Goal: Task Accomplishment & Management: Complete application form

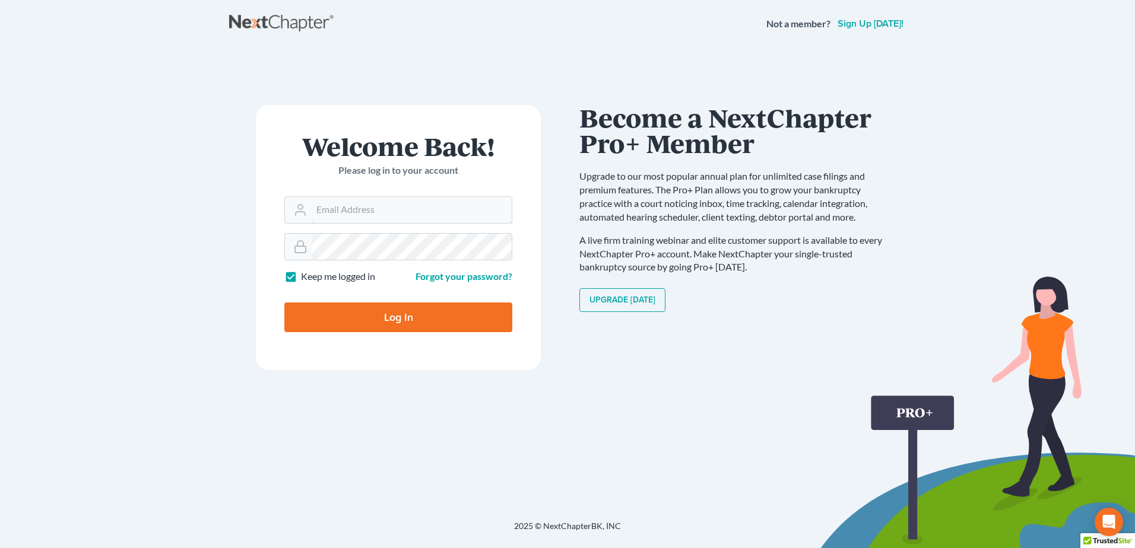
type input "[EMAIL_ADDRESS][DOMAIN_NAME]"
click at [394, 320] on input "Log In" at bounding box center [398, 318] width 228 height 30
type input "Thinking..."
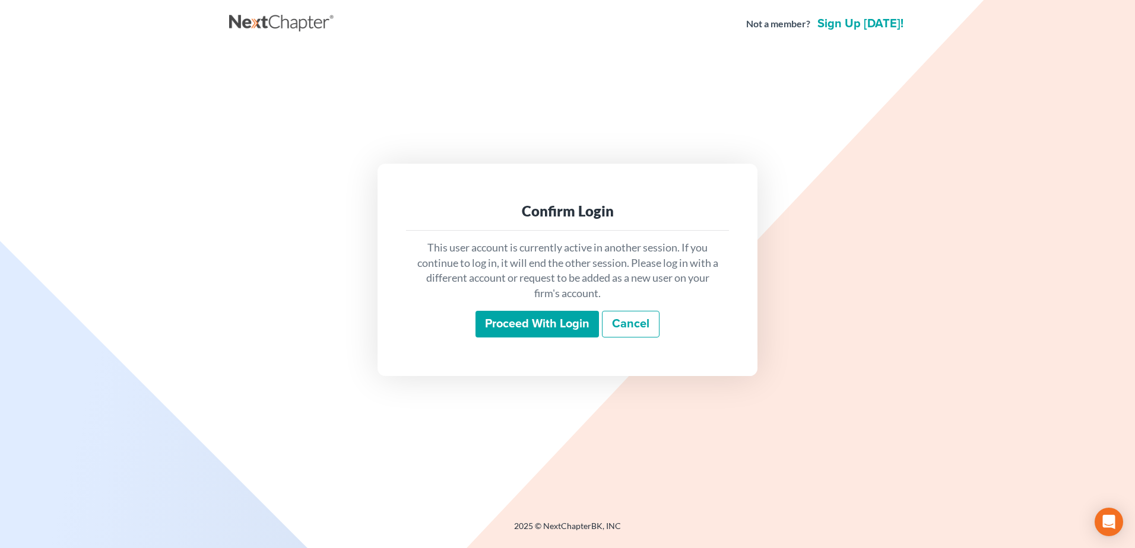
click at [538, 325] on input "Proceed with login" at bounding box center [536, 324] width 123 height 27
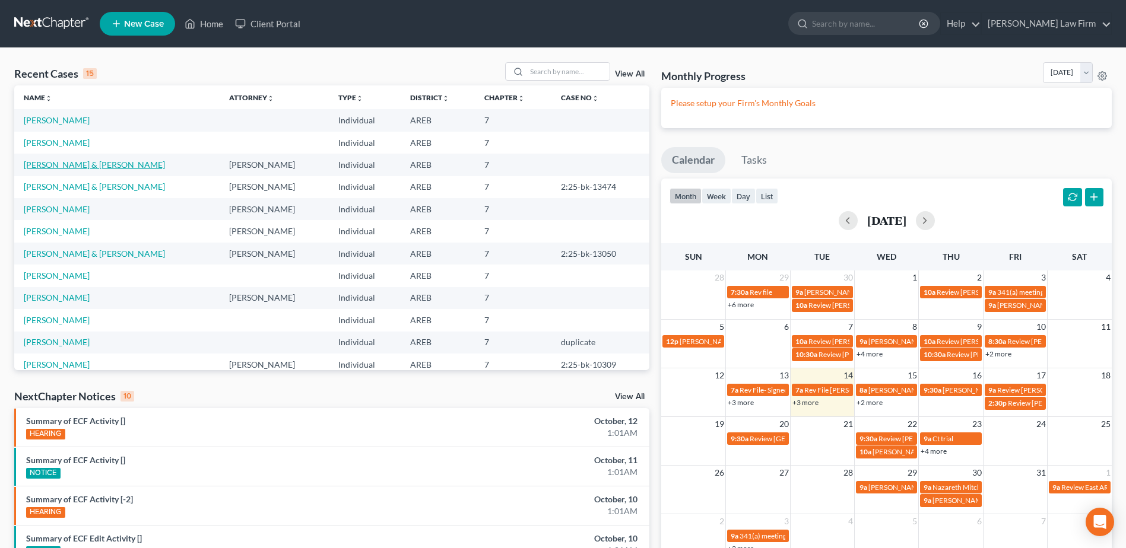
click at [53, 166] on link "Hinze, Victor & Amanda" at bounding box center [94, 165] width 141 height 10
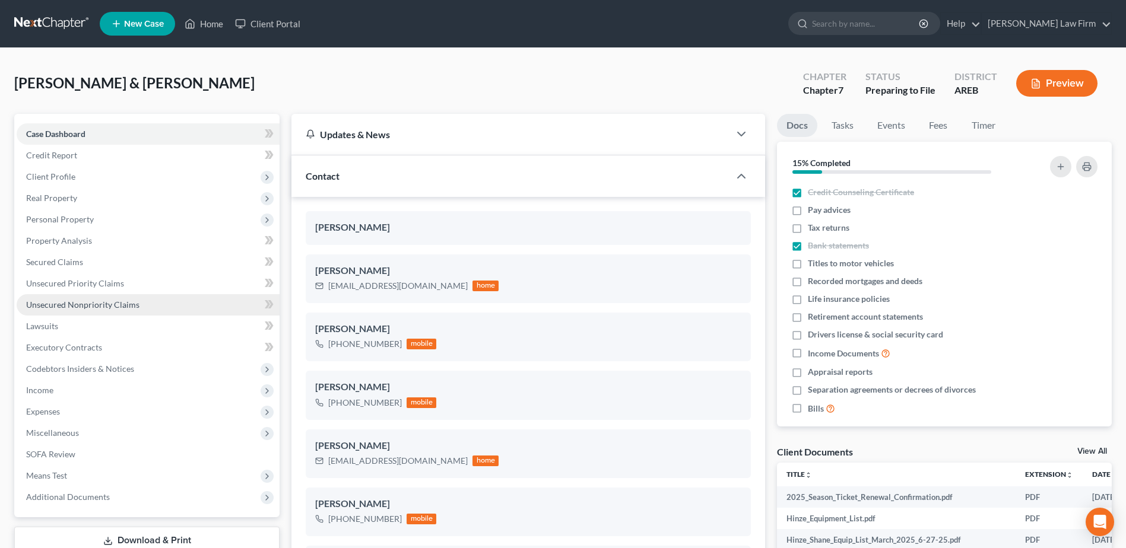
click at [69, 304] on span "Unsecured Nonpriority Claims" at bounding box center [82, 305] width 113 height 10
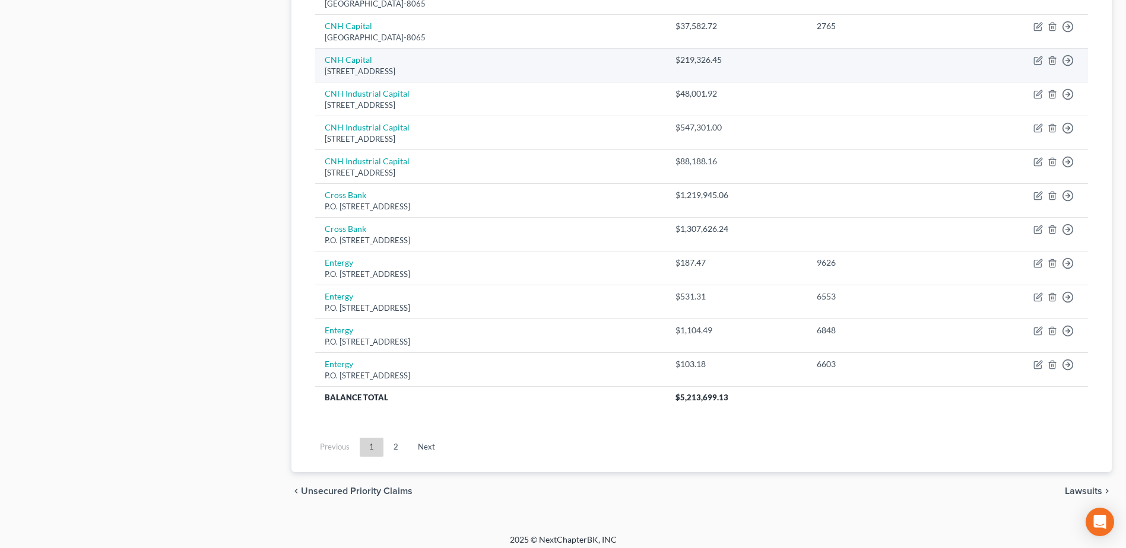
scroll to position [822, 0]
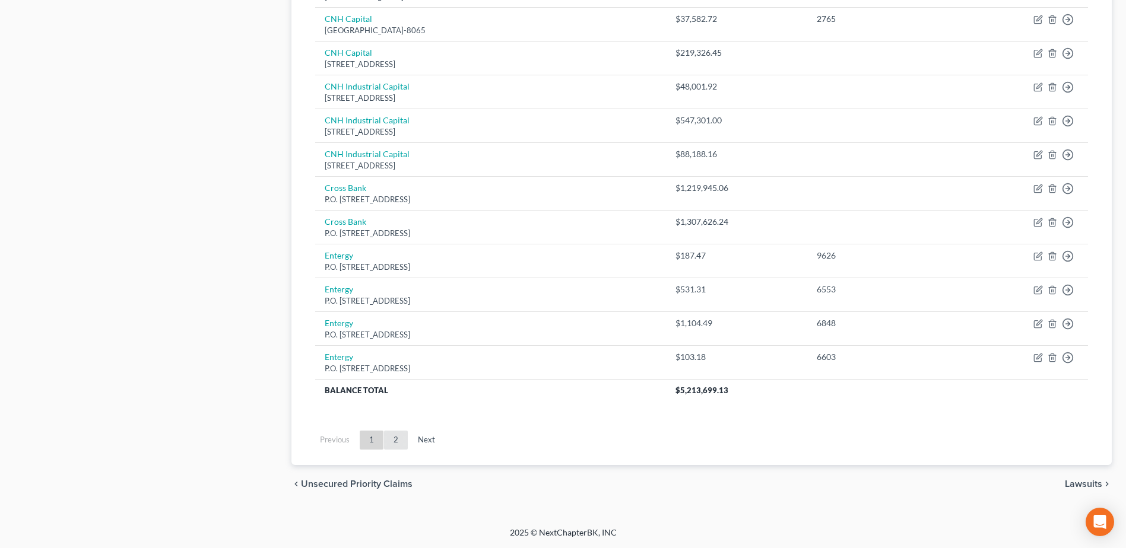
click at [395, 441] on link "2" at bounding box center [396, 440] width 24 height 19
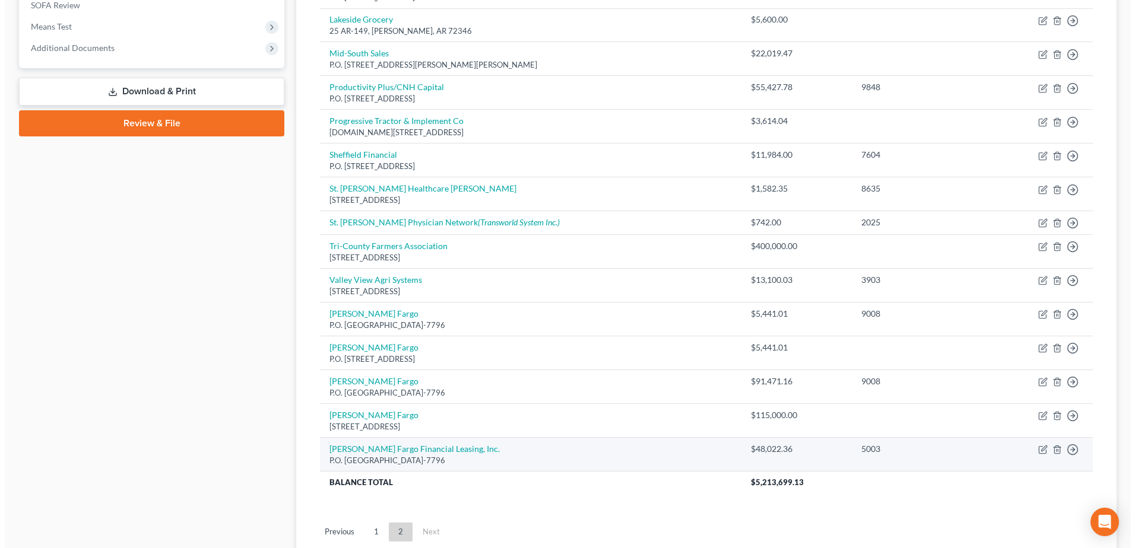
scroll to position [423, 0]
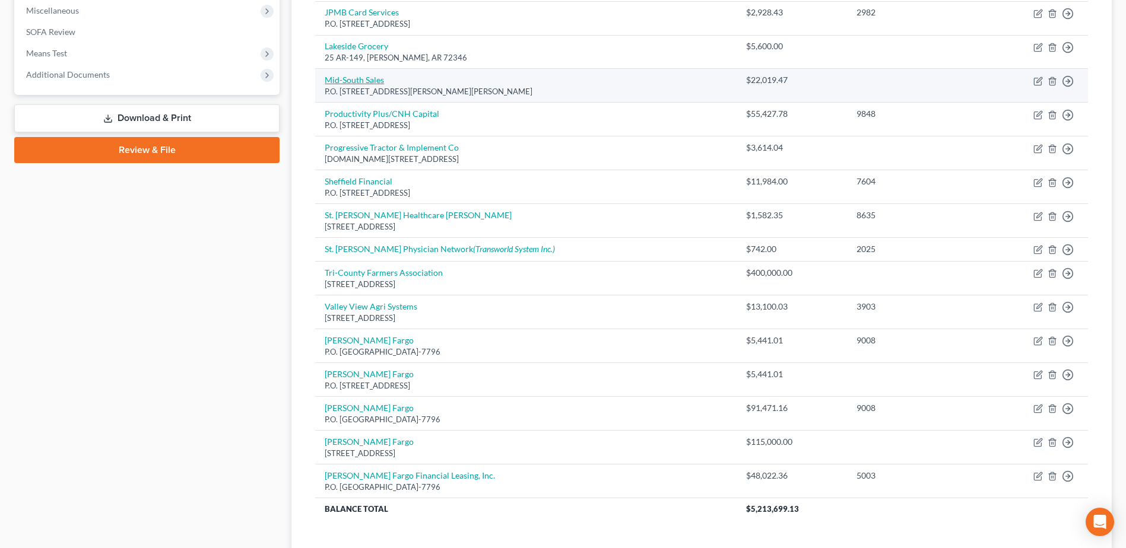
click at [378, 80] on link "Mid-South Sales" at bounding box center [354, 80] width 59 height 10
select select "2"
select select "10"
select select "0"
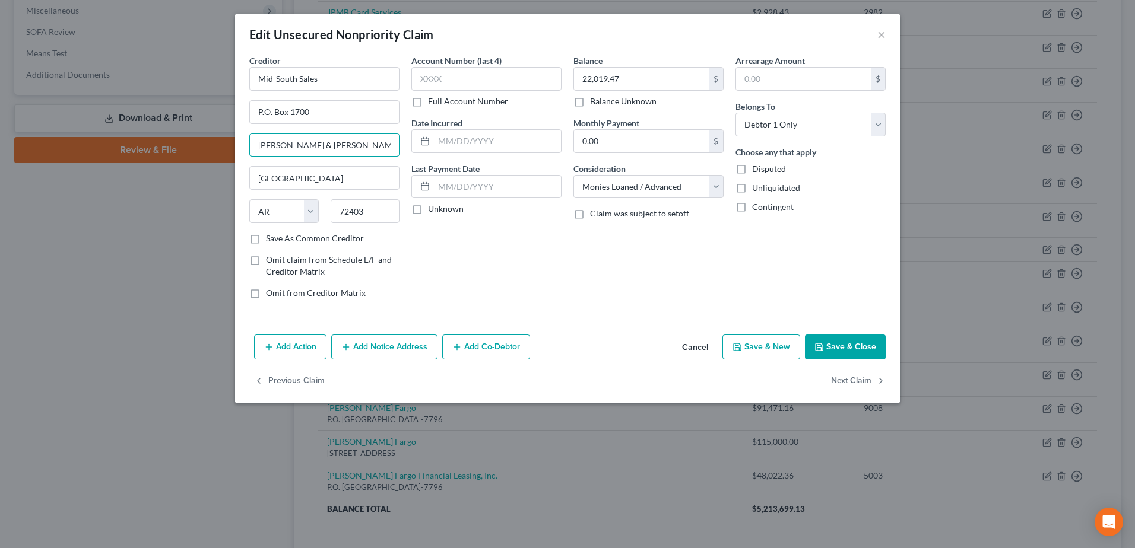
drag, startPoint x: 361, startPoint y: 142, endPoint x: 246, endPoint y: 153, distance: 115.0
click at [246, 153] on div "Creditor * Mid-South Sales P.O. Box 1700 Waddel, Cole & Jones, PLLC Jonesboro S…" at bounding box center [324, 182] width 162 height 254
click at [402, 358] on button "Add Notice Address" at bounding box center [384, 347] width 106 height 25
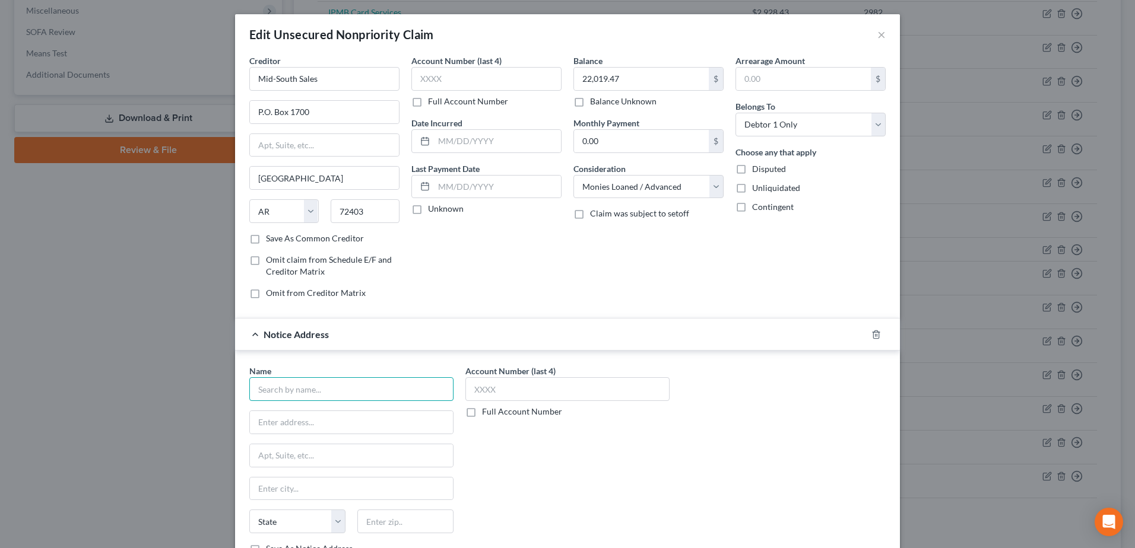
click at [301, 392] on input "text" at bounding box center [351, 389] width 204 height 24
paste input "Waddel, Cole & Jones, PLLC"
type input "Waddel, Cole & Jones, PLLC"
drag, startPoint x: 318, startPoint y: 110, endPoint x: 230, endPoint y: 114, distance: 87.9
click at [235, 114] on div "Creditor * Mid-South Sales P.O. Box 1700 Jonesboro State AL AK AR AZ CA CO CT D…" at bounding box center [567, 320] width 665 height 531
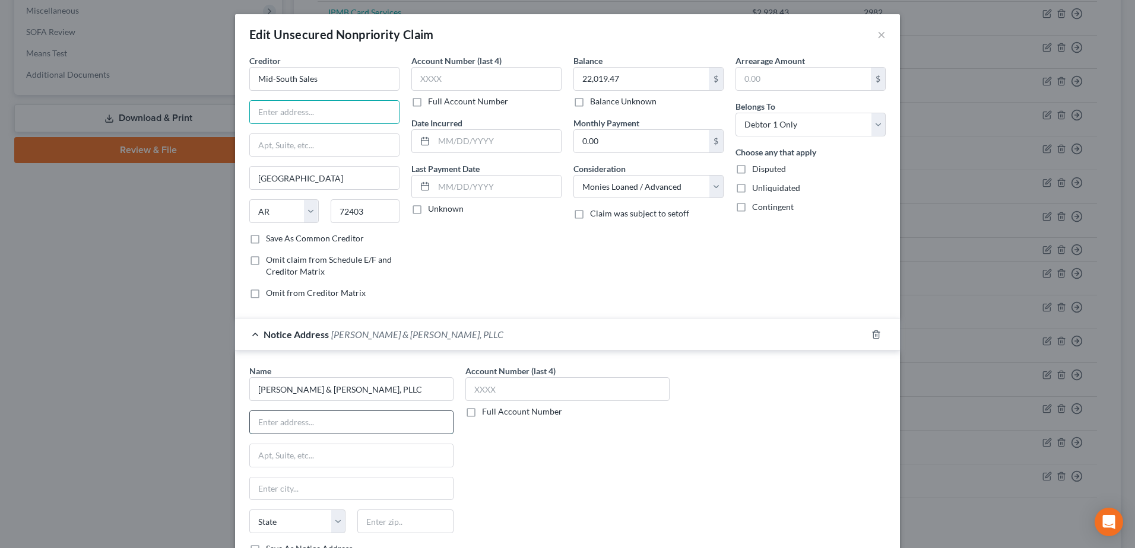
click at [262, 423] on input "text" at bounding box center [351, 422] width 203 height 23
paste input "P.O. Box 1700"
drag, startPoint x: 262, startPoint y: 417, endPoint x: 264, endPoint y: 434, distance: 16.8
click at [263, 426] on input "P.O. Box 1700" at bounding box center [351, 422] width 203 height 23
type input "P.O. Box 1700"
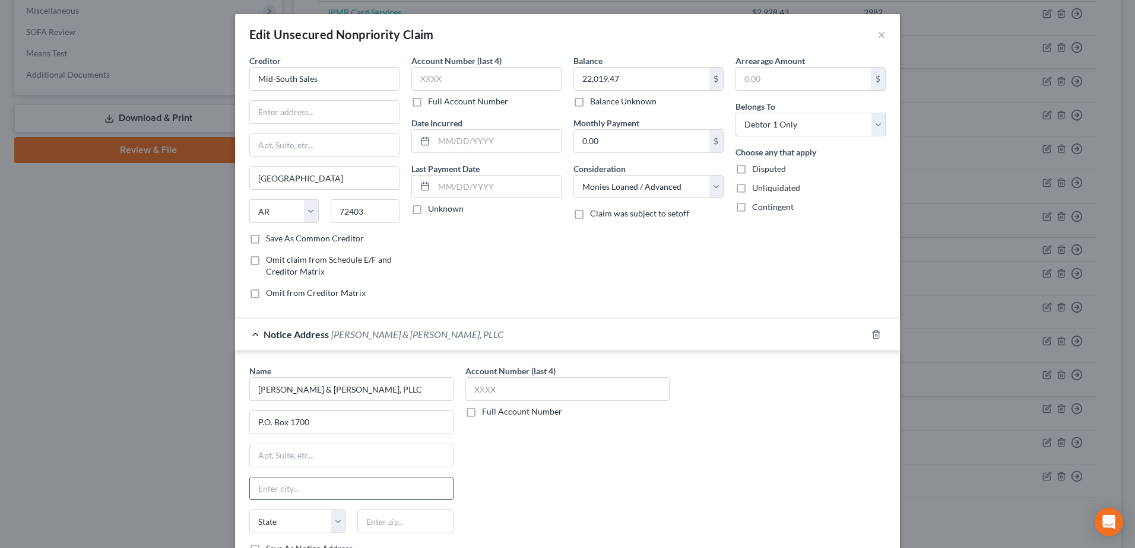
click at [272, 491] on input "text" at bounding box center [351, 489] width 203 height 23
click at [276, 483] on input "text" at bounding box center [351, 489] width 203 height 23
type input "Jonesboro"
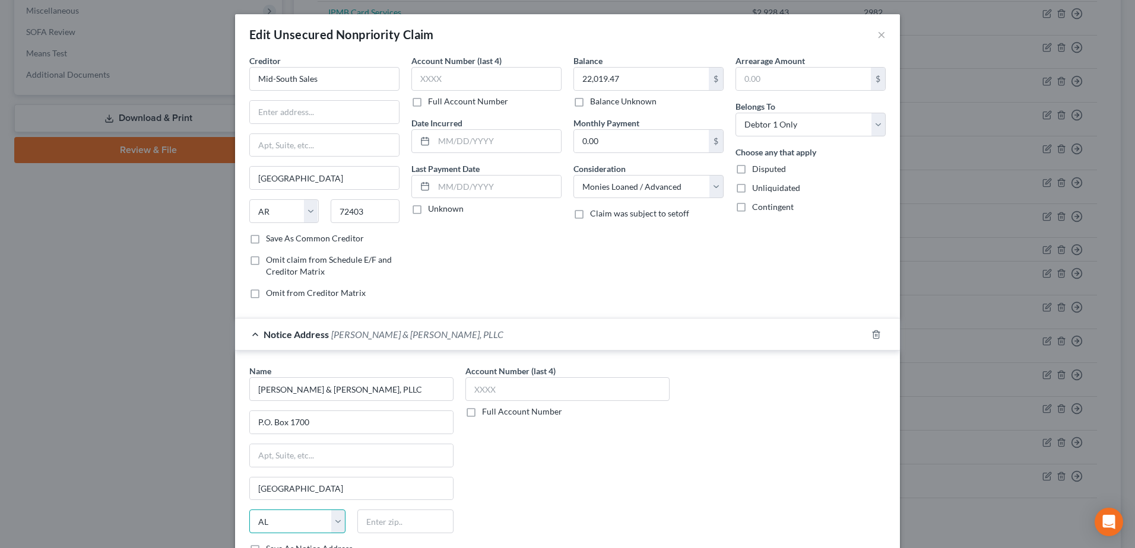
select select "2"
type input "72403"
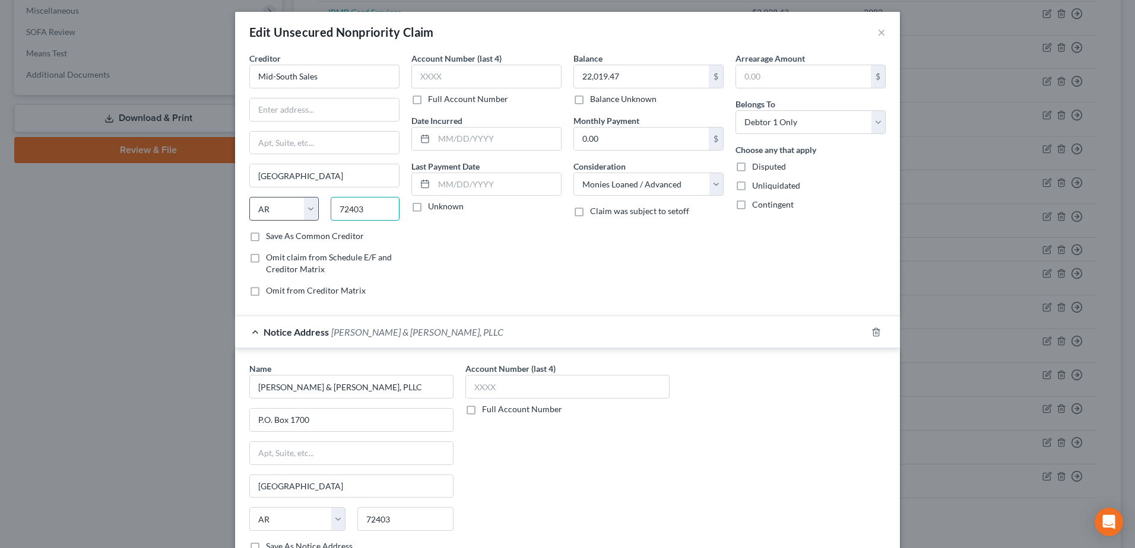
drag, startPoint x: 367, startPoint y: 213, endPoint x: 289, endPoint y: 218, distance: 77.9
click at [289, 218] on div "State AL AK AR AZ CA CO CT DE DC FL GA GU HI ID IL IN IA KS KY LA ME MD MA MI M…" at bounding box center [324, 213] width 162 height 33
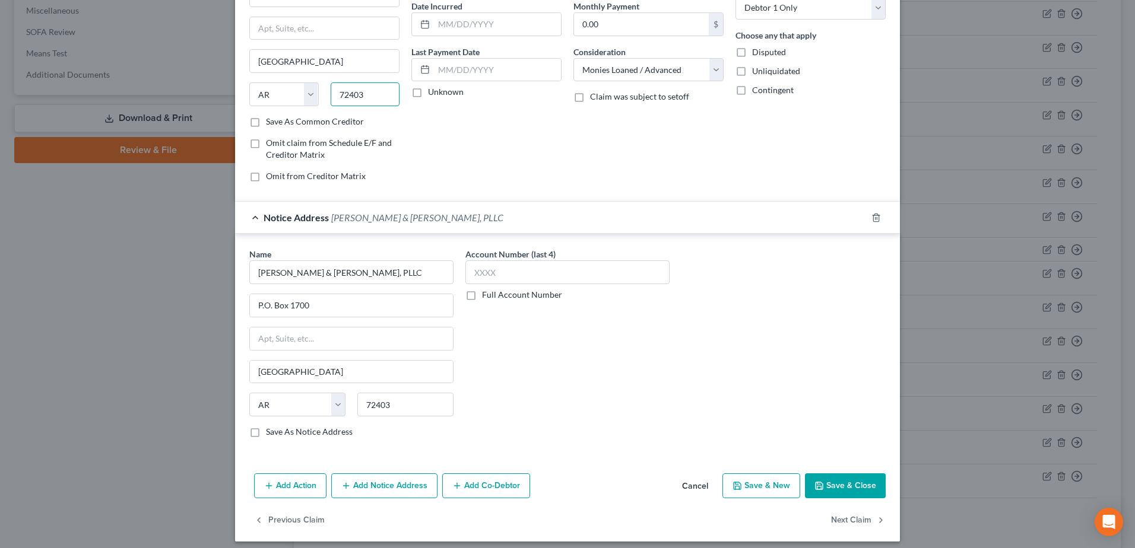
scroll to position [125, 0]
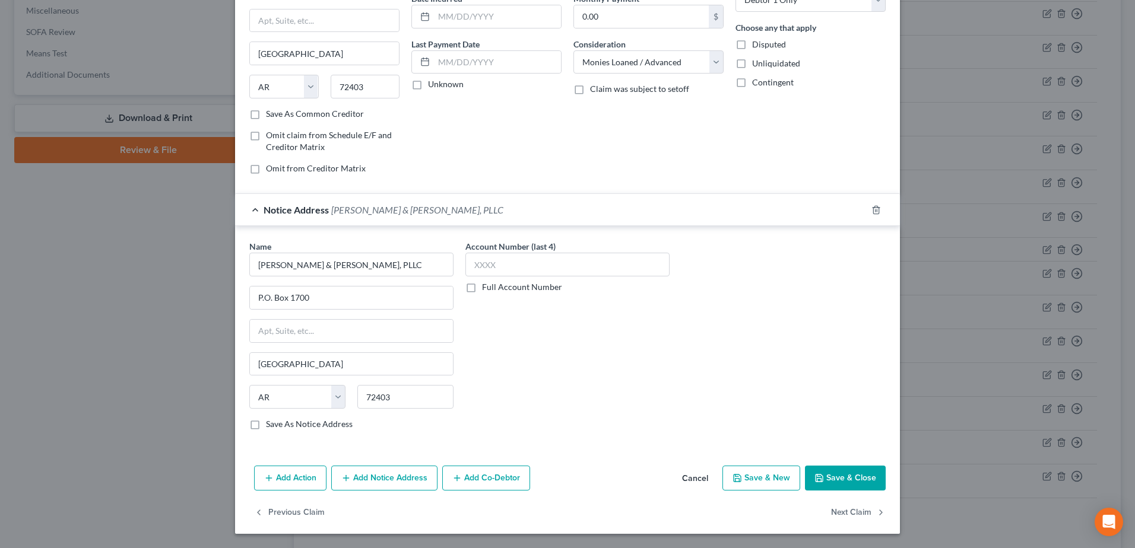
click at [856, 478] on button "Save & Close" at bounding box center [845, 478] width 81 height 25
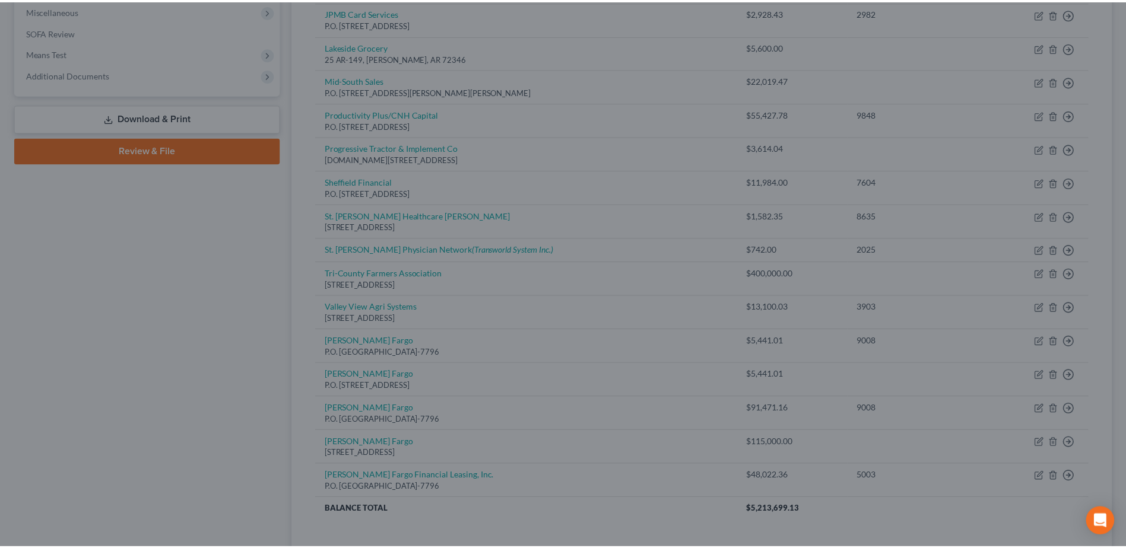
scroll to position [0, 0]
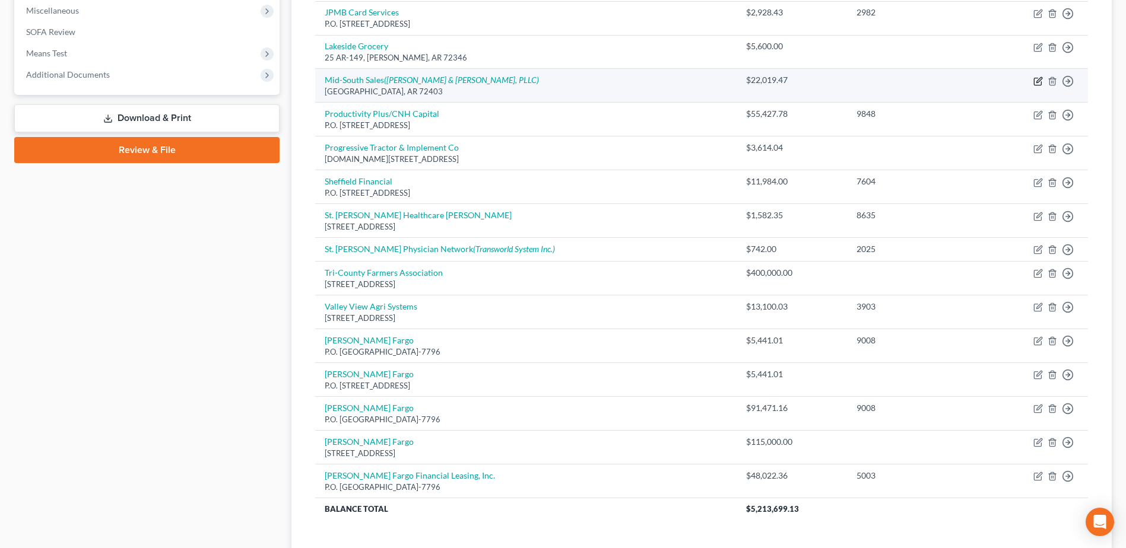
click at [1037, 80] on icon "button" at bounding box center [1037, 81] width 9 height 9
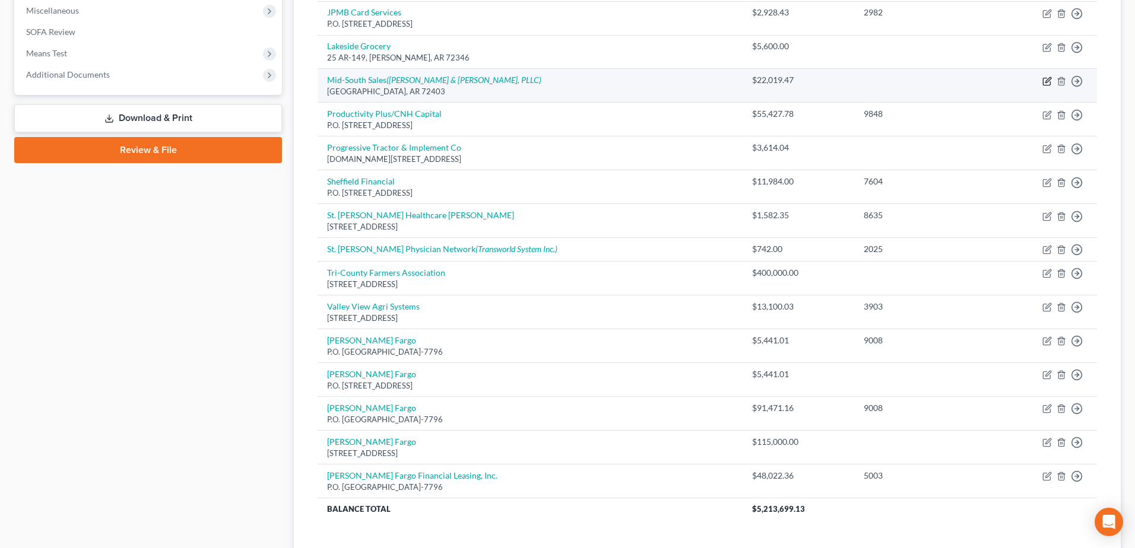
select select "2"
select select "10"
select select "0"
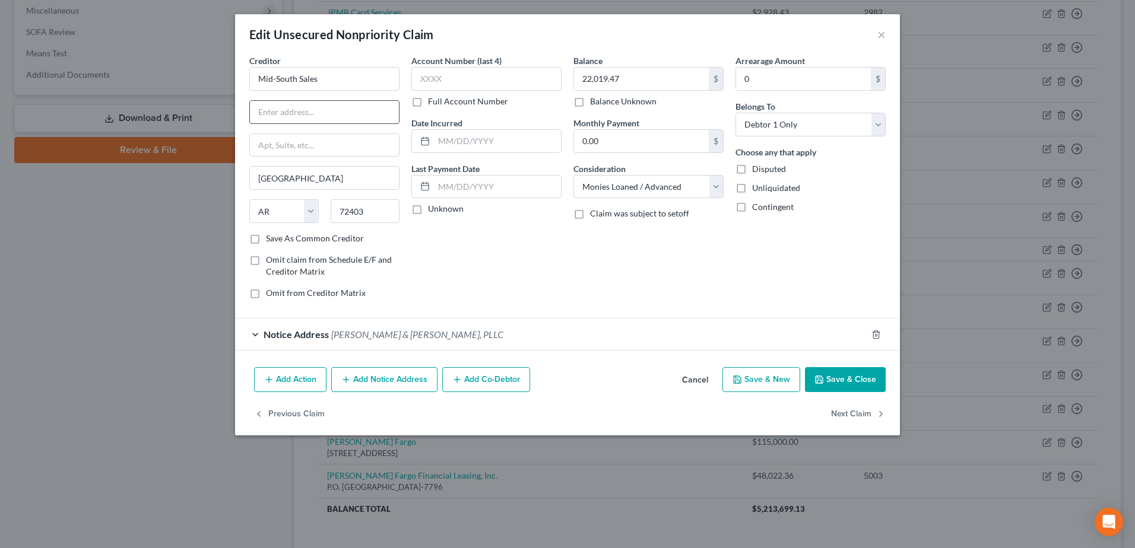
click at [285, 110] on input "text" at bounding box center [324, 112] width 149 height 23
paste input "243 CR 414"
type input "243 CR 414"
drag, startPoint x: 360, startPoint y: 205, endPoint x: 367, endPoint y: 209, distance: 8.6
click at [367, 209] on input "72403" at bounding box center [365, 211] width 69 height 24
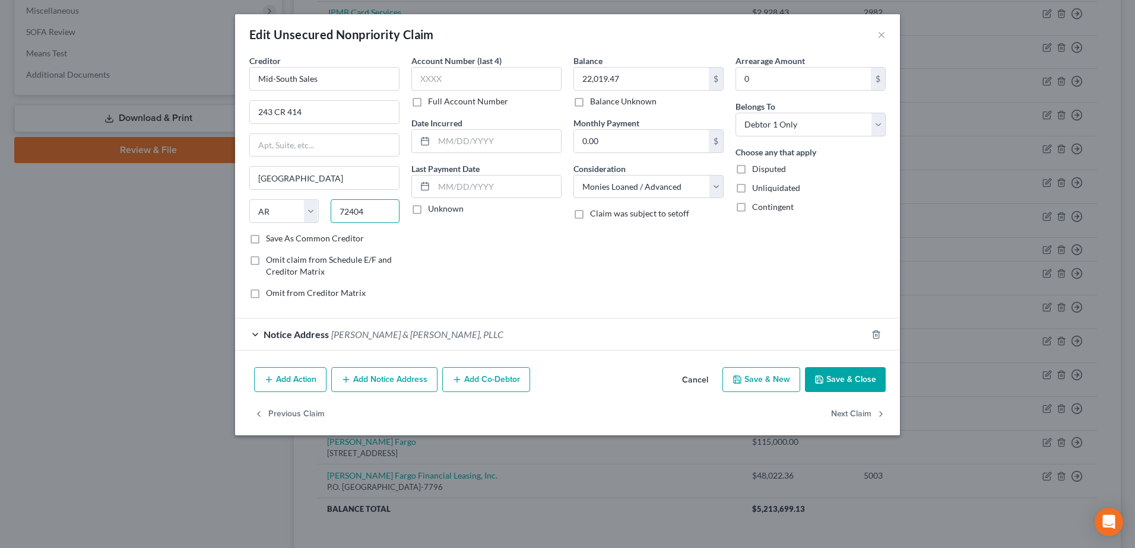
type input "72404"
click at [831, 386] on button "Save & Close" at bounding box center [845, 379] width 81 height 25
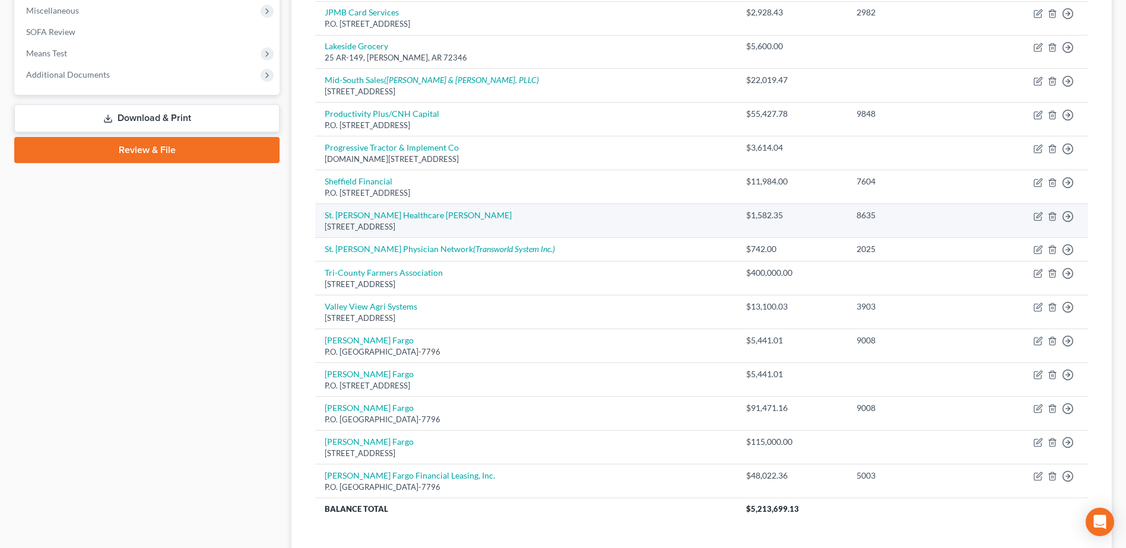
scroll to position [363, 0]
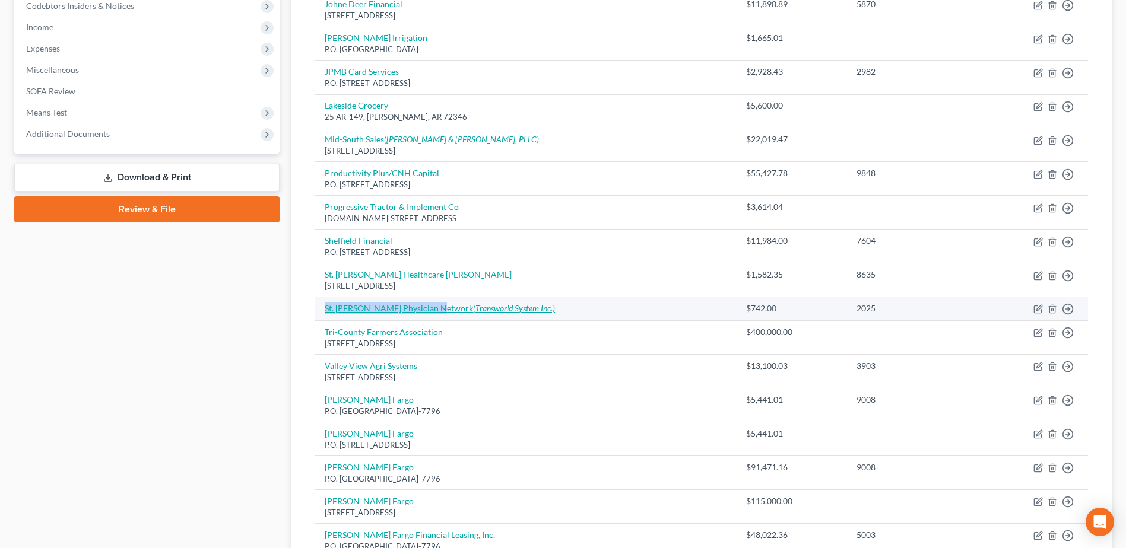
drag, startPoint x: 320, startPoint y: 306, endPoint x: 432, endPoint y: 304, distance: 112.2
click at [432, 304] on td "St. Francis Physician Network (Transworld System Inc.)" at bounding box center [525, 309] width 421 height 24
copy link "St. Francis Physician Network"
click at [1035, 308] on icon "button" at bounding box center [1037, 308] width 9 height 9
select select "9"
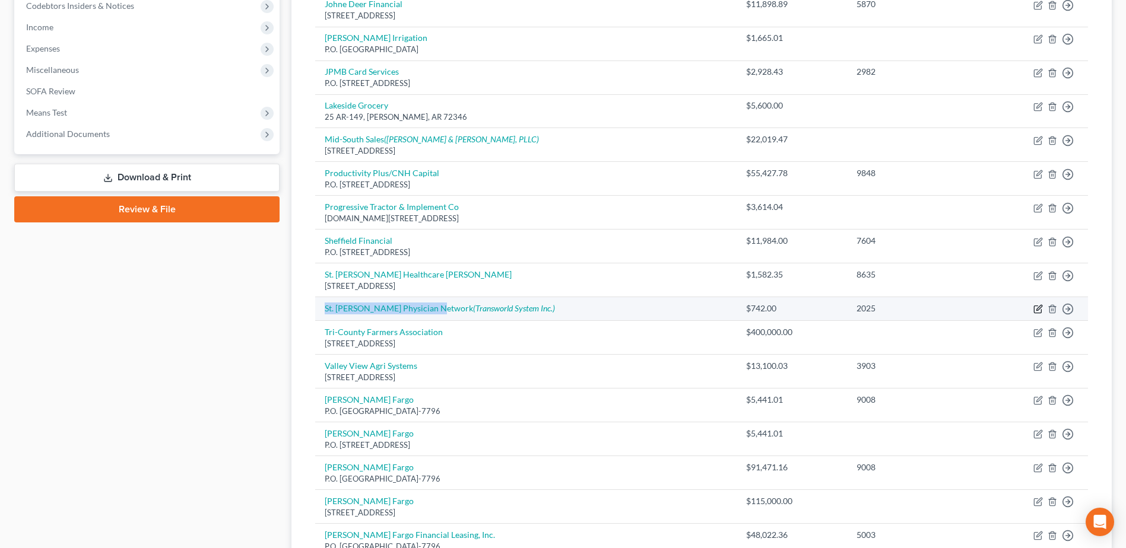
select select "2"
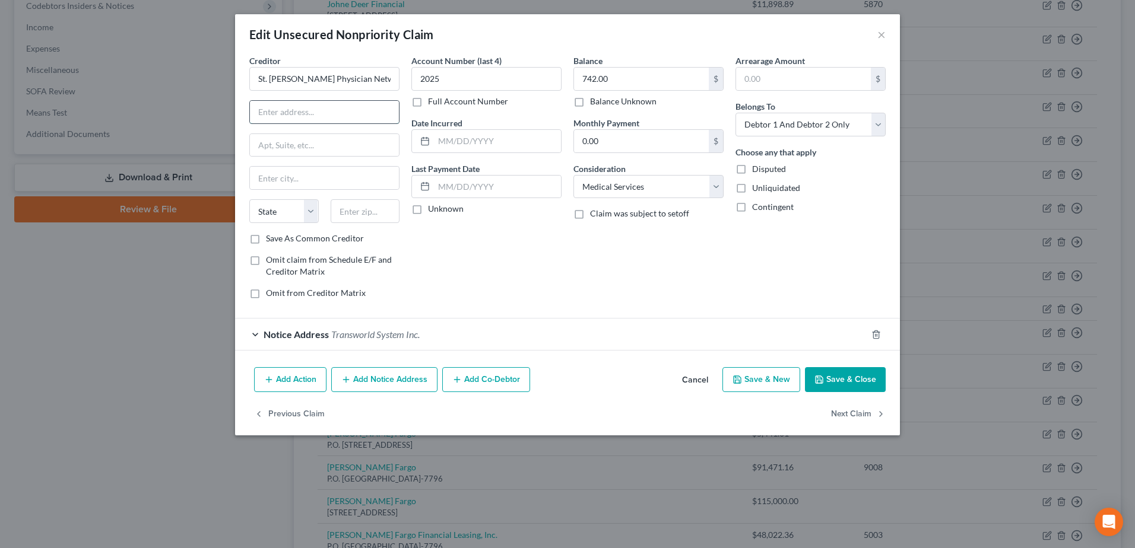
click at [330, 102] on input "text" at bounding box center [324, 112] width 149 height 23
paste input "6005 Park Ave Ste 323B"
type input "6005 Park Ave Ste 323B"
click at [271, 183] on input "text" at bounding box center [324, 178] width 149 height 23
type input "Memphis"
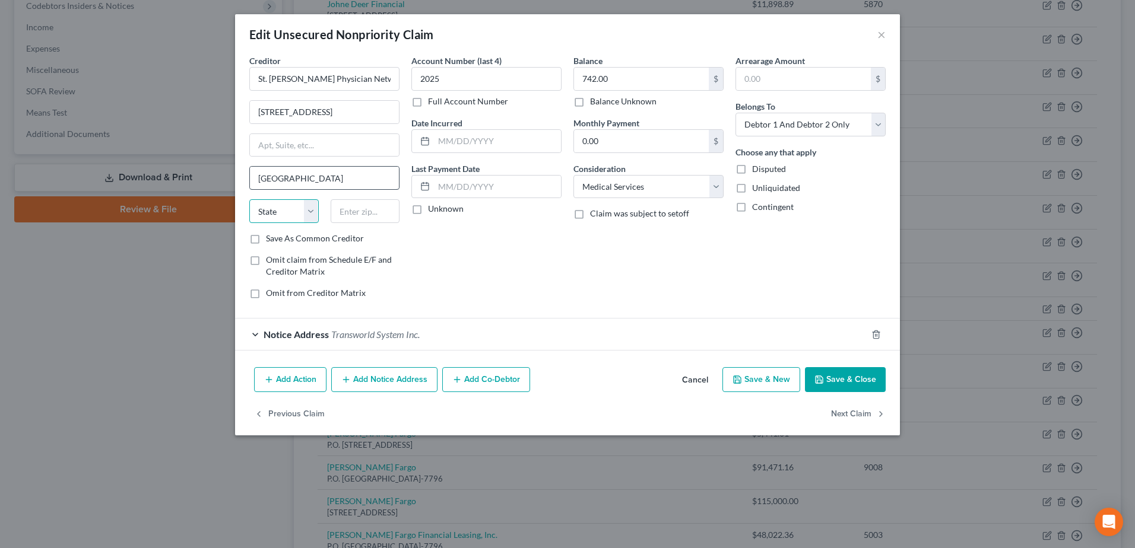
select select "44"
type input "38119"
click at [845, 389] on button "Save & Close" at bounding box center [845, 379] width 81 height 25
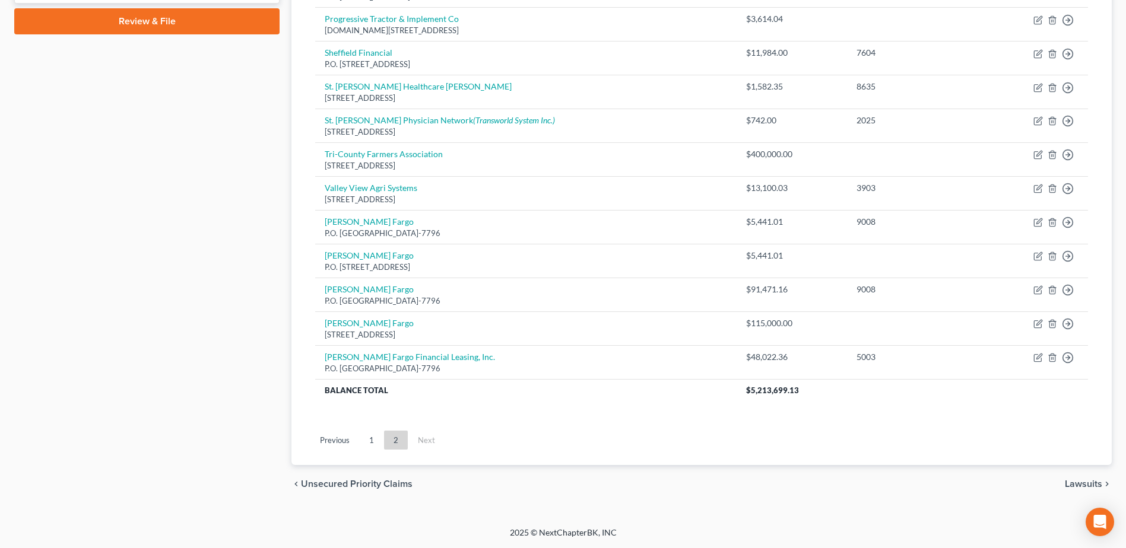
click at [369, 443] on link "1" at bounding box center [372, 440] width 24 height 19
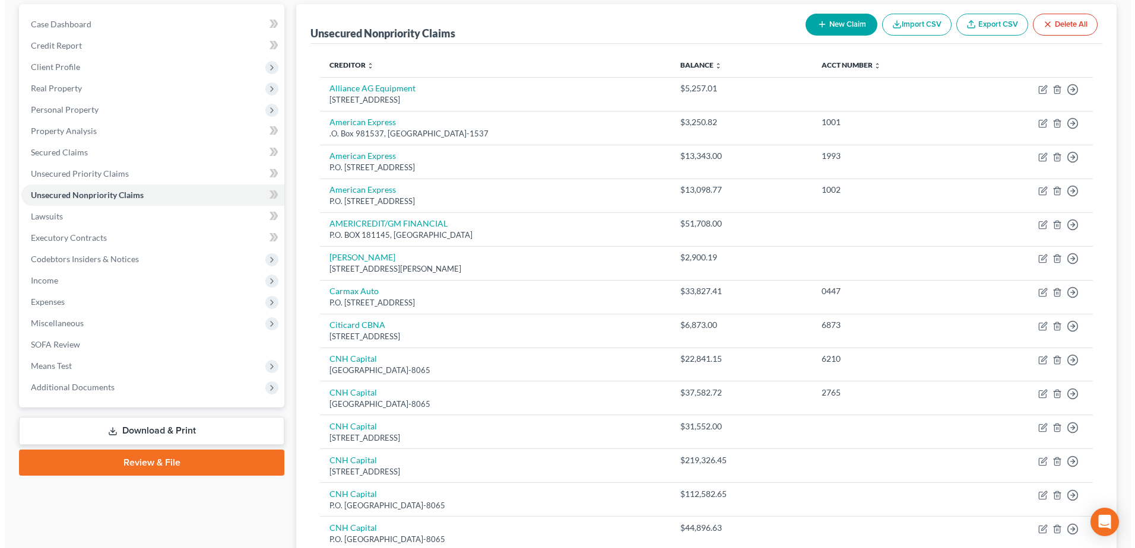
scroll to position [0, 0]
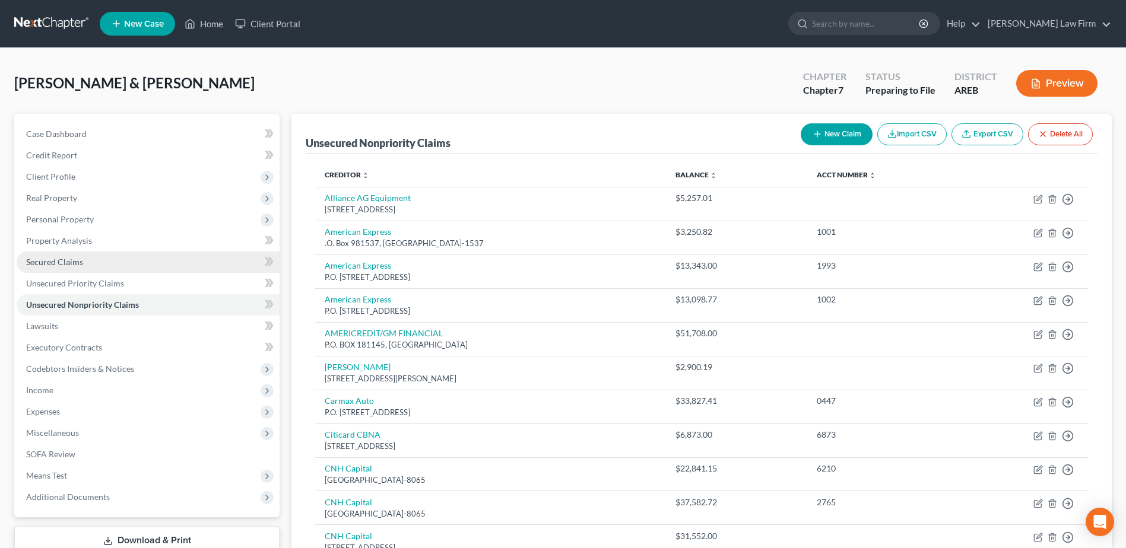
click at [59, 258] on span "Secured Claims" at bounding box center [54, 262] width 57 height 10
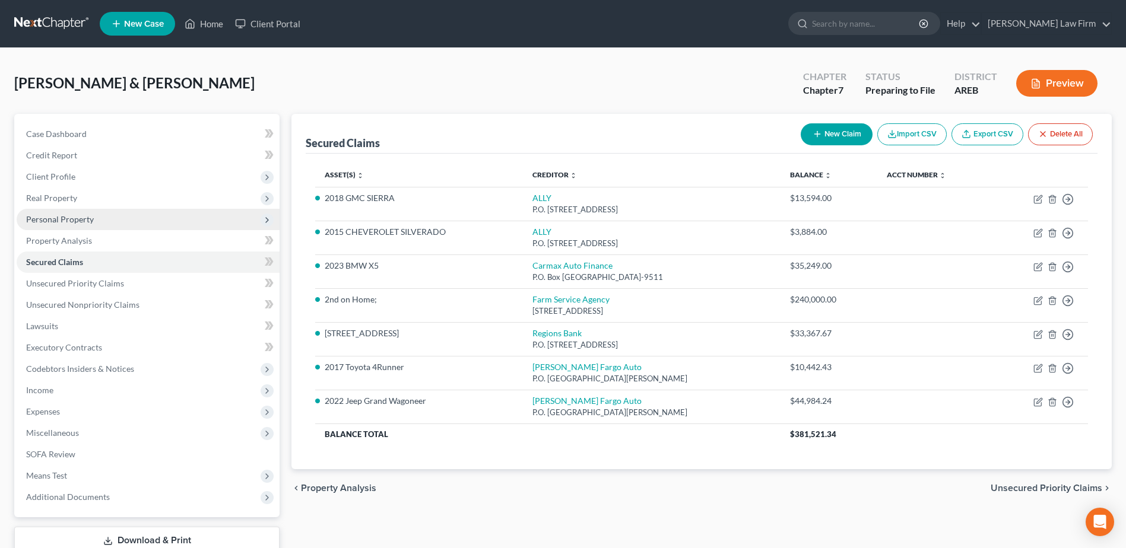
click at [41, 217] on span "Personal Property" at bounding box center [60, 219] width 68 height 10
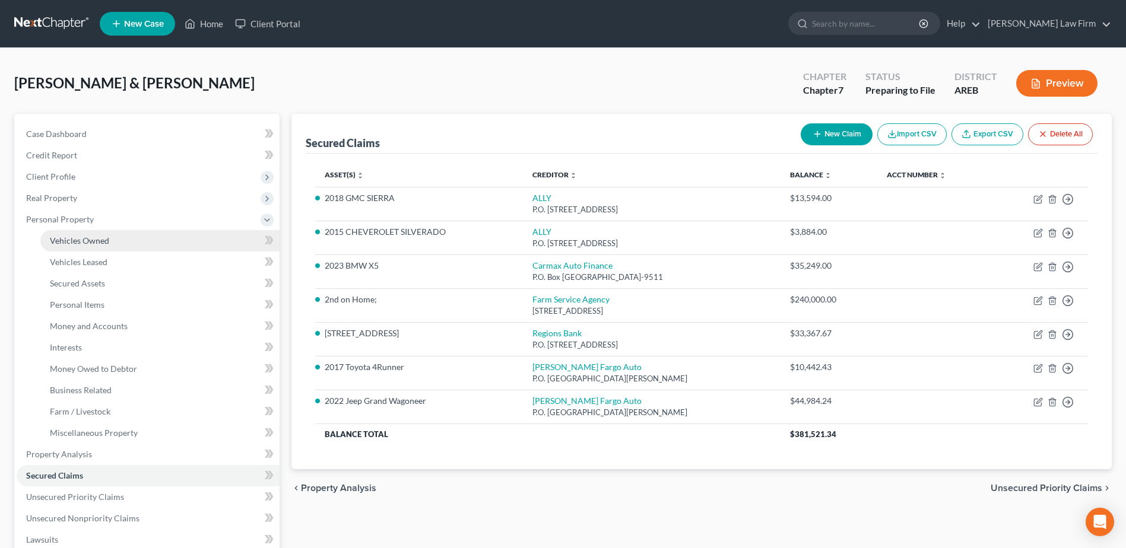
click at [54, 240] on span "Vehicles Owned" at bounding box center [79, 241] width 59 height 10
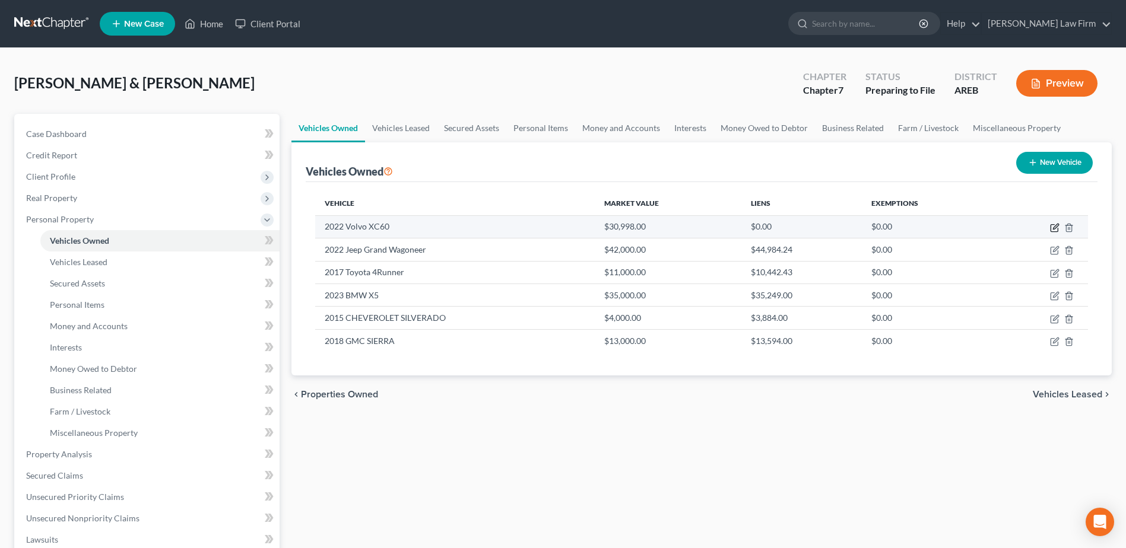
click at [1055, 224] on icon "button" at bounding box center [1054, 227] width 9 height 9
select select "0"
select select "4"
select select "0"
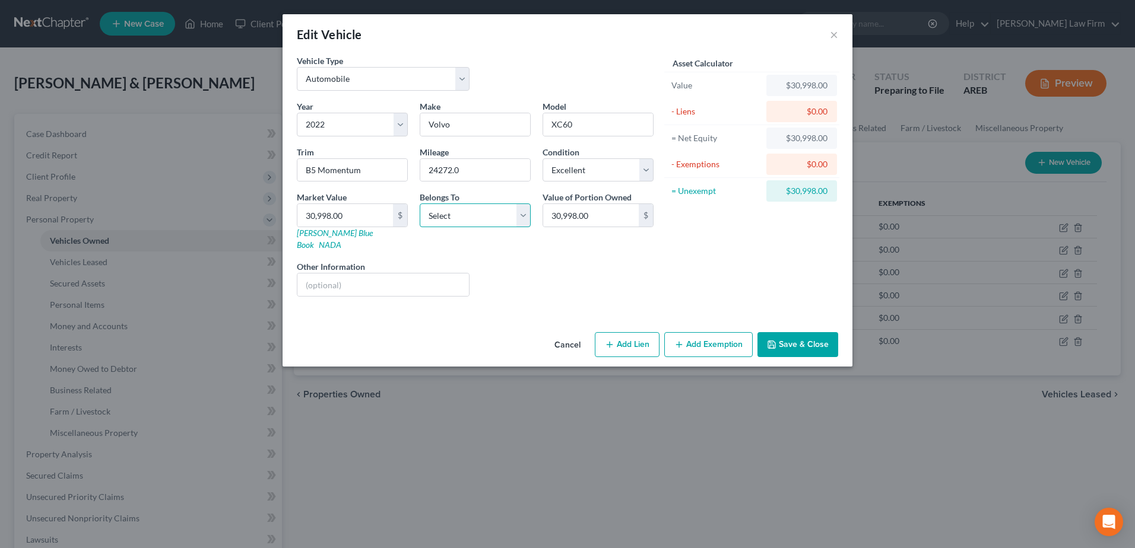
click at [450, 214] on select "Select Debtor 1 Only Debtor 2 Only Debtor 1 And Debtor 2 Only At Least One Of T…" at bounding box center [475, 216] width 111 height 24
select select "1"
click at [420, 204] on select "Select Debtor 1 Only Debtor 2 Only Debtor 1 And Debtor 2 Only At Least One Of T…" at bounding box center [475, 216] width 111 height 24
click at [637, 332] on button "Add Lien" at bounding box center [627, 344] width 65 height 25
select select "1"
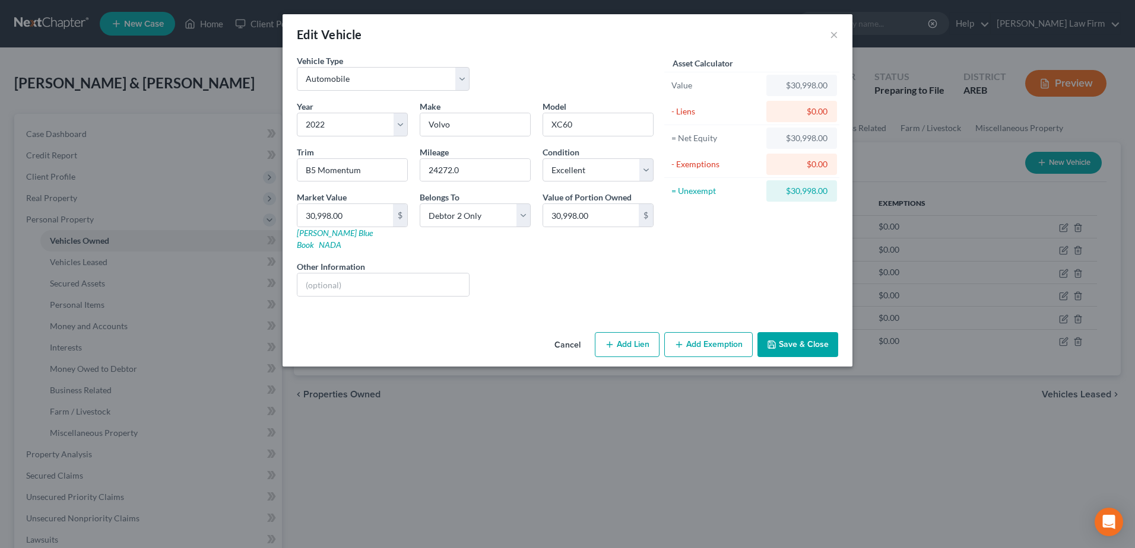
select select "0"
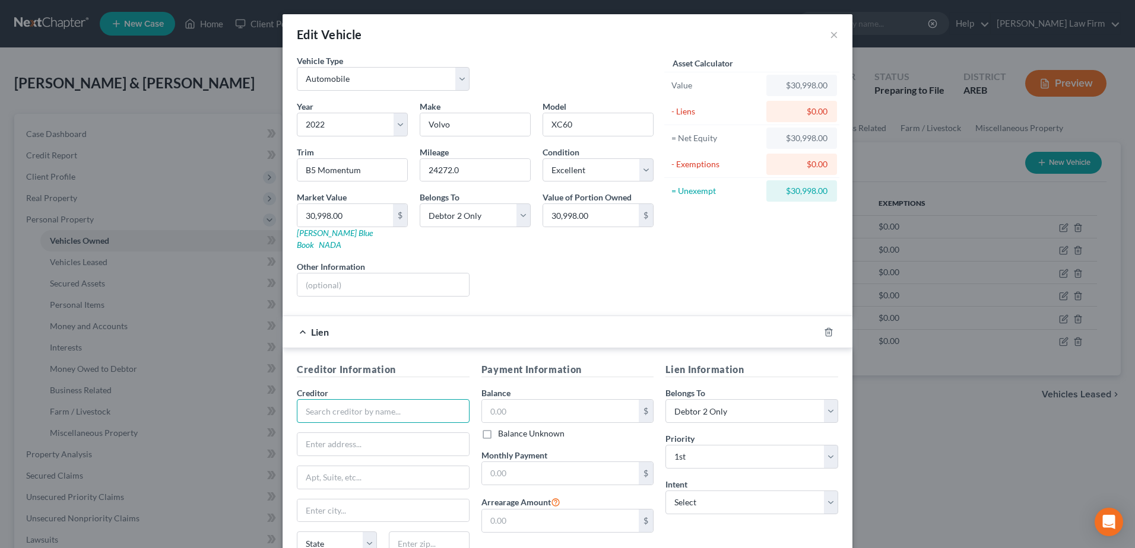
click at [337, 401] on input "text" at bounding box center [383, 411] width 173 height 24
type input "CarMax Auto Finance"
click at [715, 491] on select "Select Surrender Redeem Reaffirm Avoid Other" at bounding box center [751, 503] width 173 height 24
select select "2"
click at [665, 491] on select "Select Surrender Redeem Reaffirm Avoid Other" at bounding box center [751, 503] width 173 height 24
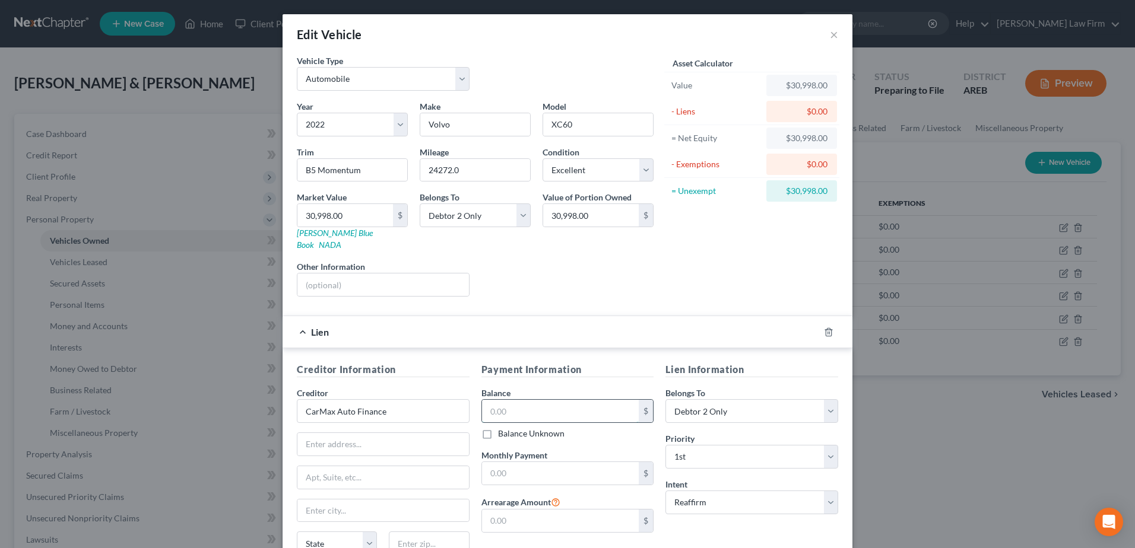
click at [501, 401] on input "text" at bounding box center [560, 411] width 157 height 23
type input "33,611.27"
click at [508, 463] on input "text" at bounding box center [560, 473] width 157 height 23
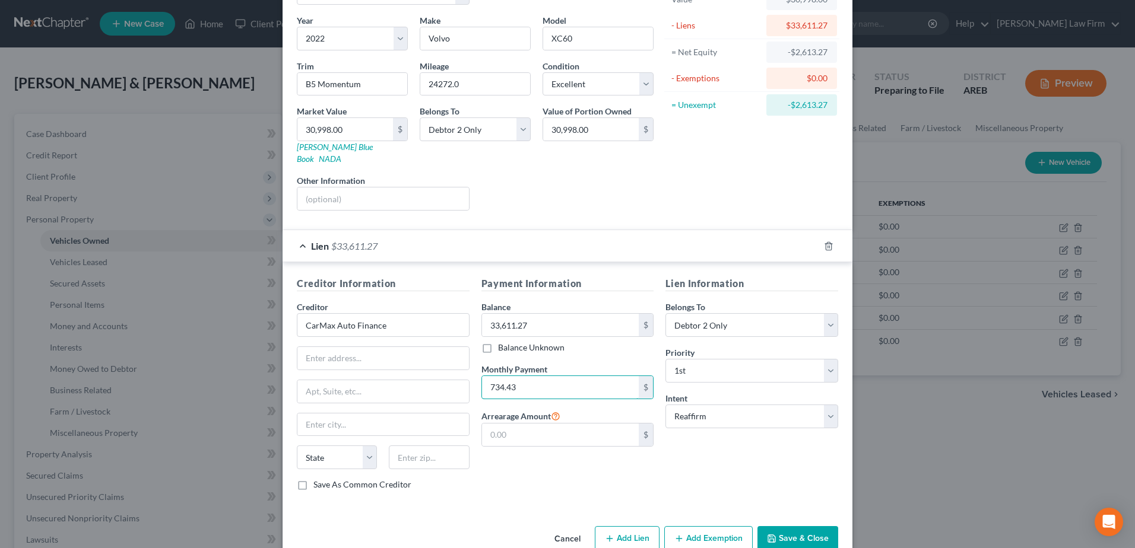
scroll to position [101, 0]
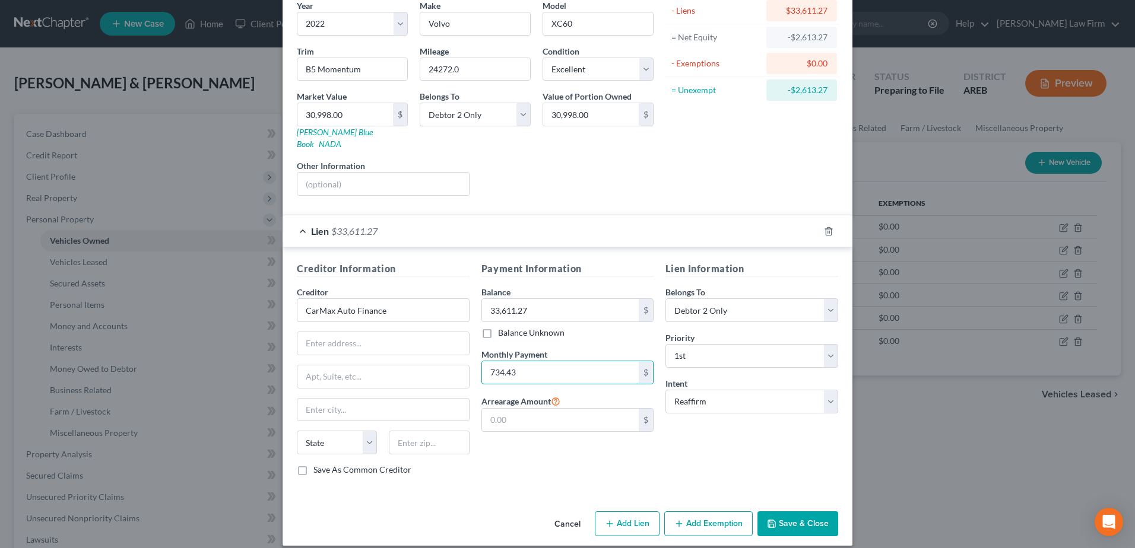
type input "734.43"
click at [816, 519] on button "Save & Close" at bounding box center [797, 524] width 81 height 25
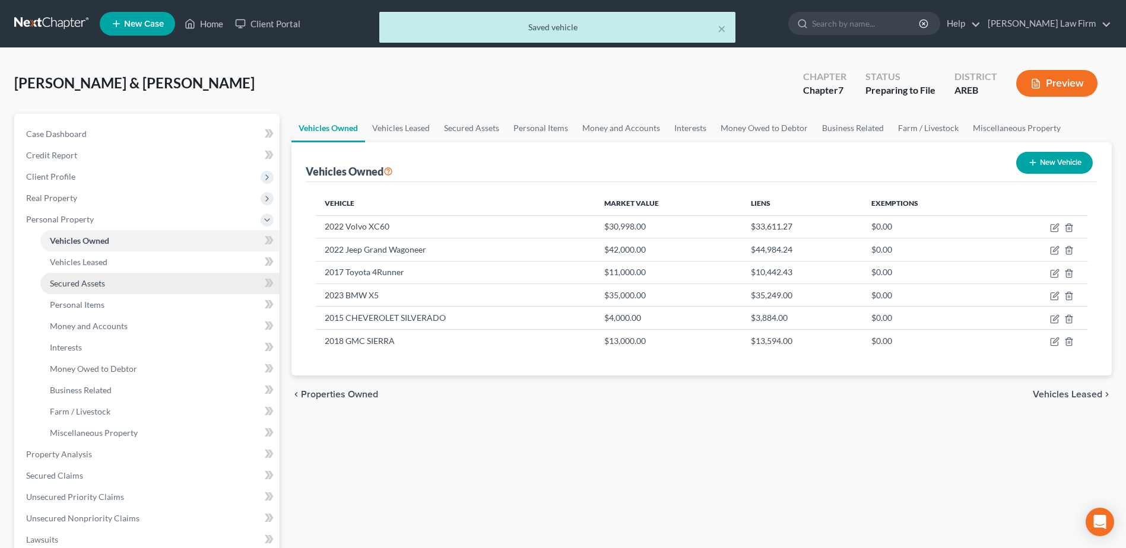
click at [88, 286] on span "Secured Assets" at bounding box center [77, 283] width 55 height 10
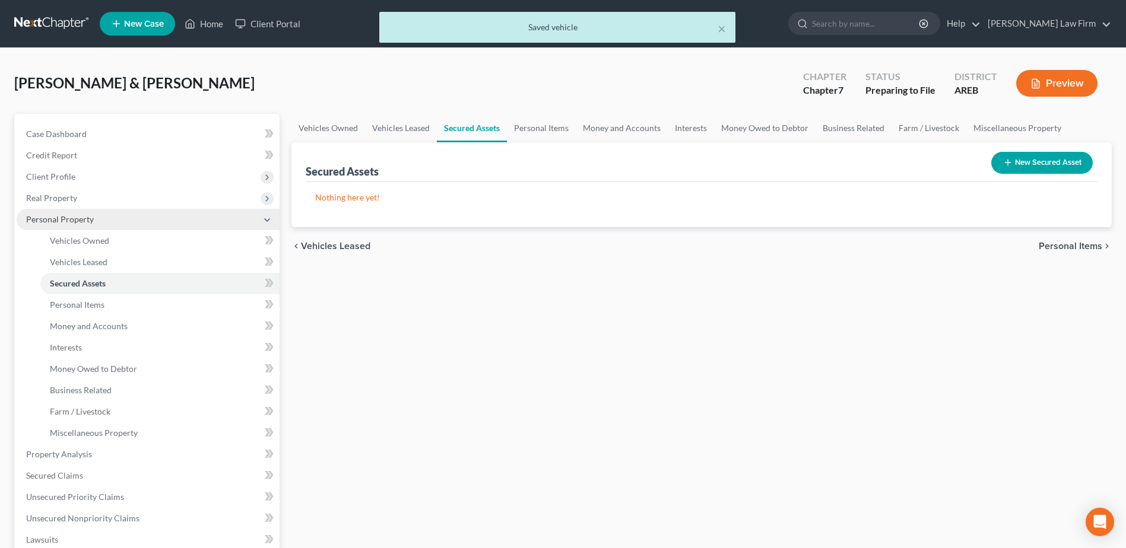
click at [40, 217] on span "Personal Property" at bounding box center [60, 219] width 68 height 10
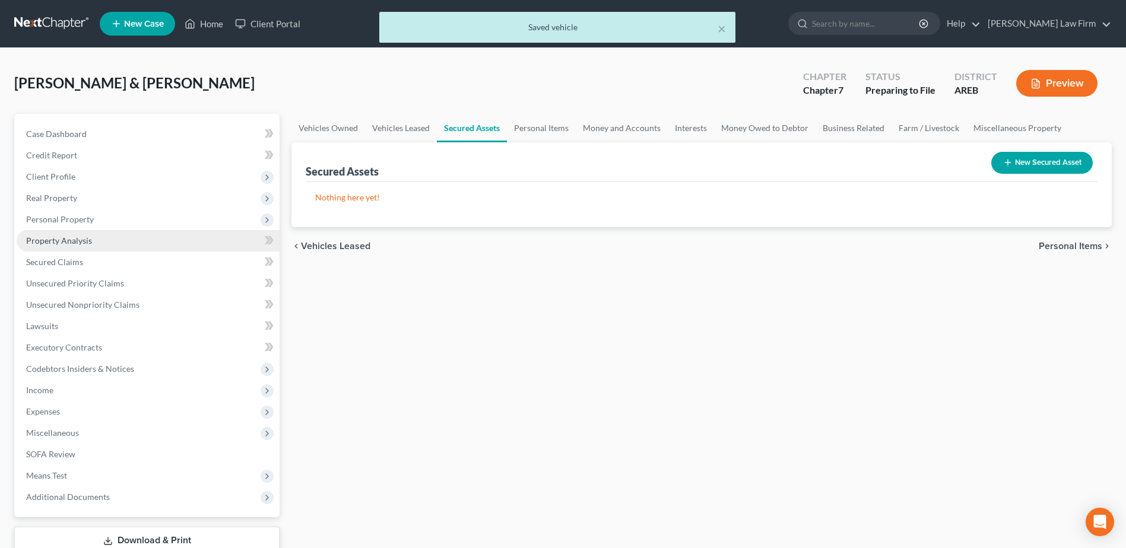
click at [47, 242] on span "Property Analysis" at bounding box center [59, 241] width 66 height 10
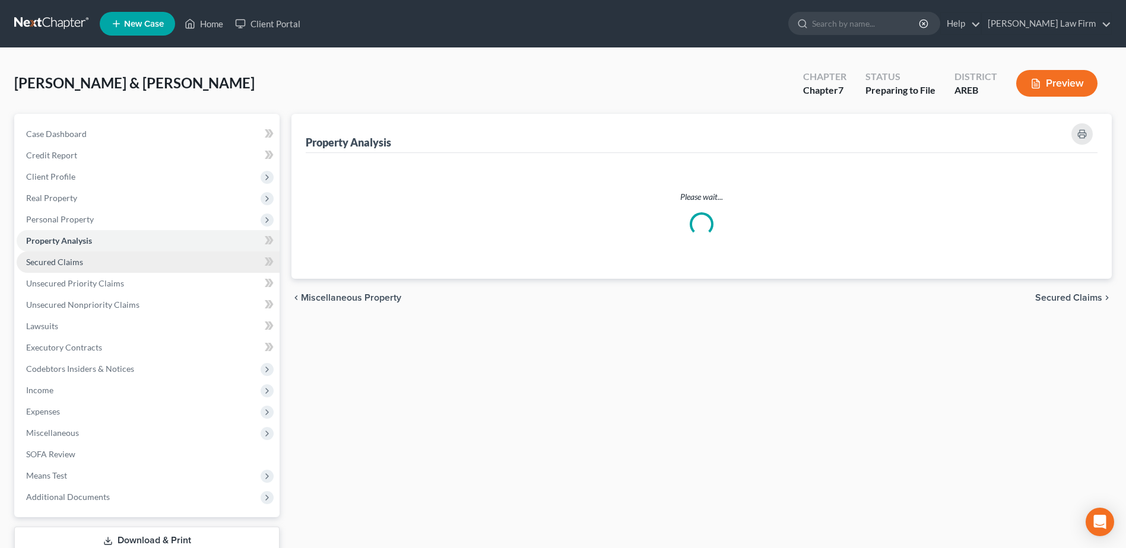
click at [49, 264] on span "Secured Claims" at bounding box center [54, 262] width 57 height 10
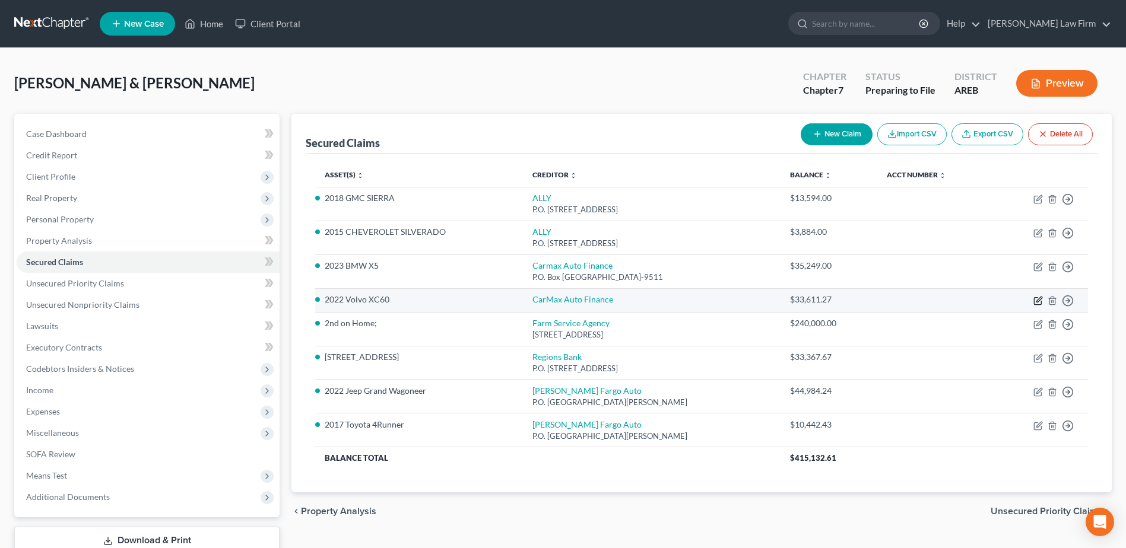
click at [1037, 304] on icon "button" at bounding box center [1037, 300] width 9 height 9
select select "2"
select select "1"
select select "0"
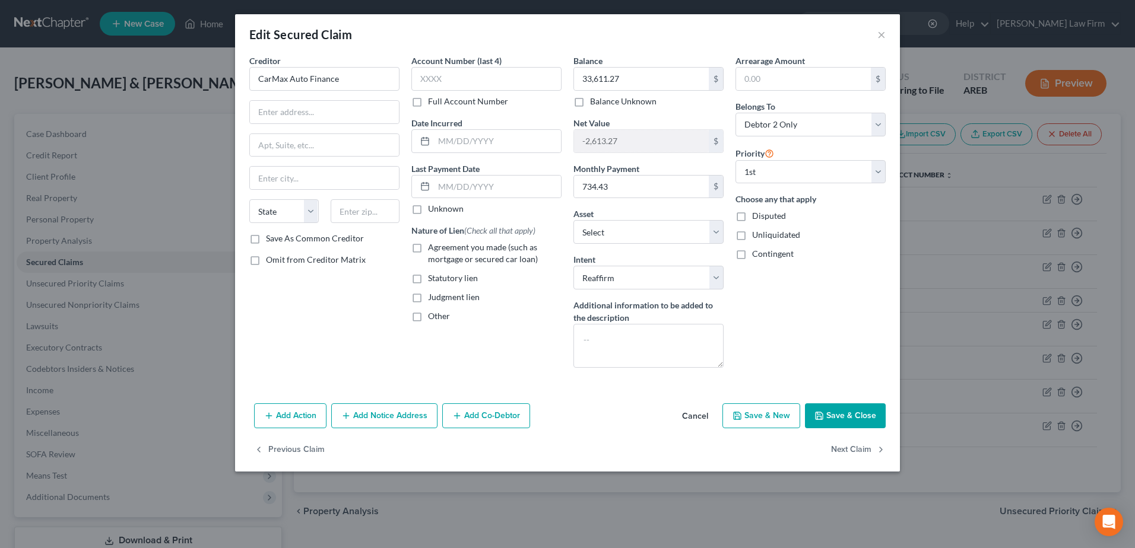
click at [428, 246] on label "Agreement you made (such as mortgage or secured car loan)" at bounding box center [495, 254] width 134 height 24
click at [433, 246] on input "Agreement you made (such as mortgage or secured car loan)" at bounding box center [437, 246] width 8 height 8
checkbox input "true"
click at [443, 145] on input "text" at bounding box center [497, 141] width 127 height 23
type input "08/10/2025"
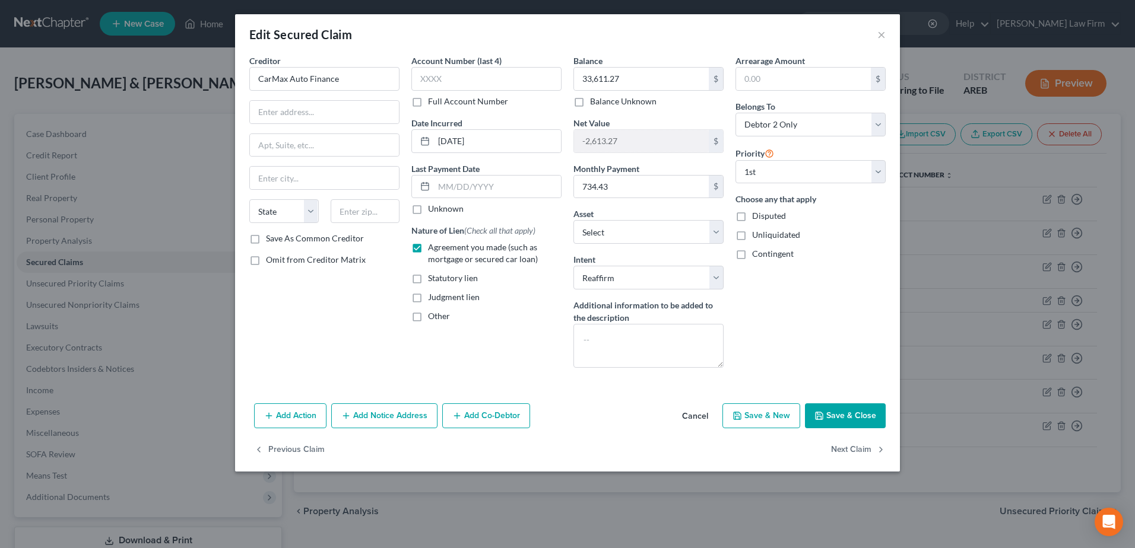
click at [477, 370] on div "Account Number (last 4) Full Account Number Date Incurred 08/10/2025 Last Payme…" at bounding box center [486, 216] width 162 height 323
click at [466, 83] on input "text" at bounding box center [486, 79] width 150 height 24
type input "0447"
click at [853, 412] on button "Save & Close" at bounding box center [845, 416] width 81 height 25
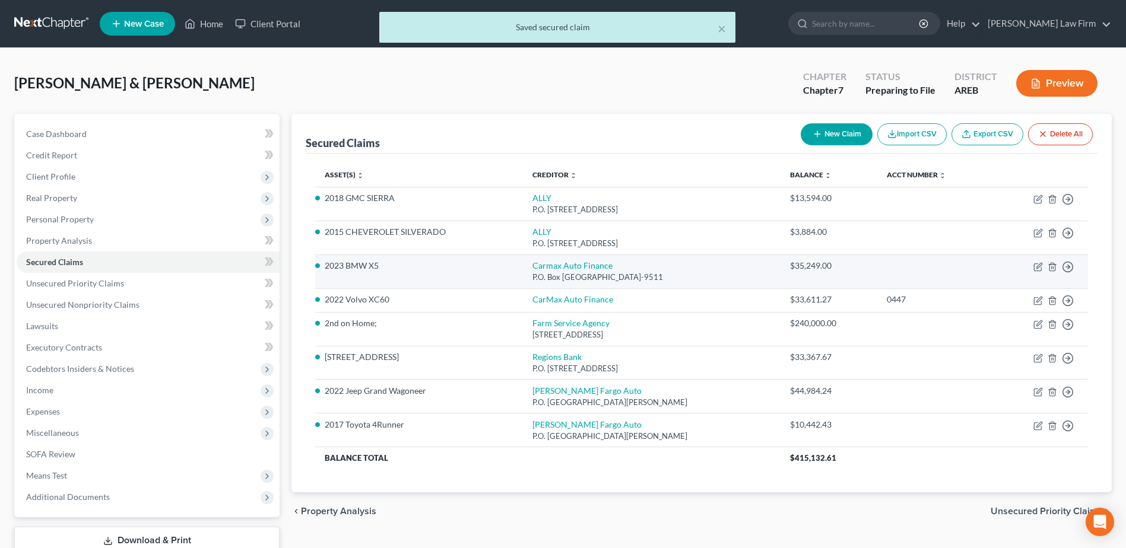
drag, startPoint x: 529, startPoint y: 275, endPoint x: 684, endPoint y: 277, distance: 154.3
click at [684, 277] on div "P.O. Box 440609, Kennesaw, GA 30160-9511" at bounding box center [651, 277] width 239 height 11
copy div "P.O. Box 440609, Kennesaw, GA 30160-9511"
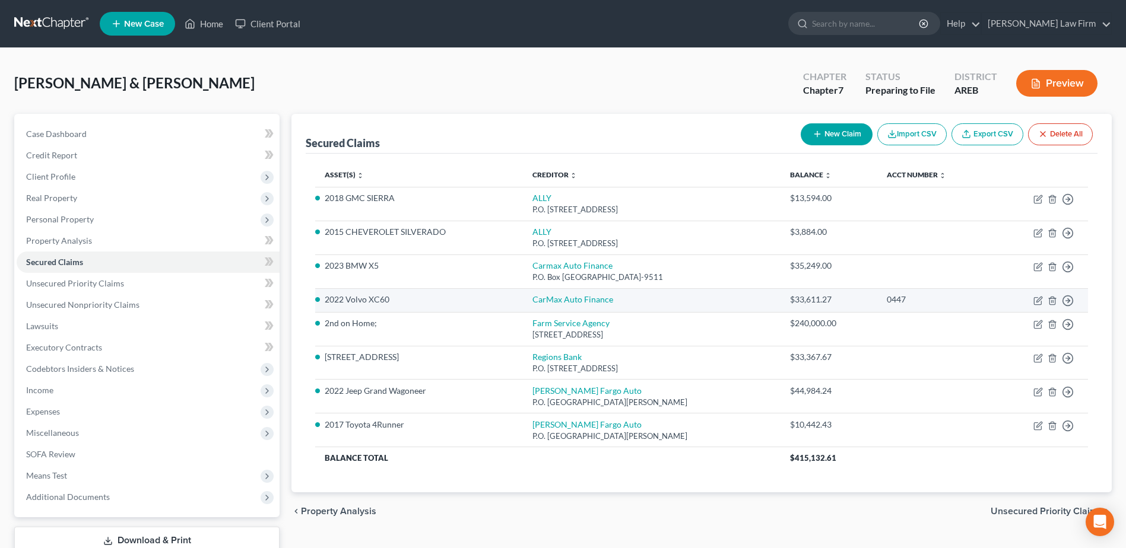
click at [1039, 295] on td "Move to E Move to F Move to G Move to Notice Only" at bounding box center [1040, 300] width 95 height 24
click at [1037, 299] on icon "button" at bounding box center [1037, 300] width 9 height 9
select select "2"
select select "1"
select select "0"
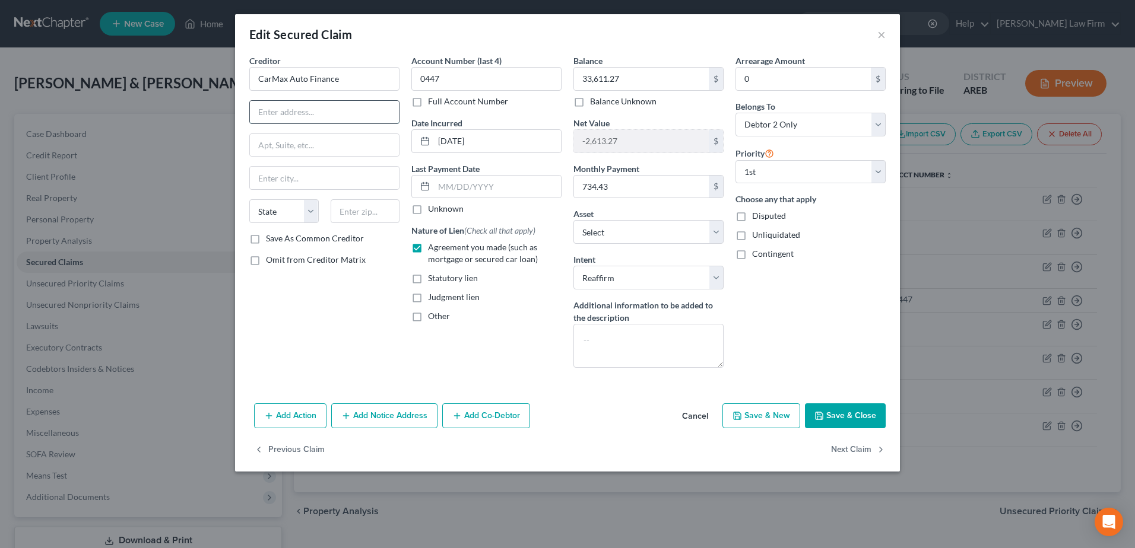
click at [279, 113] on input "text" at bounding box center [324, 112] width 149 height 23
paste input "P.O. Box 440609, Kennesaw, GA 30160-9511"
type input "P.O. Box 440609, Kennesaw, GA 30160-9511"
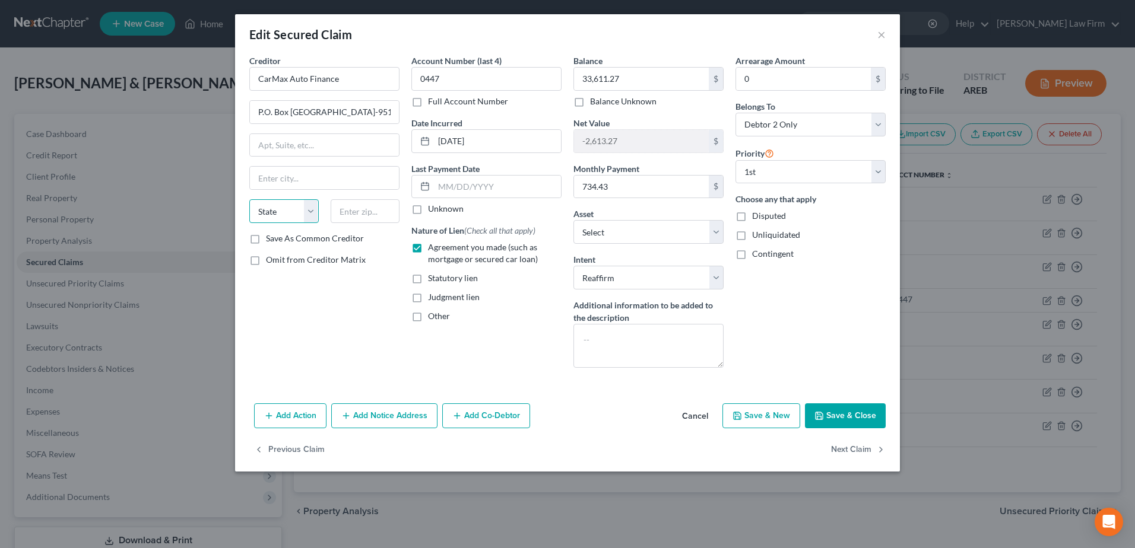
click at [271, 212] on select "State AL AK AR AZ CA CO CT DE DC FL GA GU HI ID IL IN IA KS KY LA ME MD MA MI M…" at bounding box center [283, 211] width 69 height 24
select select "10"
click at [249, 199] on select "State AL AK AR AZ CA CO CT DE DC FL GA GU HI ID IL IN IA KS KY LA ME MD MA MI M…" at bounding box center [283, 211] width 69 height 24
click at [308, 177] on input "text" at bounding box center [324, 178] width 149 height 23
type input "Kennesaw"
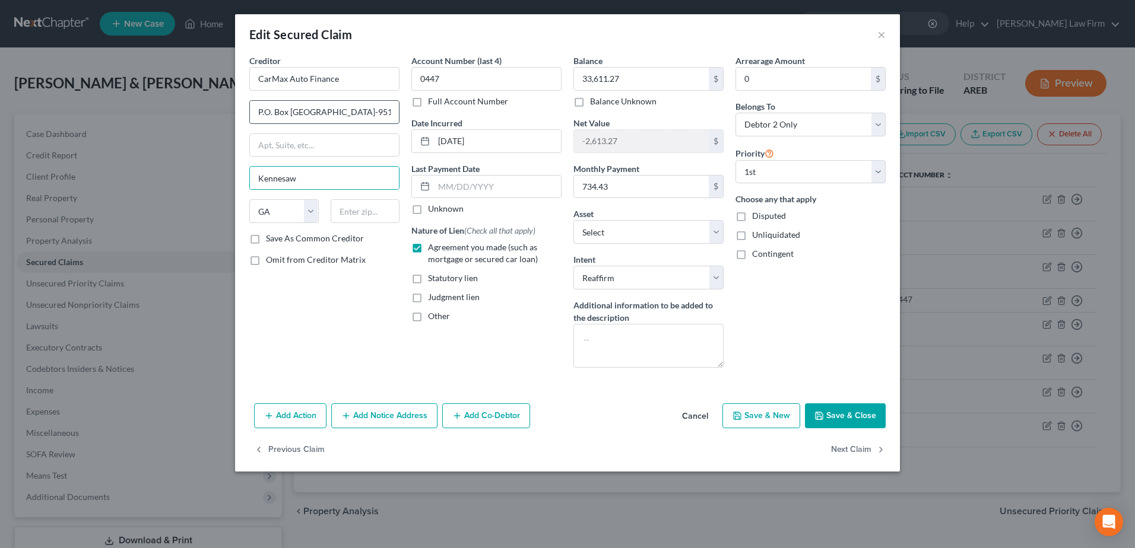
click at [316, 112] on input "P.O. Box 440609, Kennesaw, GA 30160-9511" at bounding box center [324, 112] width 149 height 23
drag, startPoint x: 362, startPoint y: 109, endPoint x: 395, endPoint y: 112, distance: 33.4
click at [397, 114] on input "P.O. Box 440609nnesaw, GA 30160-9511" at bounding box center [324, 112] width 149 height 23
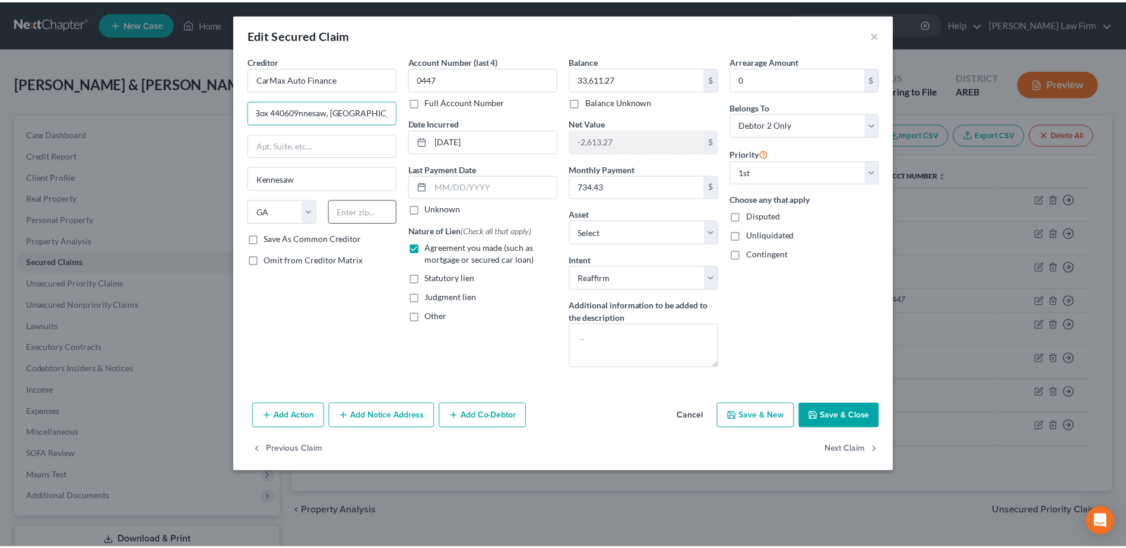
scroll to position [0, 0]
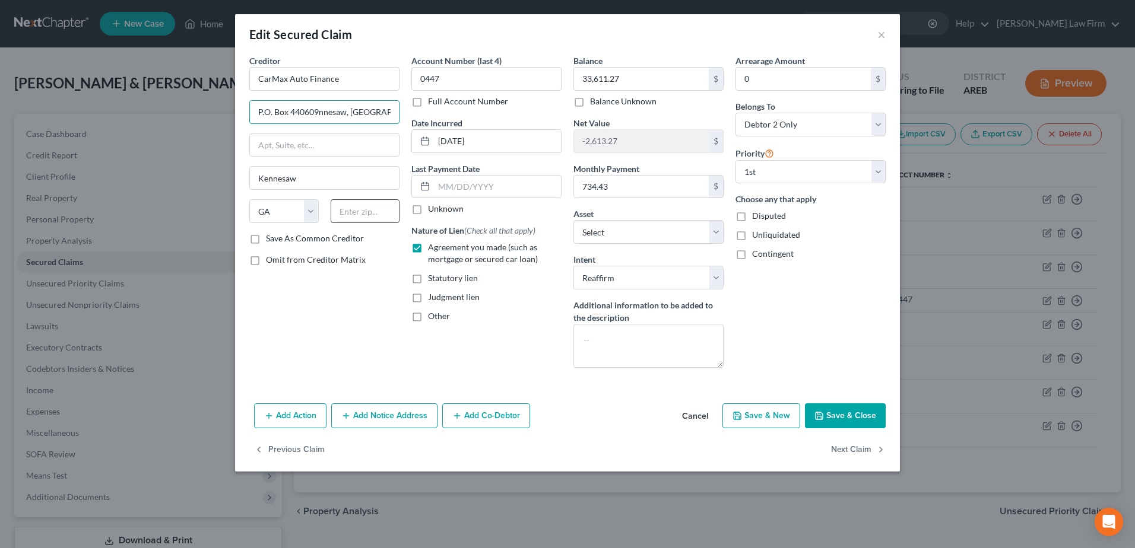
type input "P.O. Box 440609nnesaw, GA"
click at [357, 213] on input "text" at bounding box center [365, 211] width 69 height 24
click at [355, 201] on input "text" at bounding box center [365, 211] width 69 height 24
paste input "30160-9511"
type input "30160-9511"
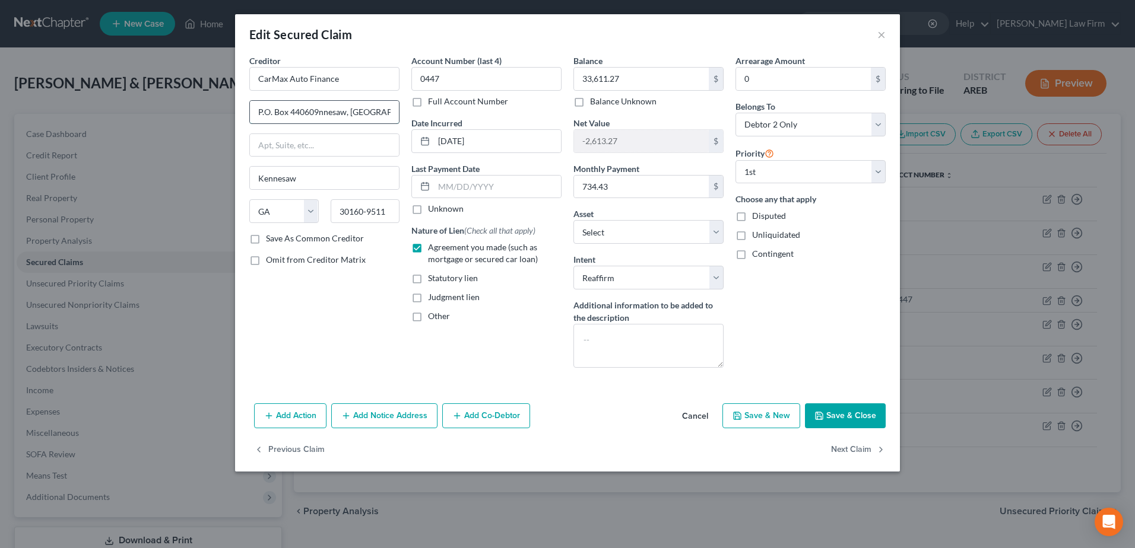
click at [369, 109] on input "P.O. Box 440609nnesaw, GA" at bounding box center [324, 112] width 149 height 23
type input "P.O. Box 440609"
click at [867, 416] on button "Save & Close" at bounding box center [845, 416] width 81 height 25
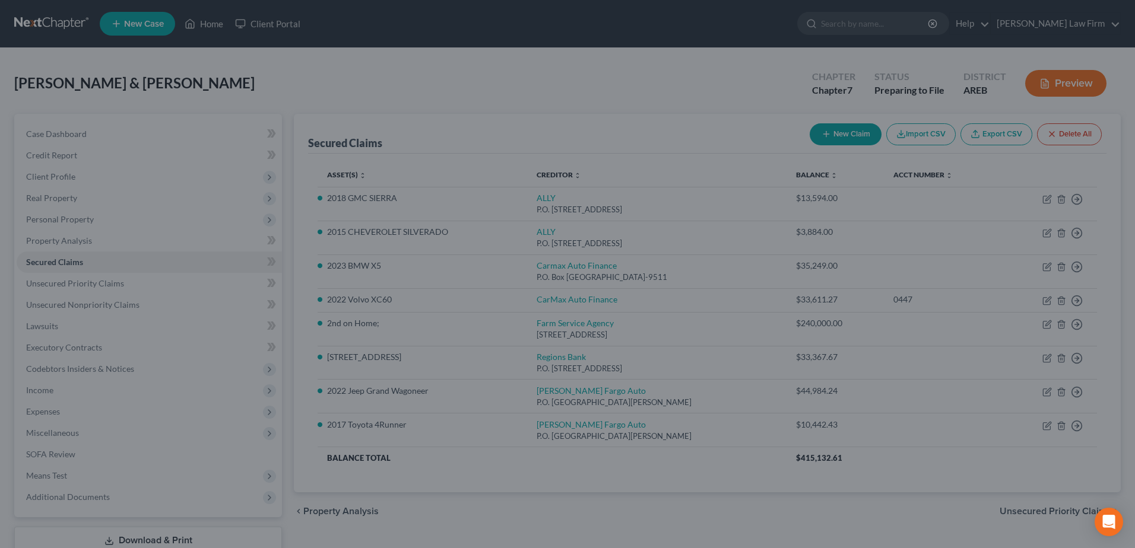
select select "7"
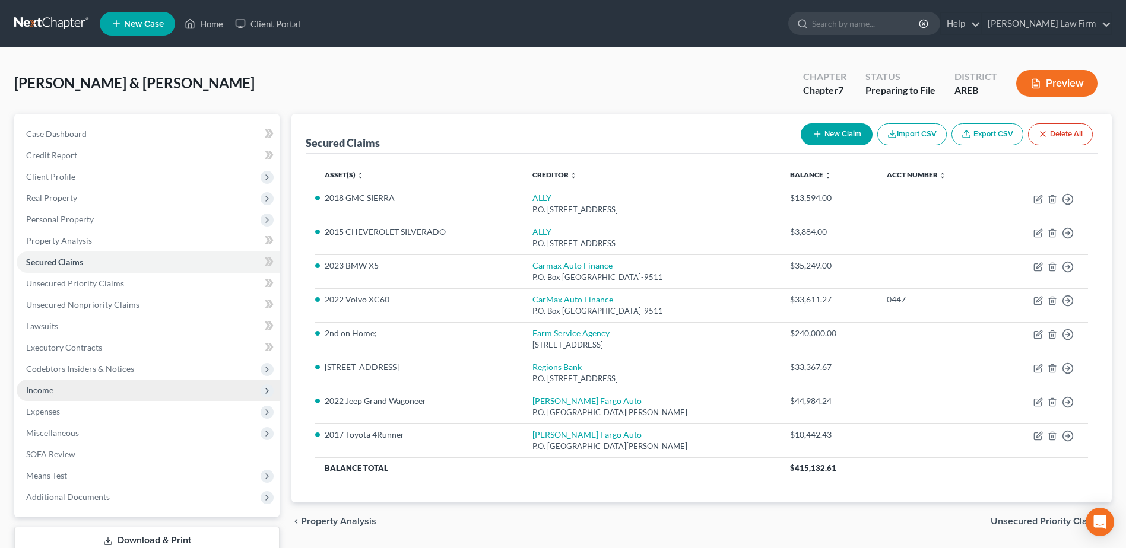
click at [58, 388] on span "Income" at bounding box center [148, 390] width 263 height 21
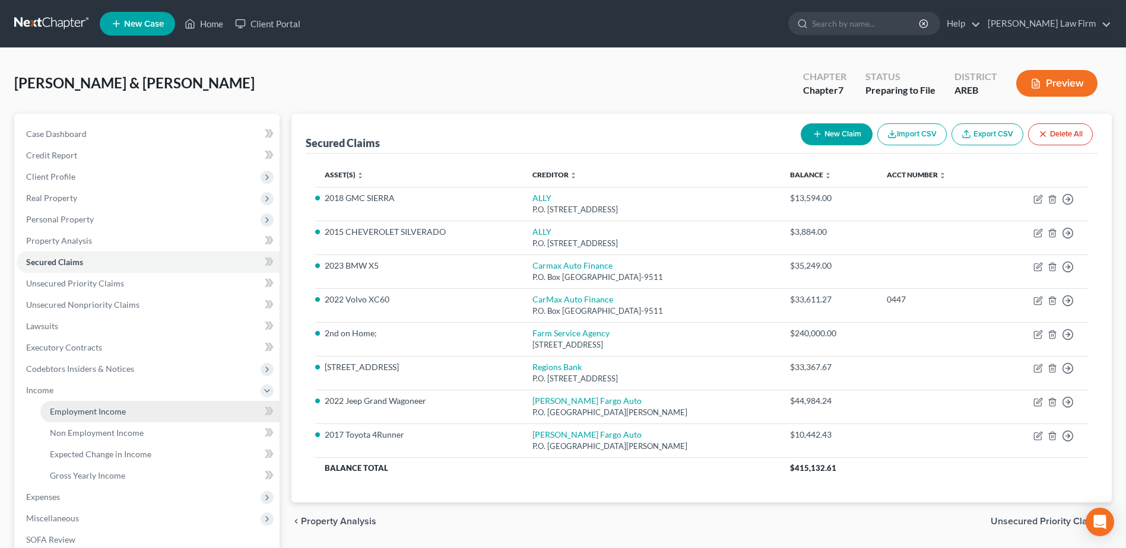
click at [79, 410] on span "Employment Income" at bounding box center [88, 412] width 76 height 10
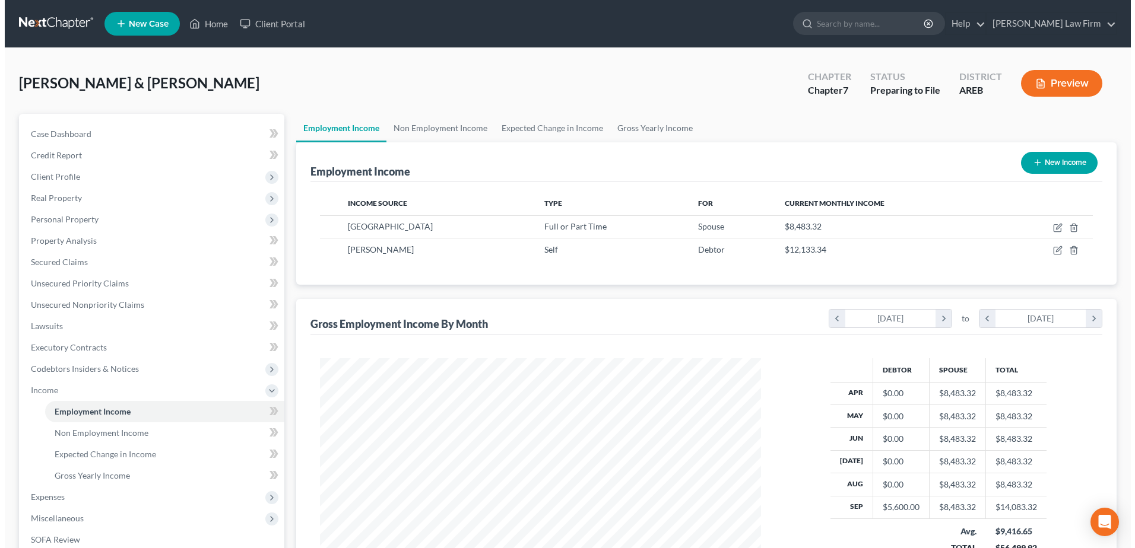
scroll to position [220, 464]
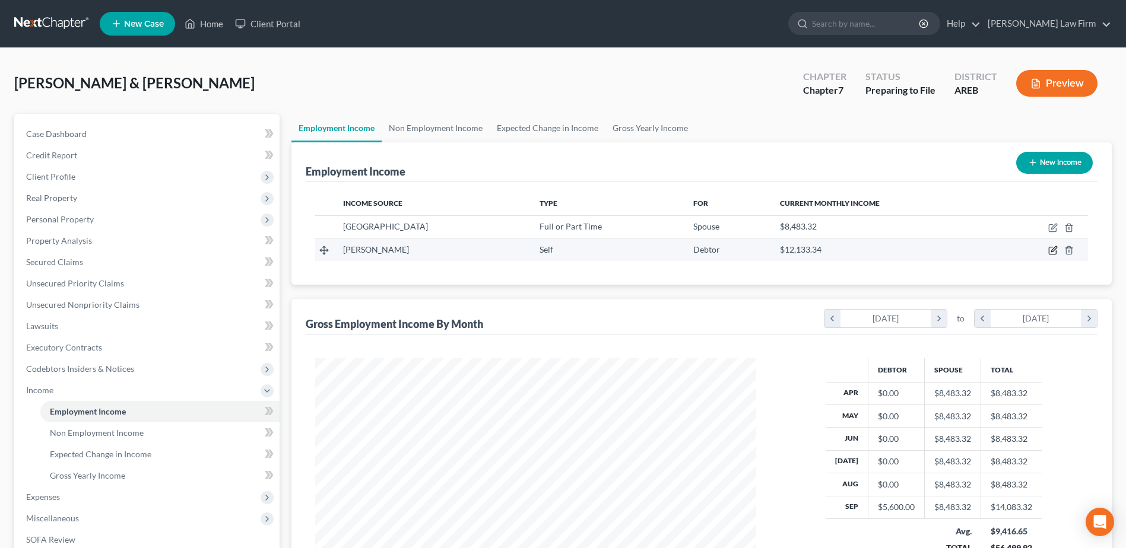
click at [1049, 250] on icon "button" at bounding box center [1052, 250] width 7 height 7
select select "1"
select select "2"
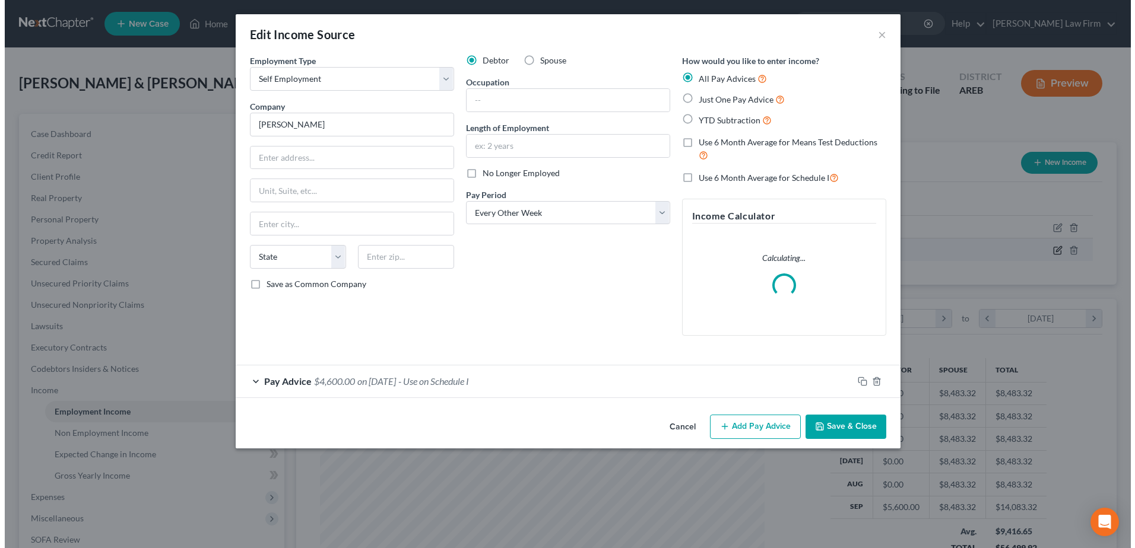
scroll to position [222, 469]
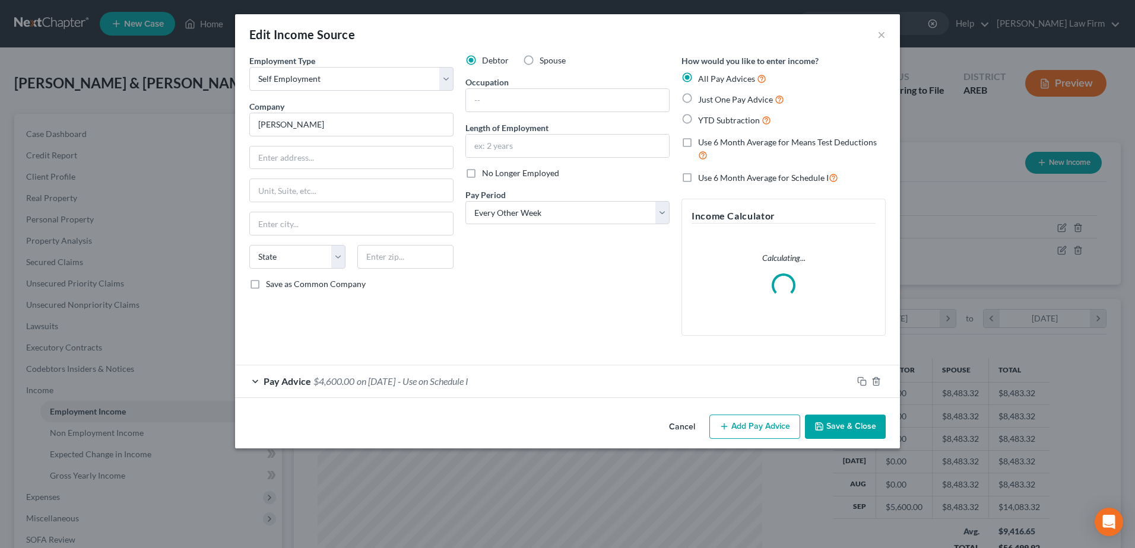
click at [301, 380] on span "Pay Advice" at bounding box center [287, 381] width 47 height 11
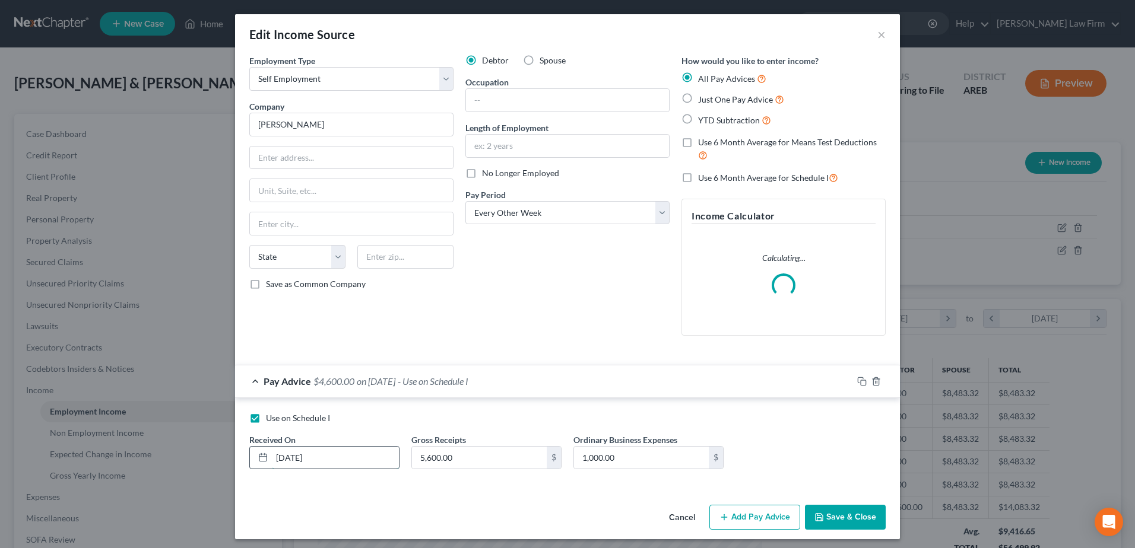
click at [377, 461] on input "09/01/2025" at bounding box center [335, 458] width 127 height 23
click at [311, 457] on input "09/01/2025" at bounding box center [335, 458] width 127 height 23
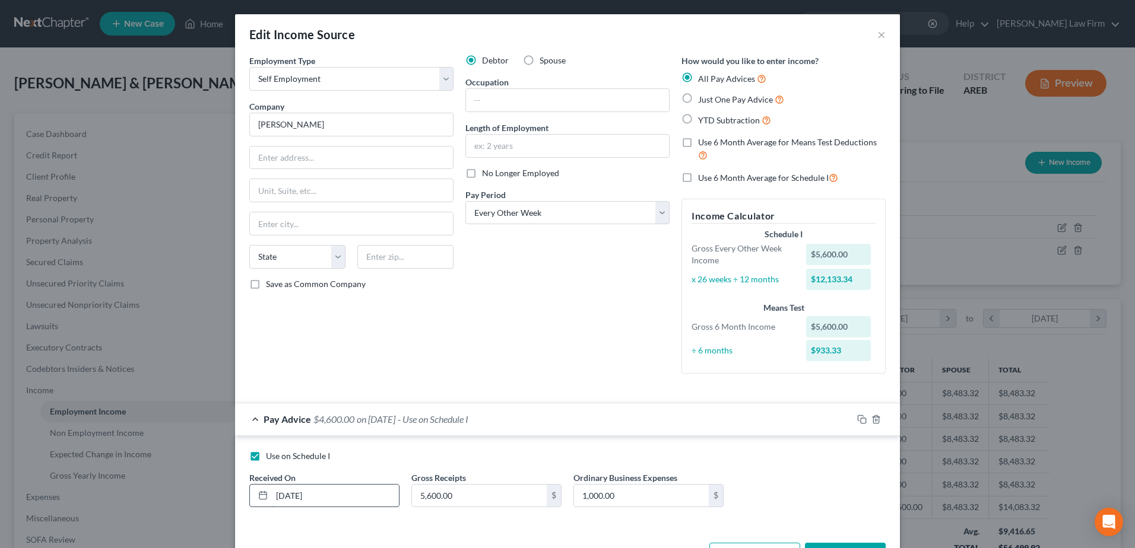
click at [293, 496] on input "09/01/2025" at bounding box center [335, 496] width 127 height 23
type input "09/30/2025"
type input "15,475.00"
click at [519, 213] on select "Select Monthly Twice Monthly Every Other Week Weekly" at bounding box center [567, 213] width 204 height 24
select select "0"
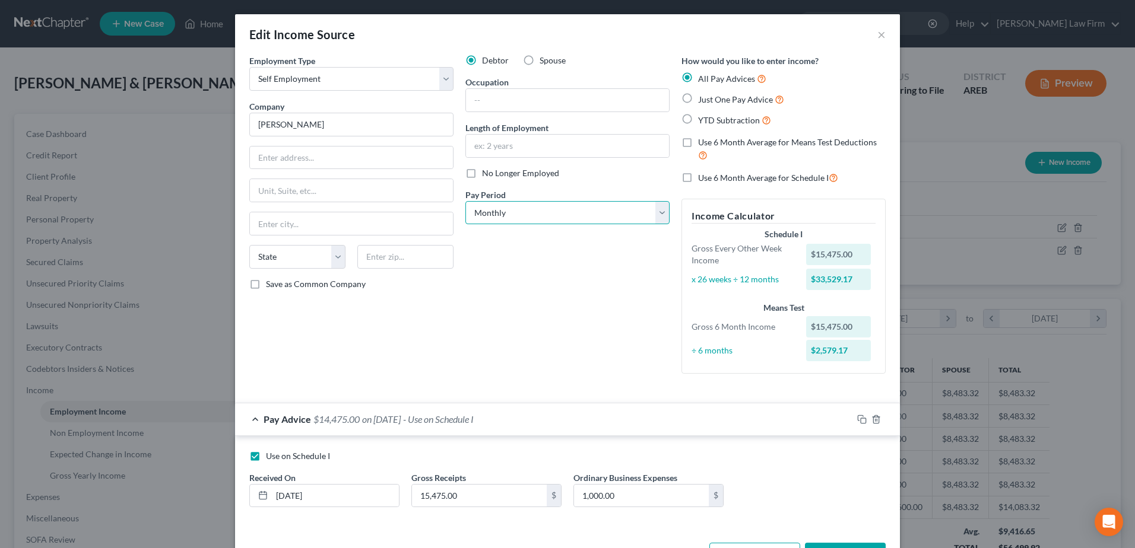
click at [465, 201] on select "Select Monthly Twice Monthly Every Other Week Weekly" at bounding box center [567, 213] width 204 height 24
click at [509, 332] on div "Debtor Spouse Occupation Length of Employment No Longer Employed Pay Period * S…" at bounding box center [567, 219] width 216 height 329
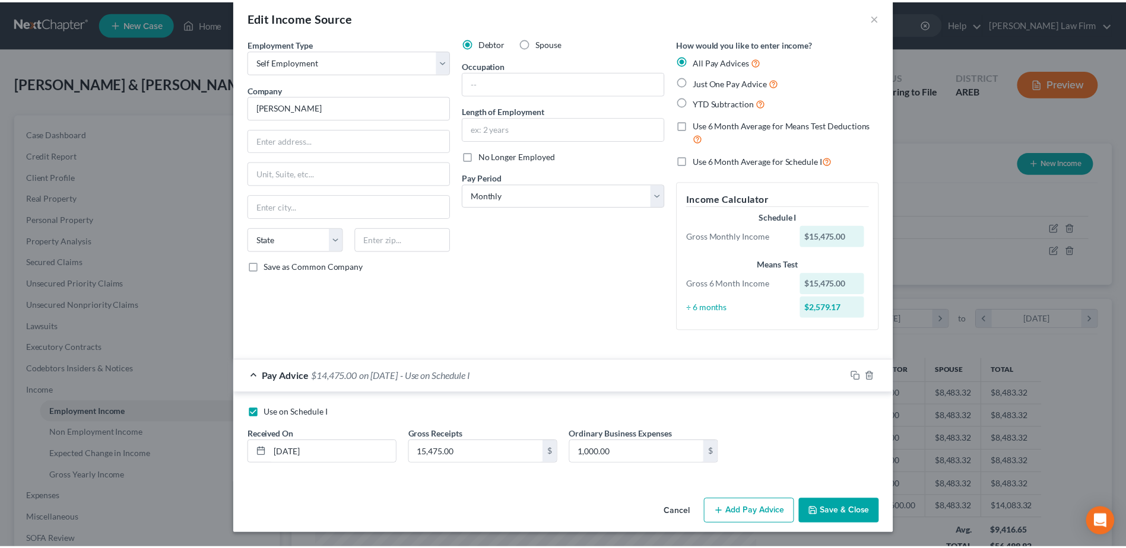
scroll to position [17, 0]
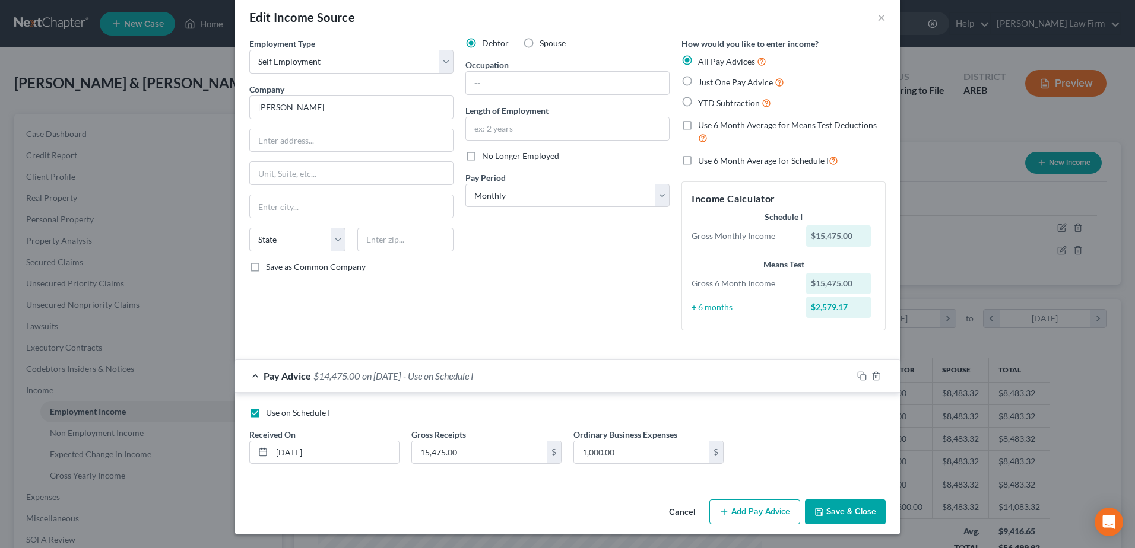
click at [845, 508] on button "Save & Close" at bounding box center [845, 512] width 81 height 25
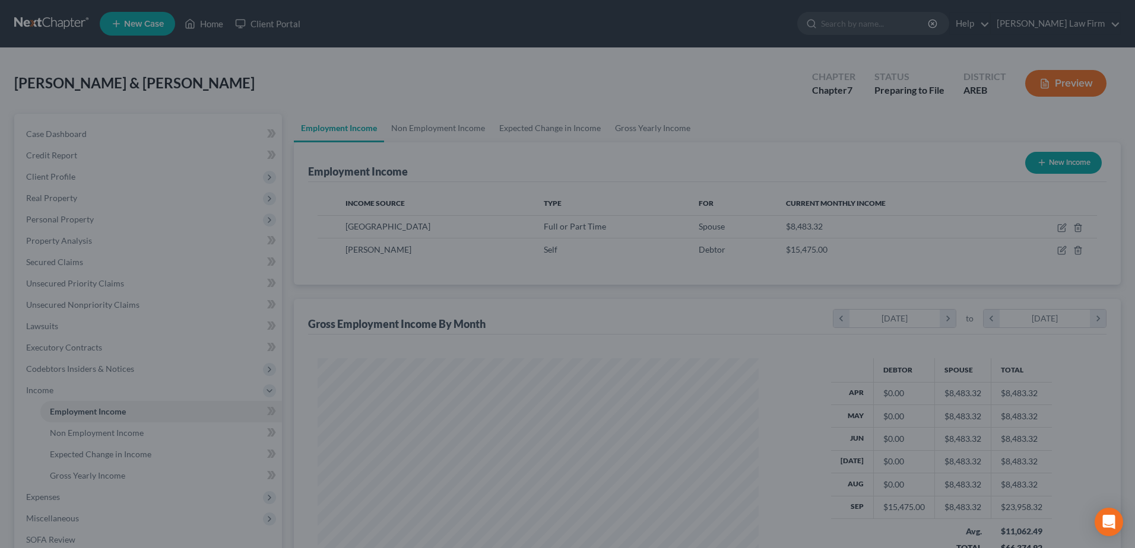
scroll to position [593254, 593010]
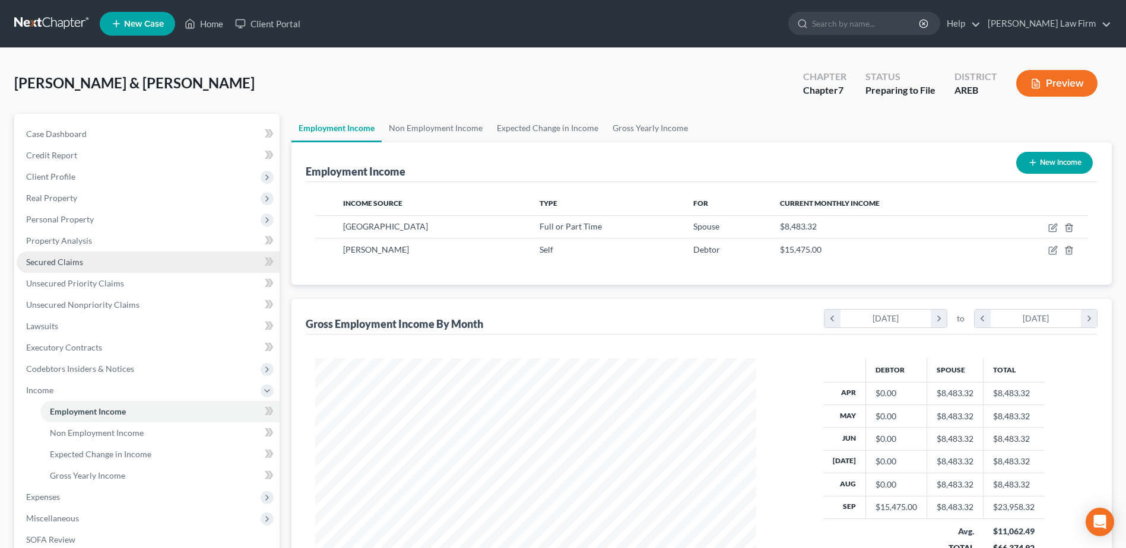
click at [50, 261] on span "Secured Claims" at bounding box center [54, 262] width 57 height 10
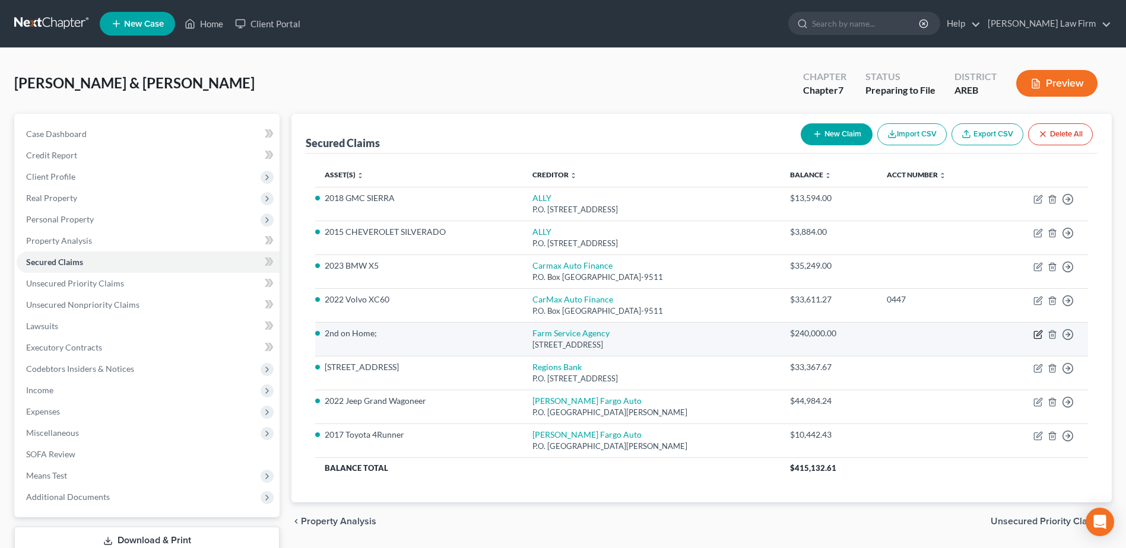
click at [1036, 332] on icon "button" at bounding box center [1037, 334] width 7 height 7
select select "2"
select select "0"
select select "1"
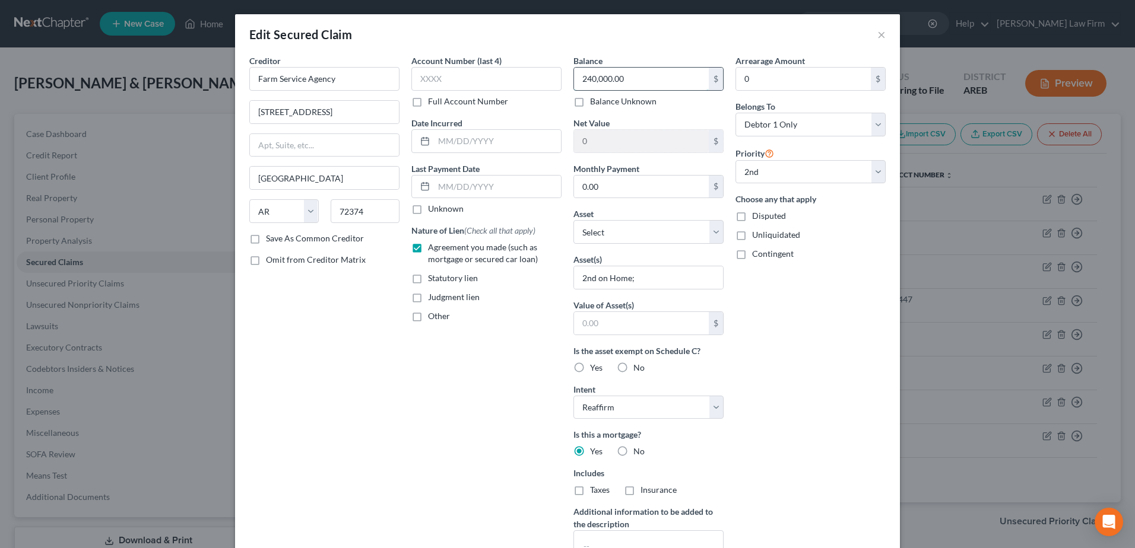
click at [649, 76] on input "240,000.00" at bounding box center [641, 79] width 135 height 23
type input "240,086.41"
click at [710, 232] on select "Select Other Multiple Assets Parcel 001-07209-0000 - $0.0 Parcel 001-07209-0001…" at bounding box center [648, 232] width 150 height 24
click at [844, 221] on div "Disputed" at bounding box center [810, 216] width 150 height 12
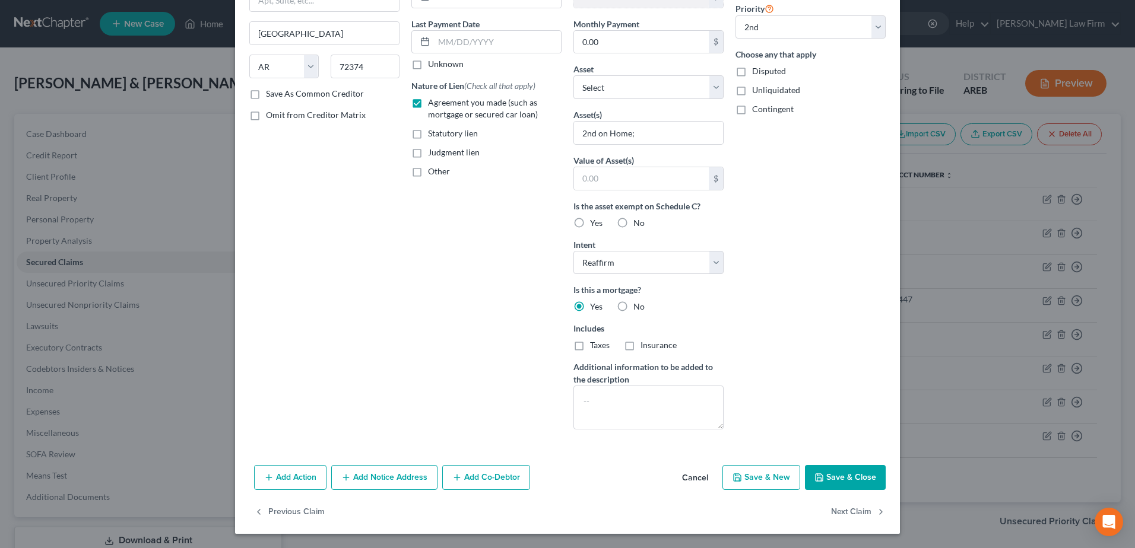
click at [819, 475] on icon "button" at bounding box center [818, 477] width 9 height 9
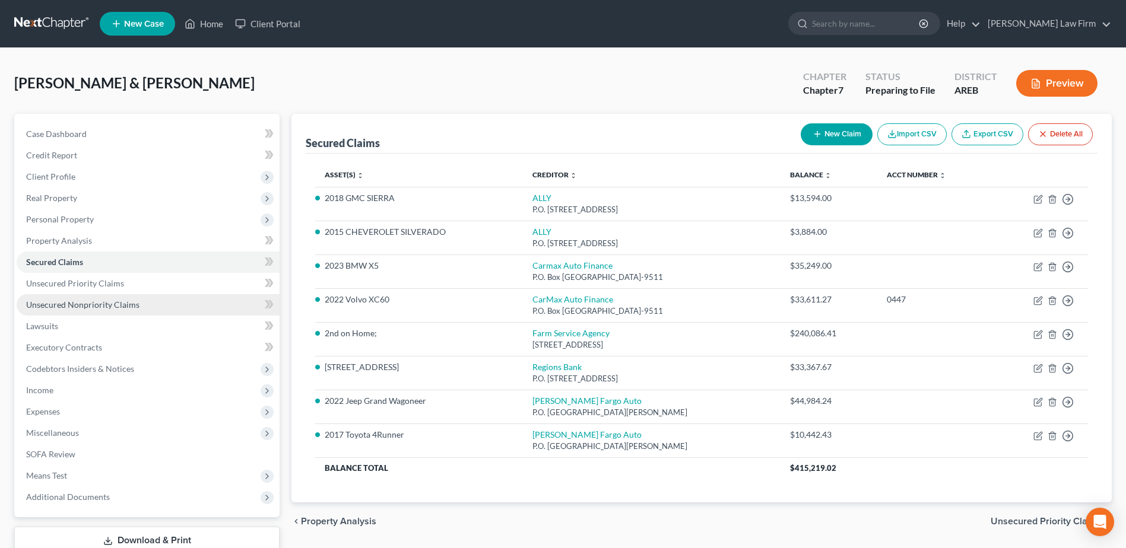
click at [80, 306] on span "Unsecured Nonpriority Claims" at bounding box center [82, 305] width 113 height 10
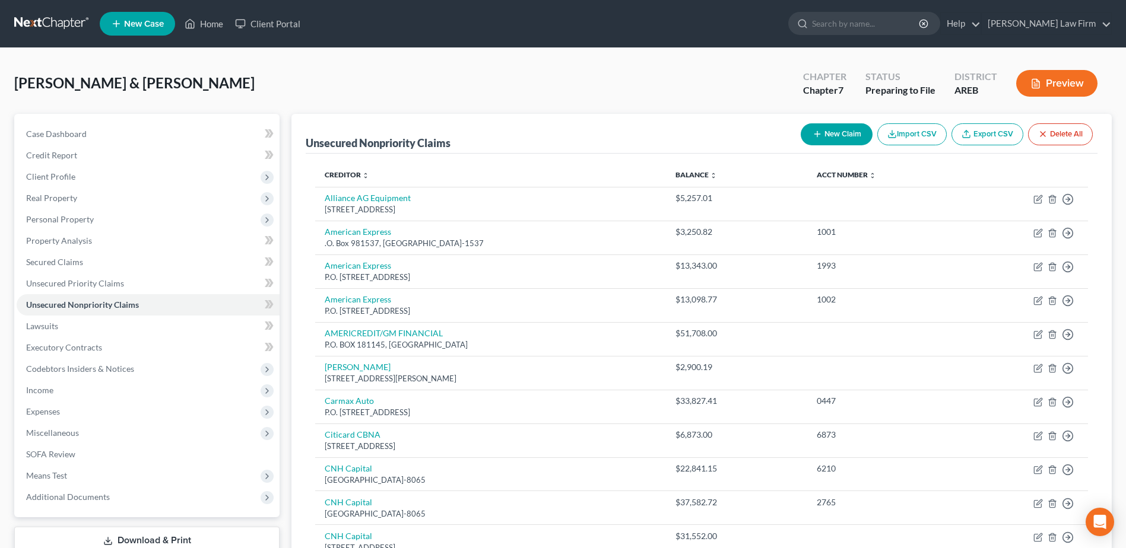
click at [830, 135] on button "New Claim" at bounding box center [837, 134] width 72 height 22
select select "2"
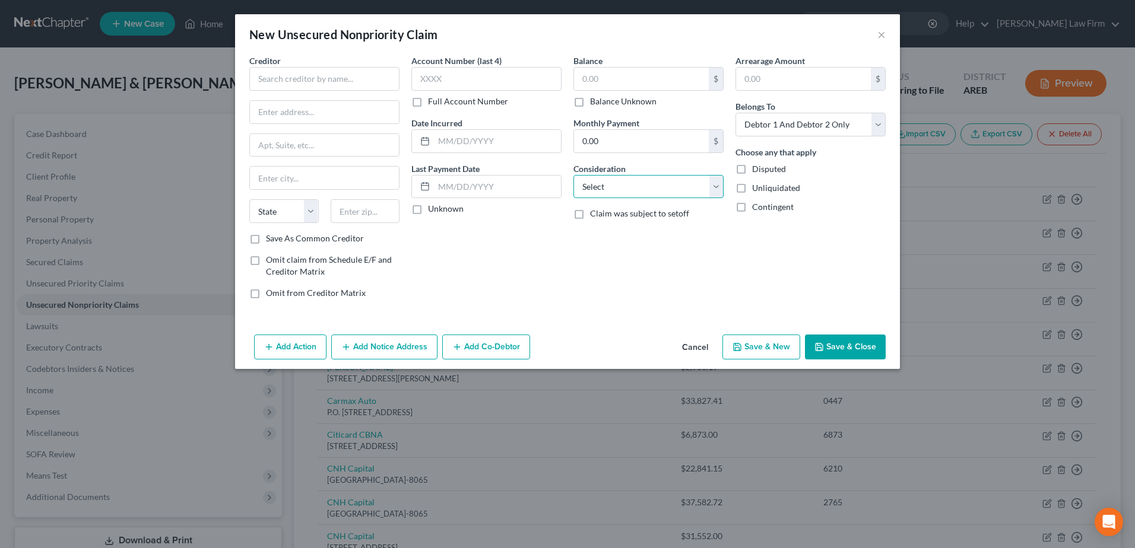
click at [716, 185] on select "Select Cable / Satellite Services Collection Agency Credit Card Debt Debt Couns…" at bounding box center [648, 187] width 150 height 24
select select "17"
click at [573, 175] on select "Select Cable / Satellite Services Collection Agency Credit Card Debt Debt Couns…" at bounding box center [648, 187] width 150 height 24
click at [588, 77] on input "text" at bounding box center [641, 79] width 135 height 23
type input "22,337.24"
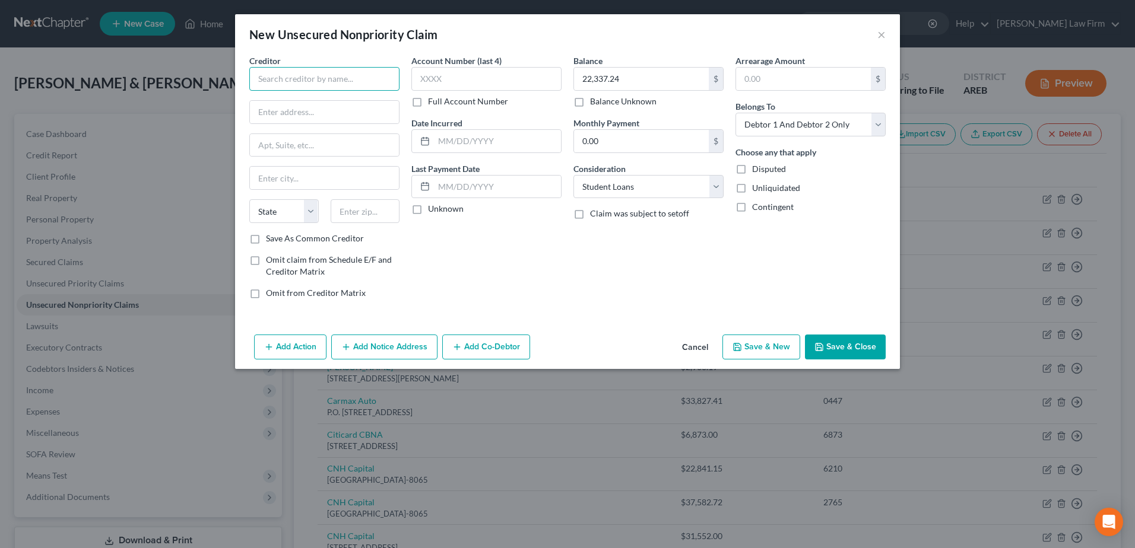
click at [282, 72] on input "text" at bounding box center [324, 79] width 150 height 24
type input "Department of Education/Edfinancial"
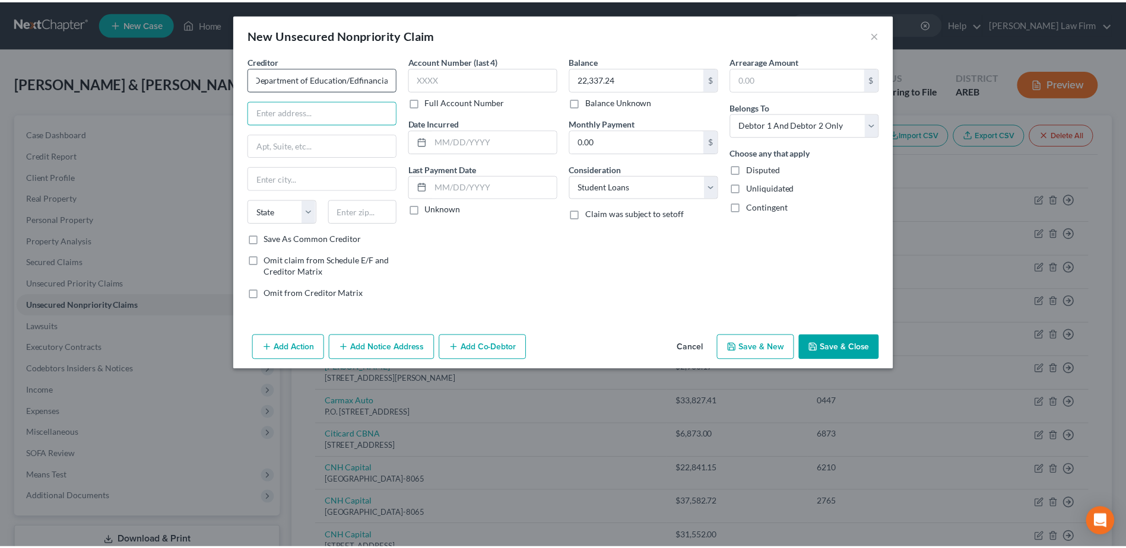
scroll to position [0, 0]
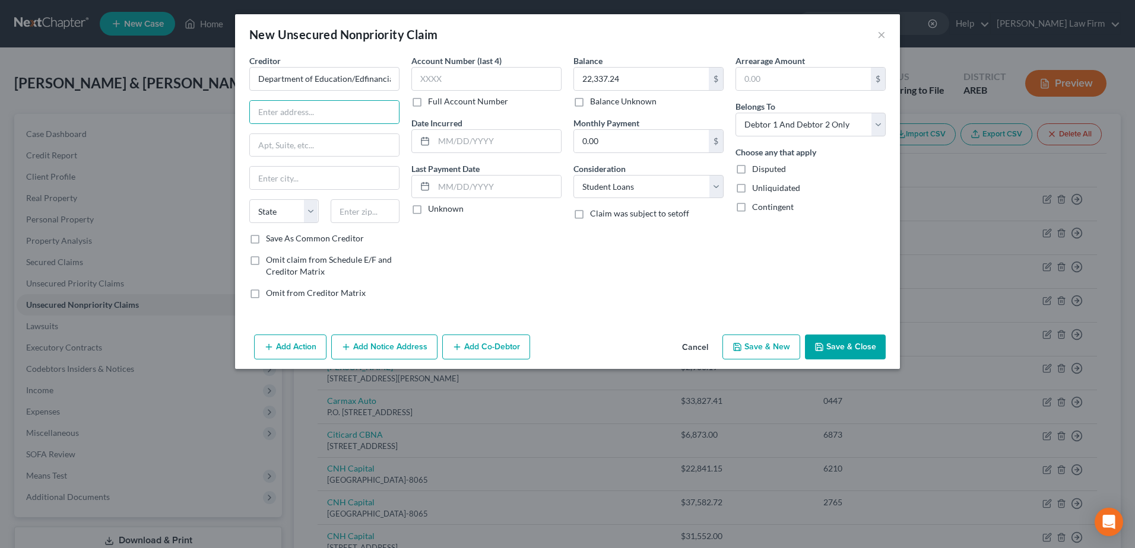
click at [849, 344] on button "Save & Close" at bounding box center [845, 347] width 81 height 25
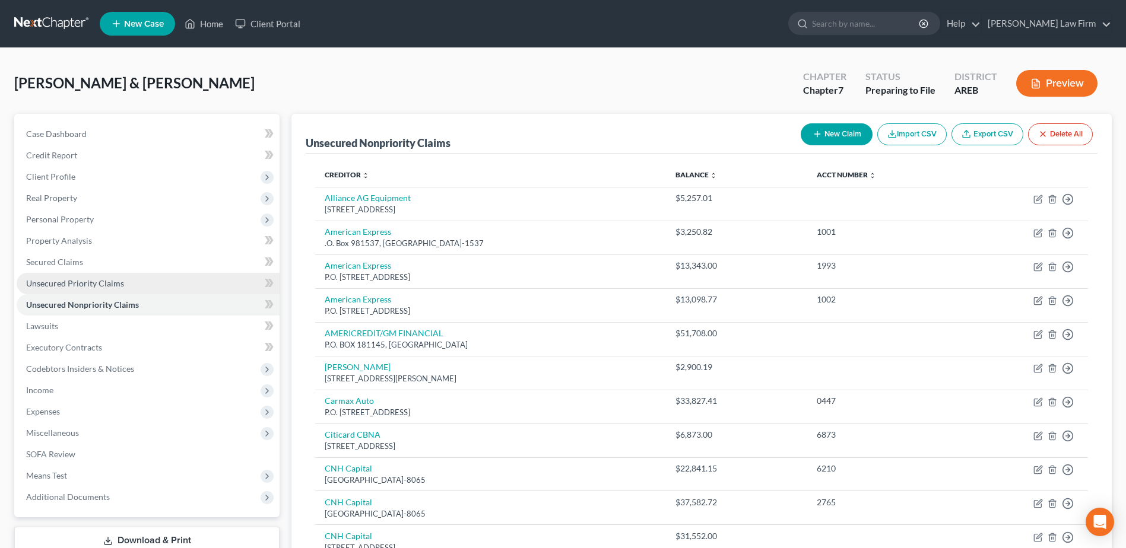
click at [123, 288] on link "Unsecured Priority Claims" at bounding box center [148, 283] width 263 height 21
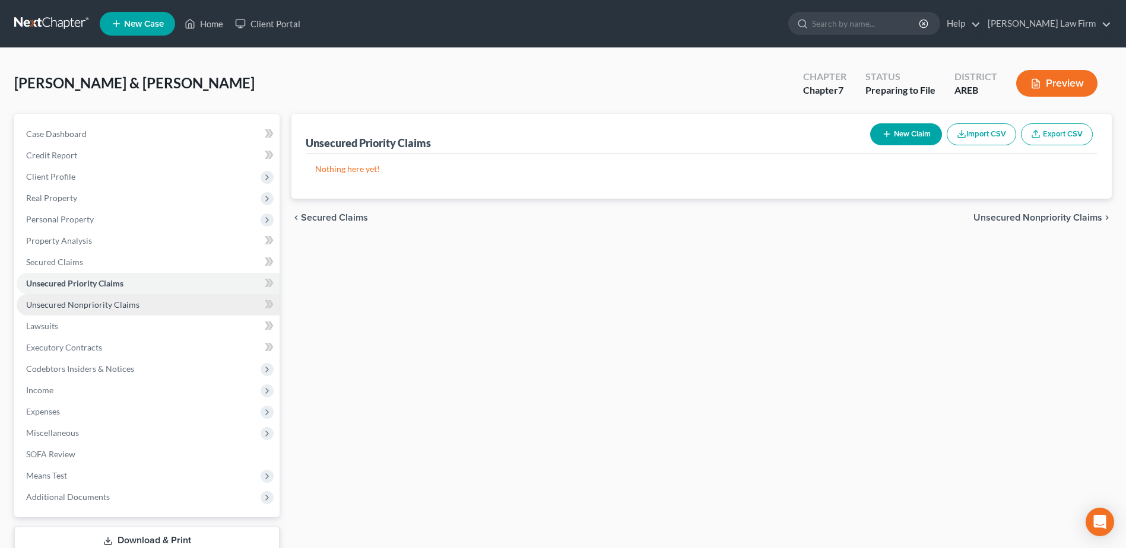
click at [122, 305] on span "Unsecured Nonpriority Claims" at bounding box center [82, 305] width 113 height 10
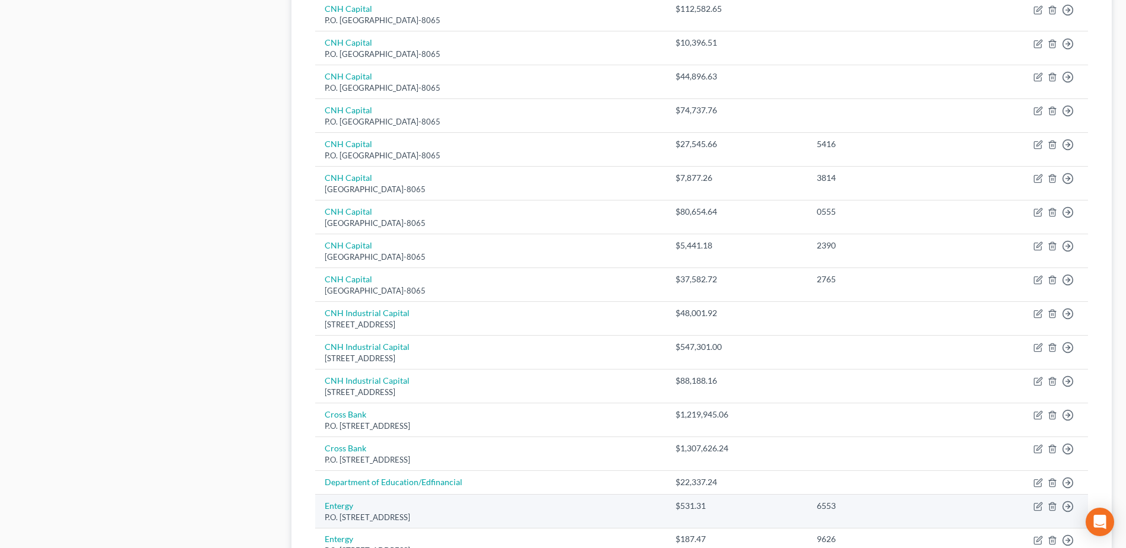
scroll to position [772, 0]
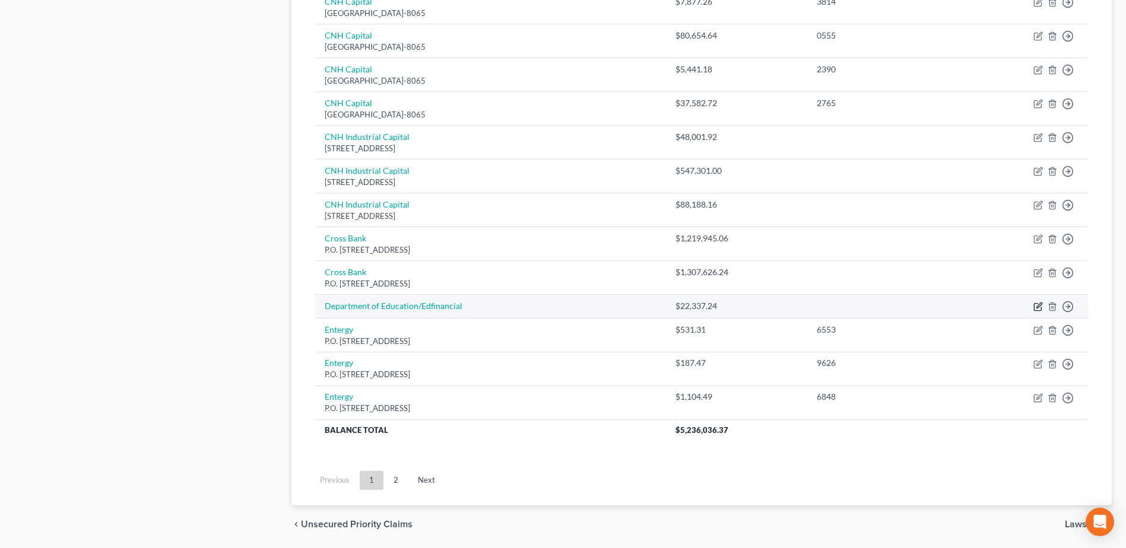
click at [1034, 308] on icon "button" at bounding box center [1037, 307] width 7 height 7
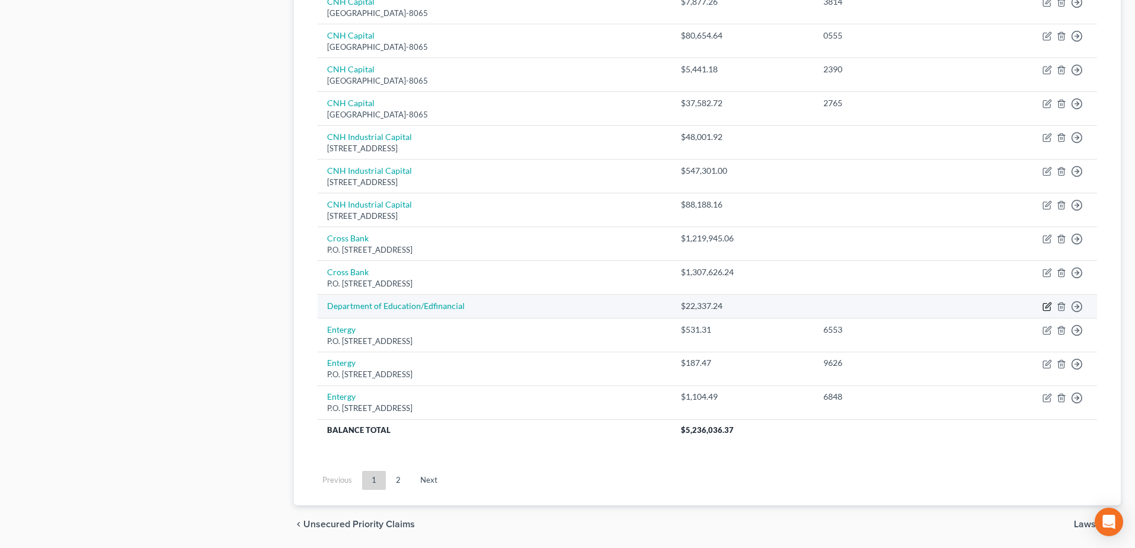
select select "17"
select select "2"
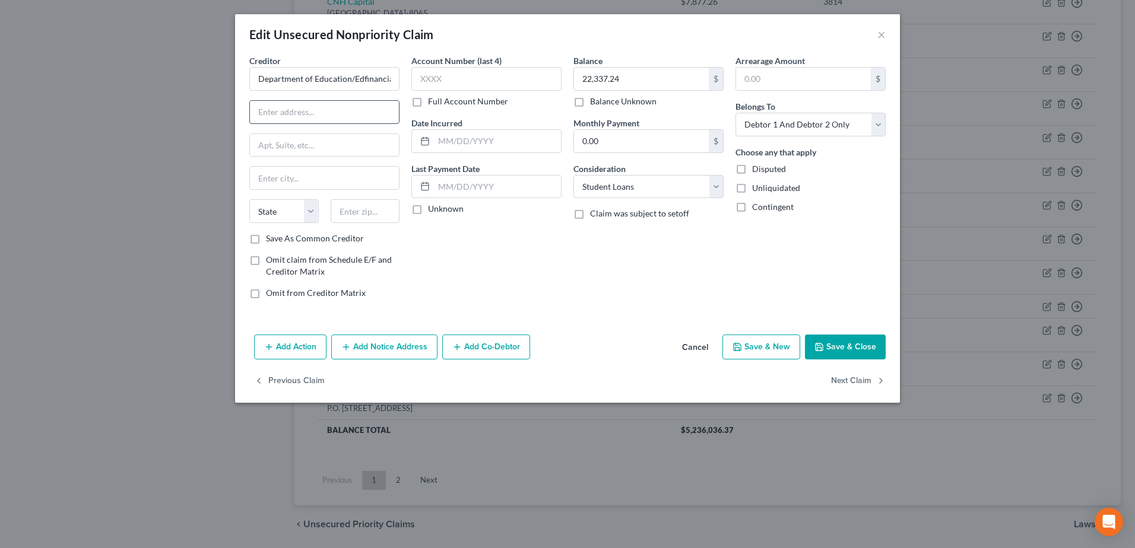
click at [258, 107] on input "text" at bounding box center [324, 112] width 149 height 23
paste input "P.O. Box 36008"
type input "P.O. Box 36008"
click at [266, 181] on input "text" at bounding box center [324, 178] width 149 height 23
type input "Knoxville"
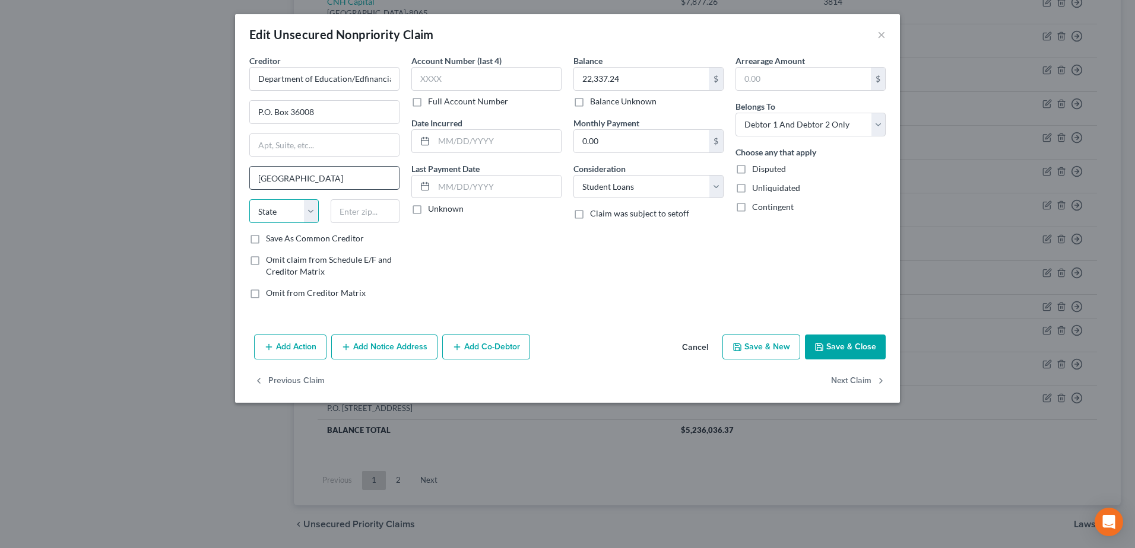
select select "44"
type input "37930"
click at [846, 340] on button "Save & Close" at bounding box center [845, 347] width 81 height 25
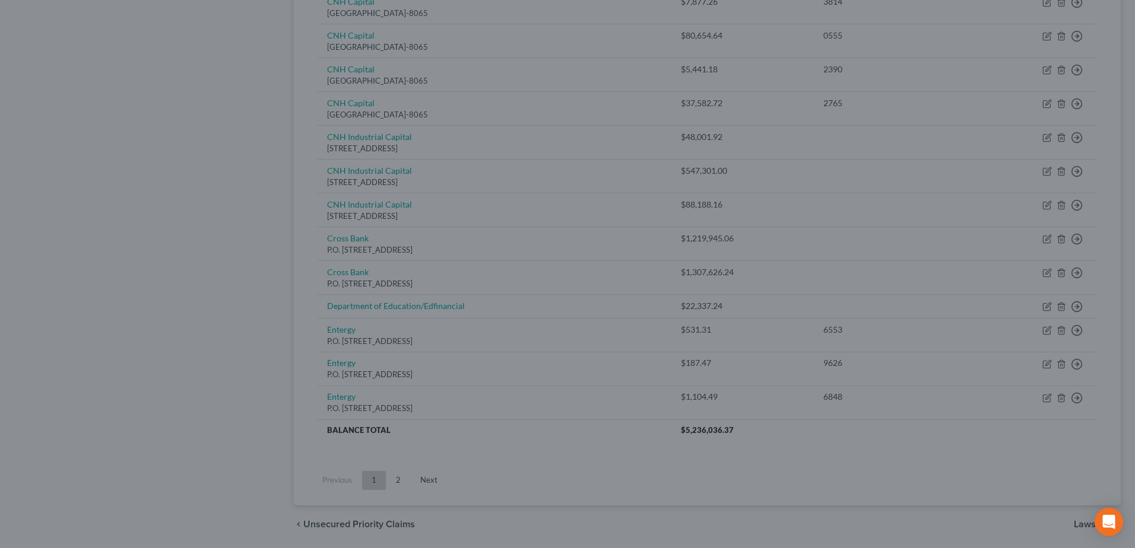
type input "0"
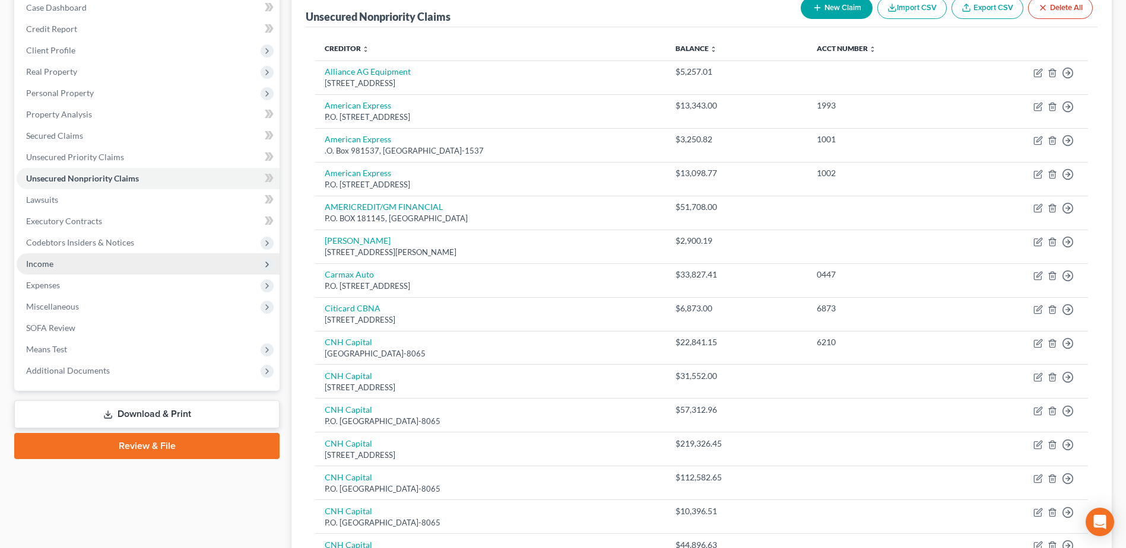
scroll to position [119, 0]
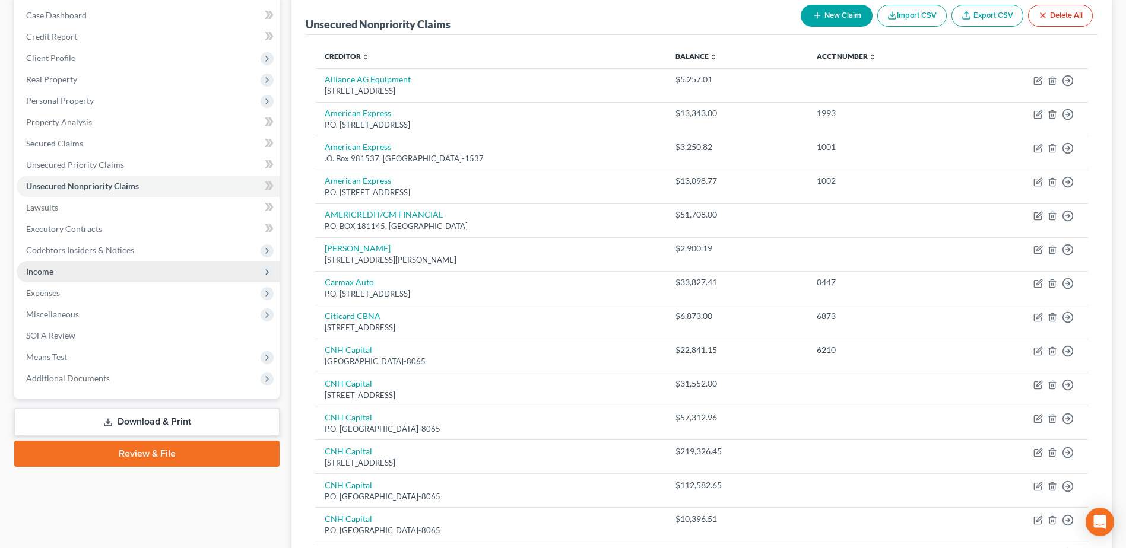
click at [66, 275] on span "Income" at bounding box center [148, 271] width 263 height 21
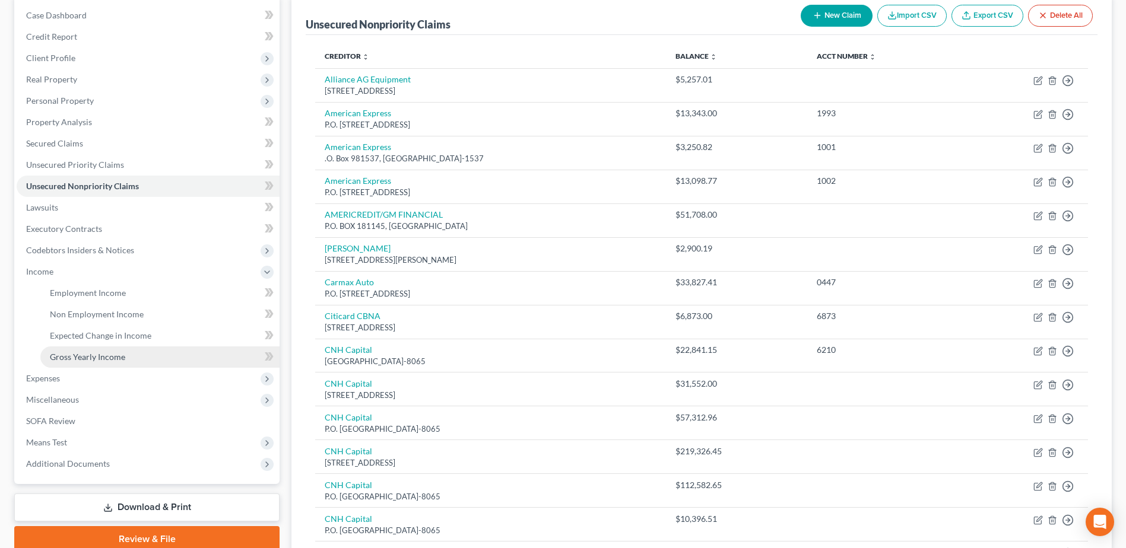
click at [82, 356] on span "Gross Yearly Income" at bounding box center [87, 357] width 75 height 10
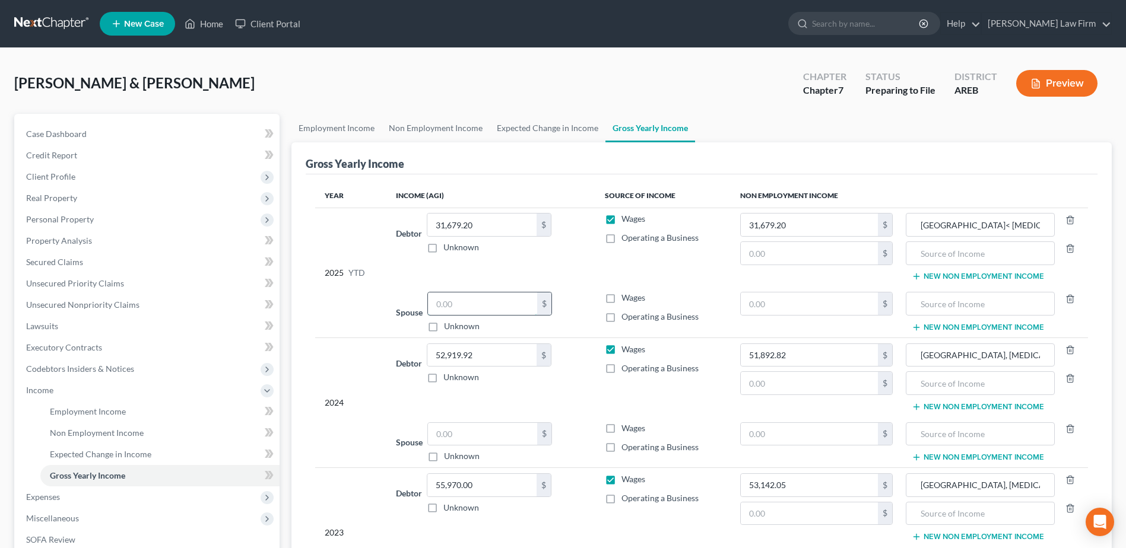
click at [480, 306] on input "text" at bounding box center [482, 304] width 109 height 23
type input "38,041.69"
click at [341, 128] on link "Employment Income" at bounding box center [336, 128] width 90 height 28
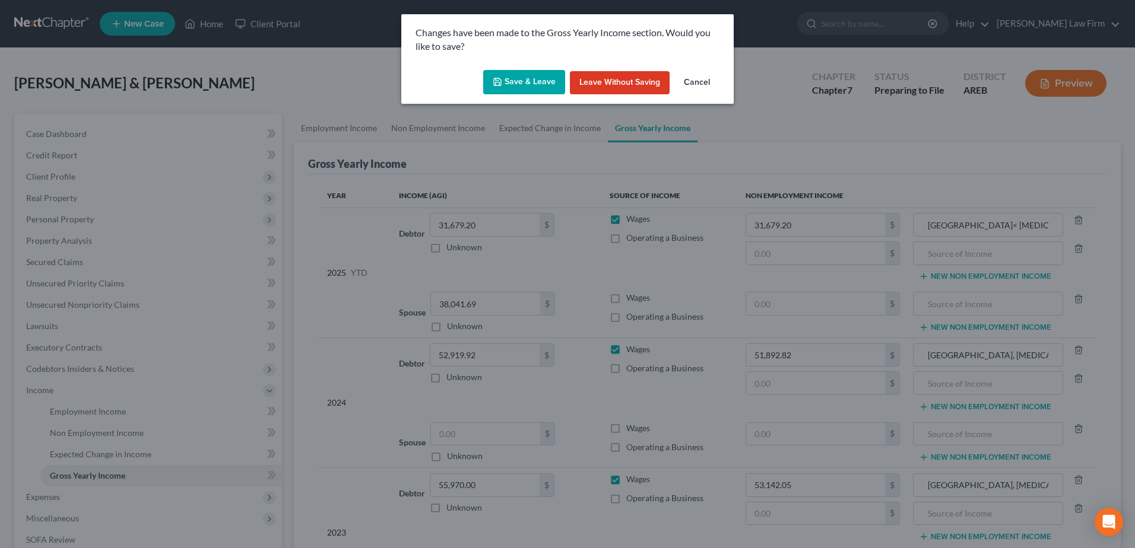
click at [525, 76] on button "Save & Leave" at bounding box center [524, 82] width 82 height 25
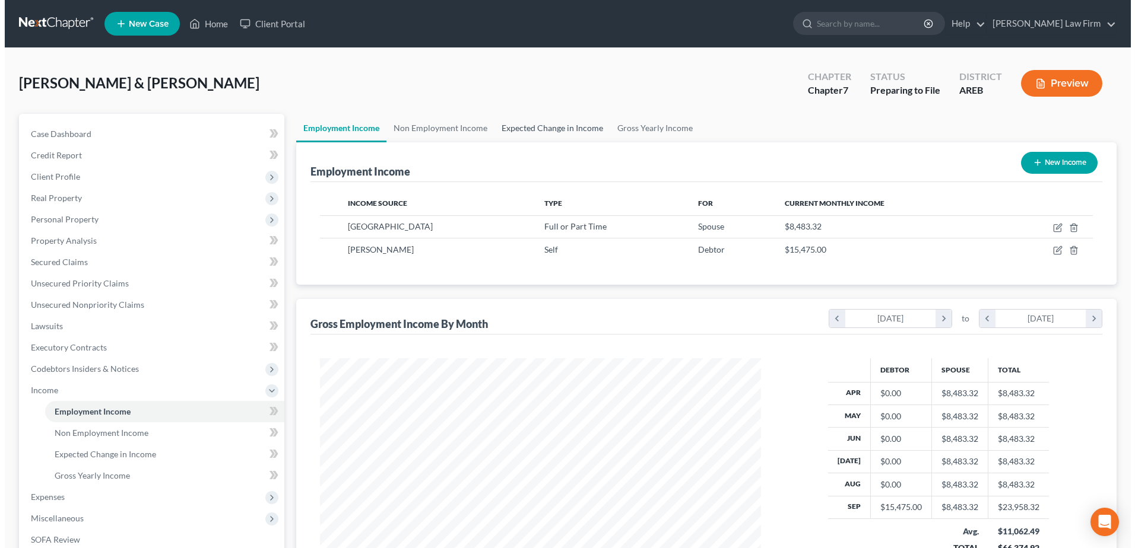
scroll to position [220, 464]
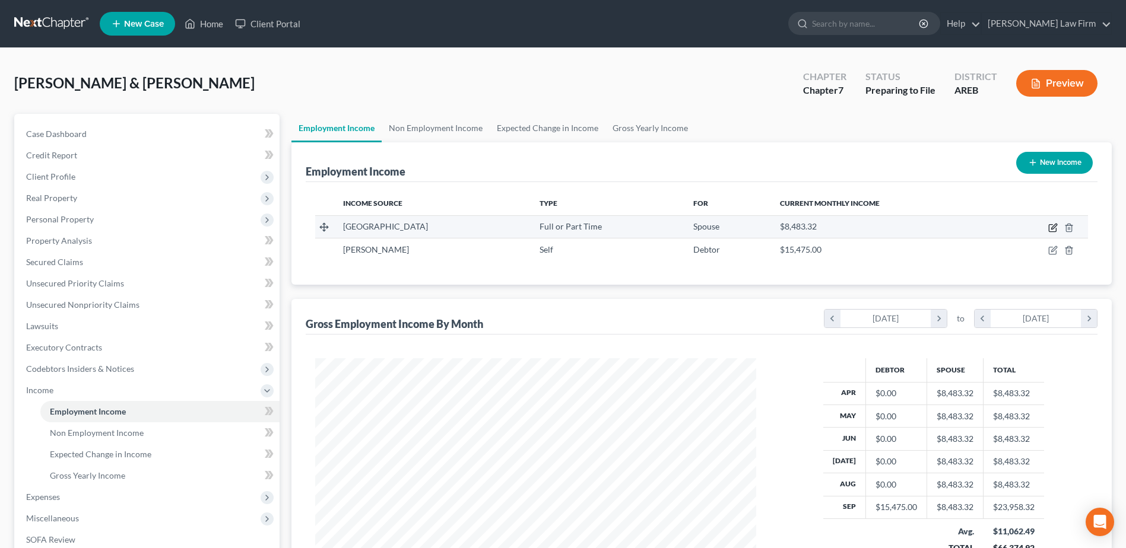
click at [1054, 226] on icon "button" at bounding box center [1053, 226] width 5 height 5
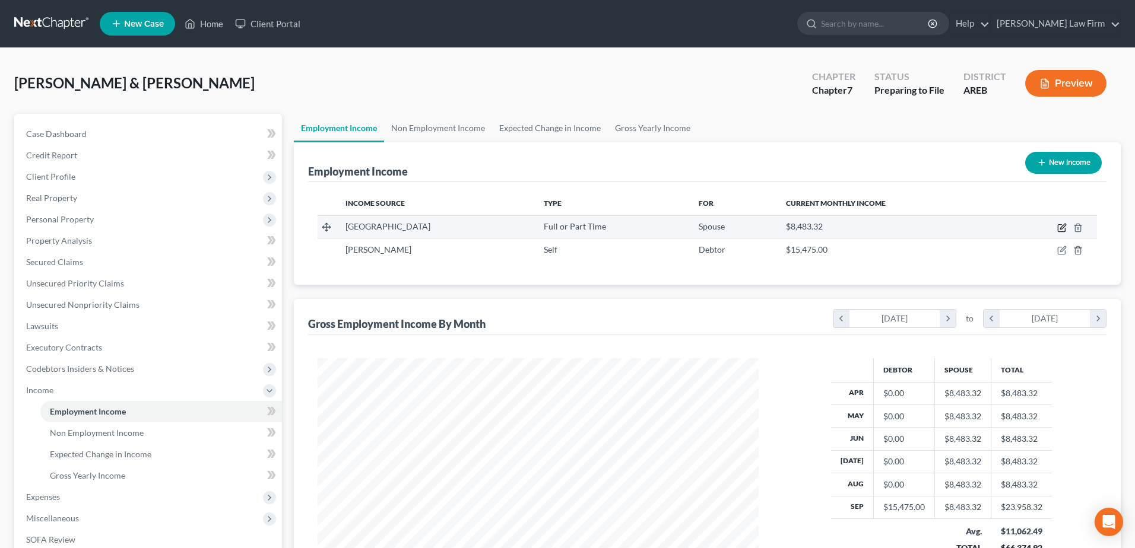
scroll to position [222, 469]
select select "0"
select select "2"
select select "1"
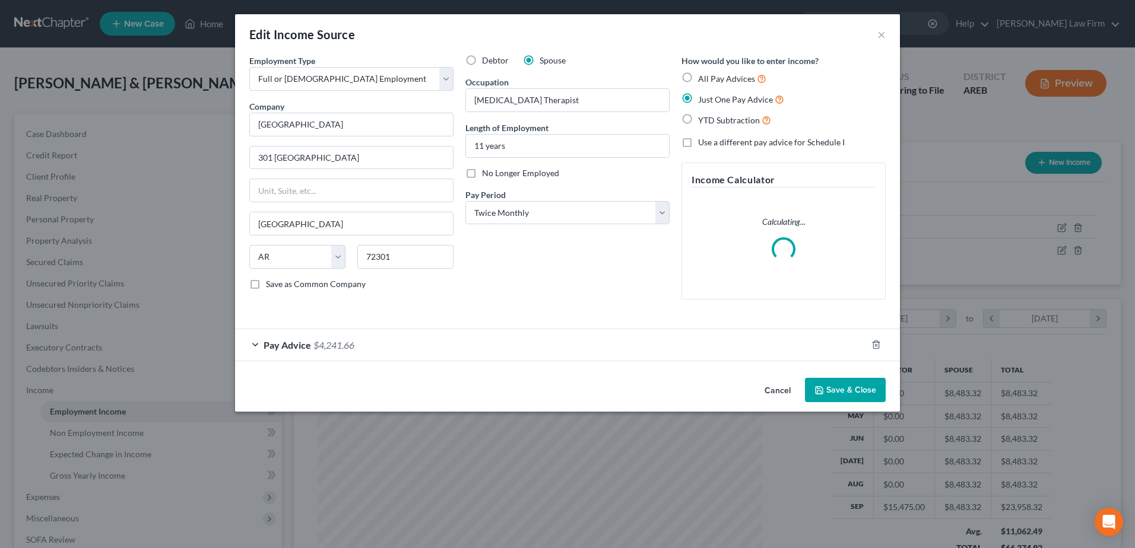
click at [284, 345] on span "Pay Advice" at bounding box center [287, 344] width 47 height 11
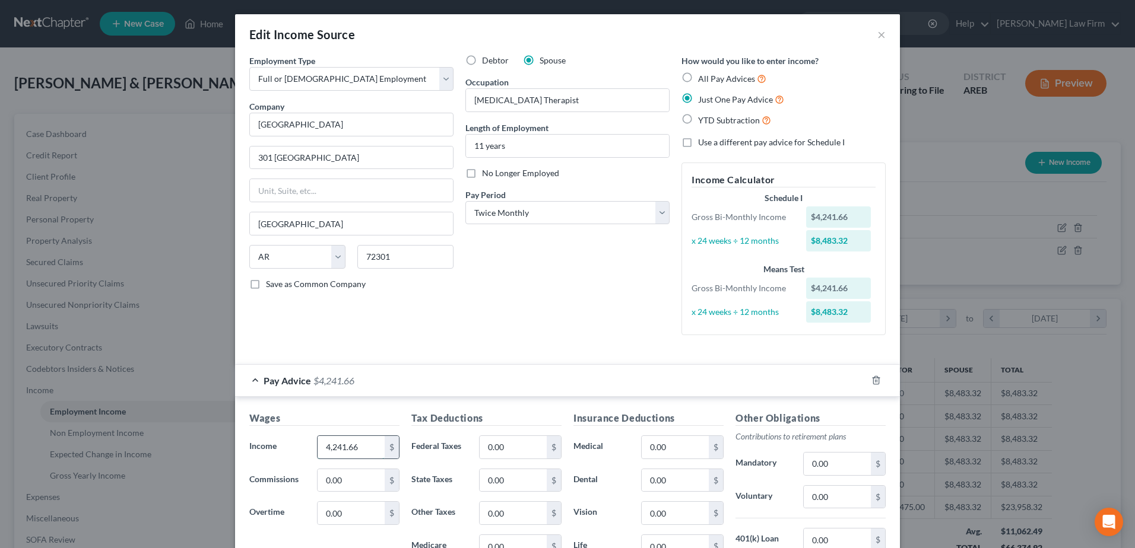
click at [352, 449] on input "4,241.66" at bounding box center [351, 447] width 67 height 23
type input "2,120.83"
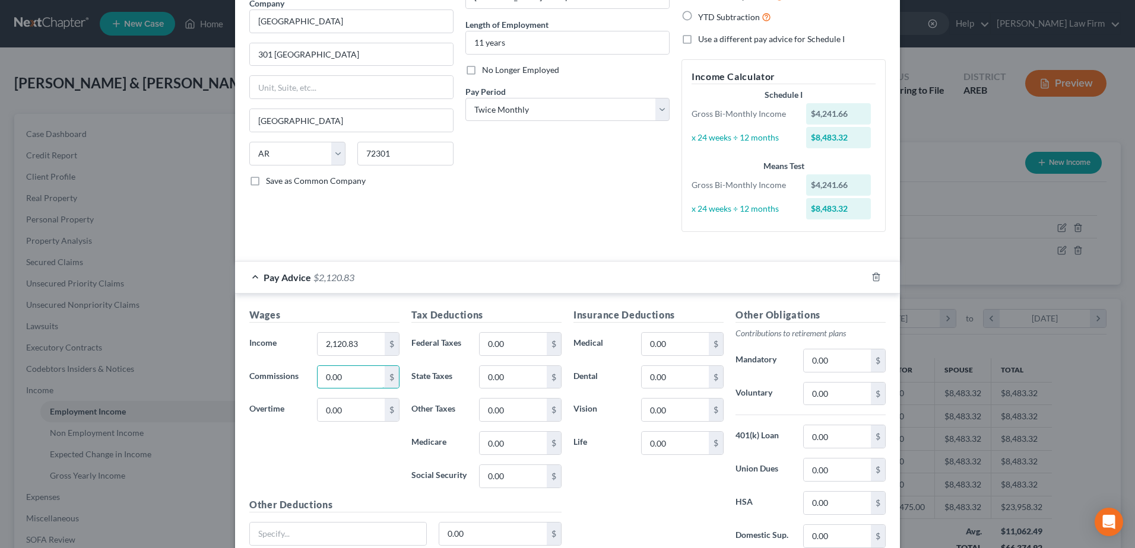
scroll to position [119, 0]
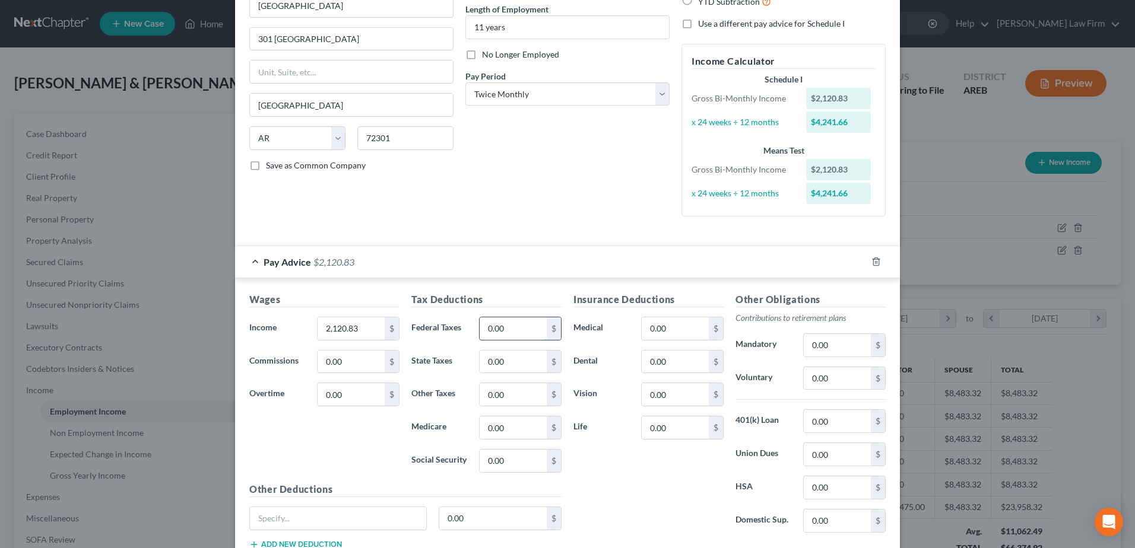
click at [514, 323] on input "0.00" at bounding box center [513, 329] width 67 height 23
type input "124.27"
click at [513, 363] on input "0.00" at bounding box center [513, 362] width 67 height 23
type input "40.08"
click at [499, 419] on input "0.00" at bounding box center [513, 428] width 67 height 23
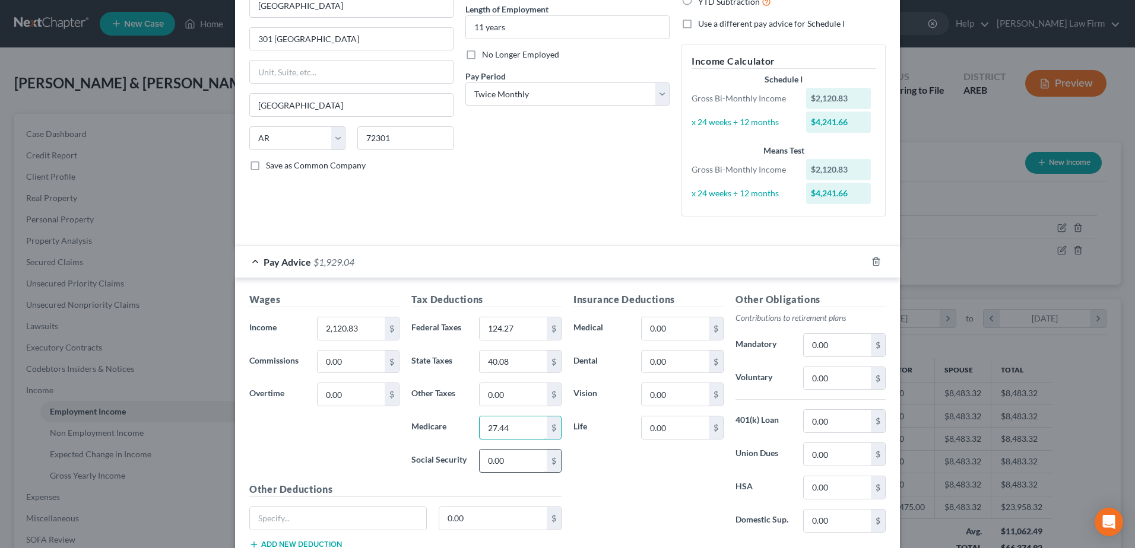
type input "27.44"
click at [509, 464] on input "0.00" at bounding box center [513, 461] width 67 height 23
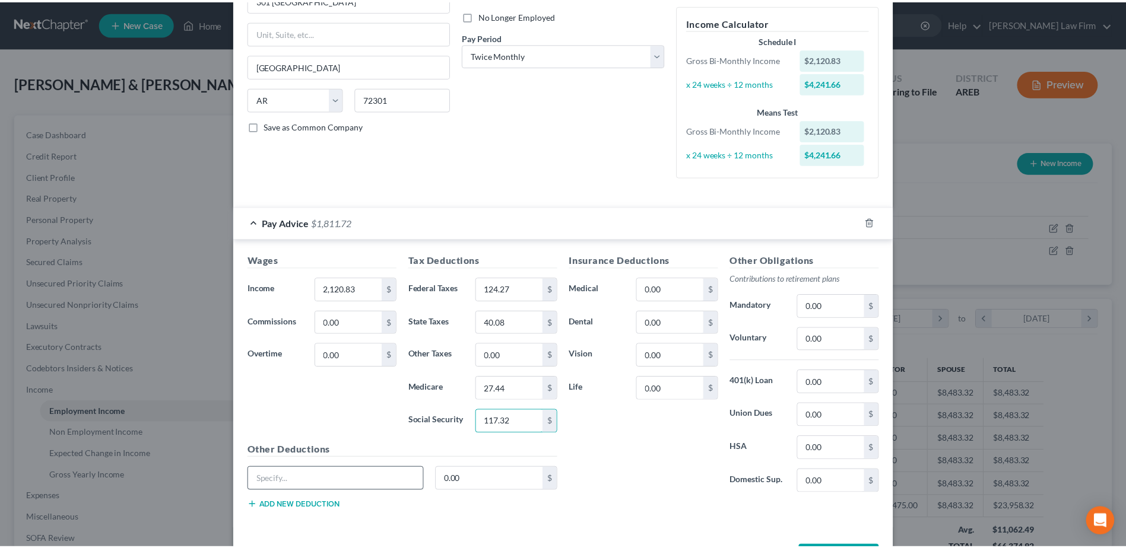
scroll to position [178, 0]
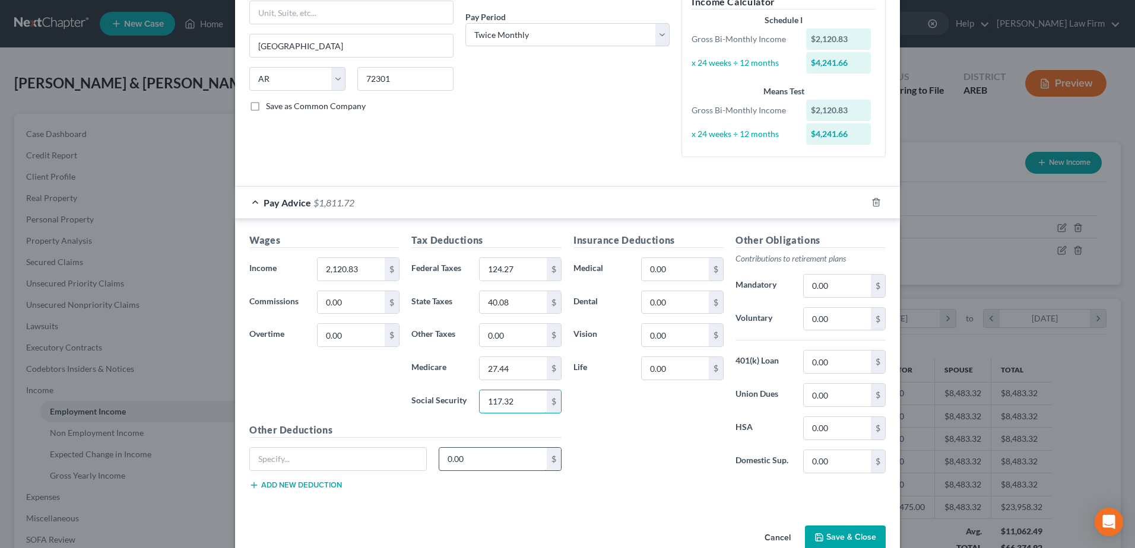
type input "117.32"
click at [443, 458] on input "0.00" at bounding box center [493, 459] width 108 height 23
type input "148.46"
click at [361, 460] on input "text" at bounding box center [338, 459] width 176 height 23
type input "TR CRT Con"
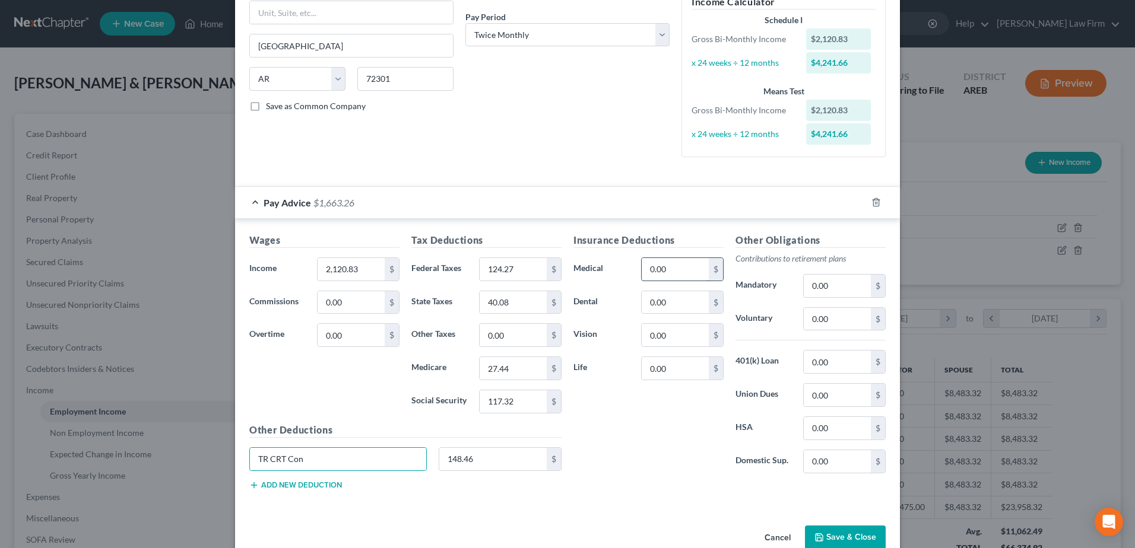
click at [659, 275] on input "0.00" at bounding box center [675, 269] width 67 height 23
type input "228.64"
click at [854, 536] on button "Save & Close" at bounding box center [845, 538] width 81 height 25
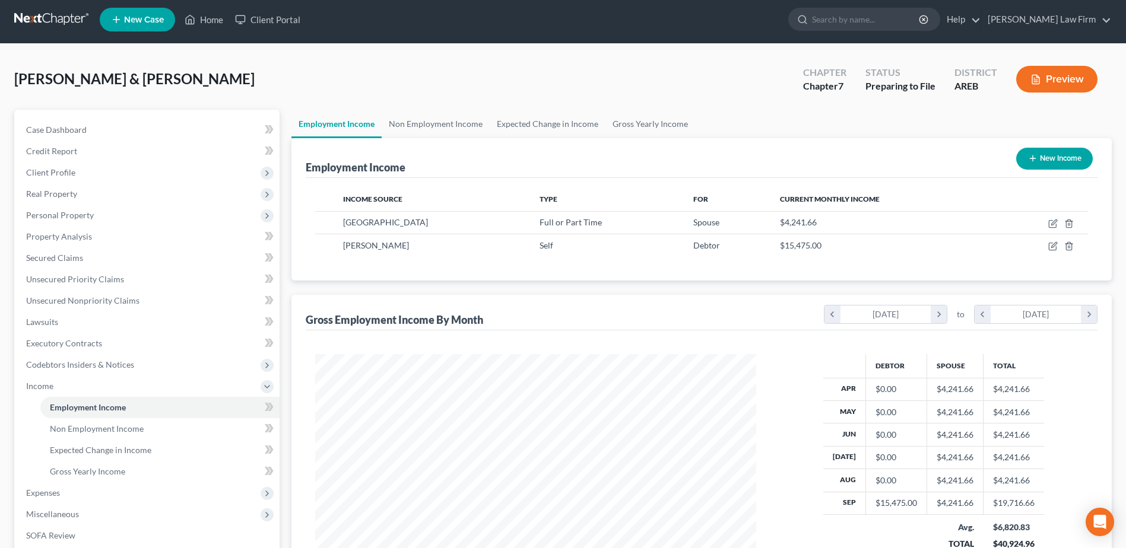
scroll to position [0, 0]
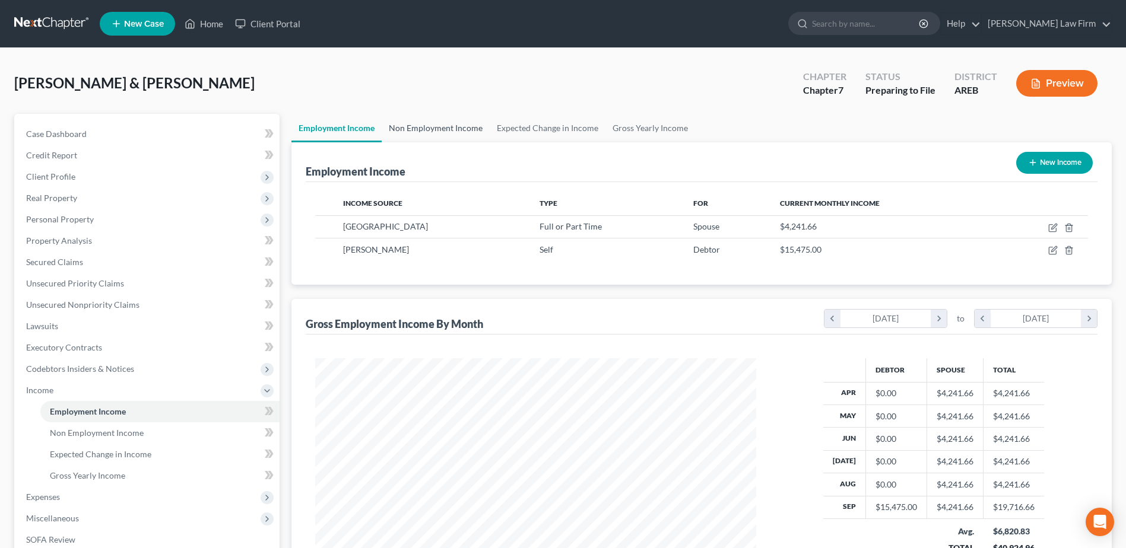
click at [436, 129] on link "Non Employment Income" at bounding box center [436, 128] width 108 height 28
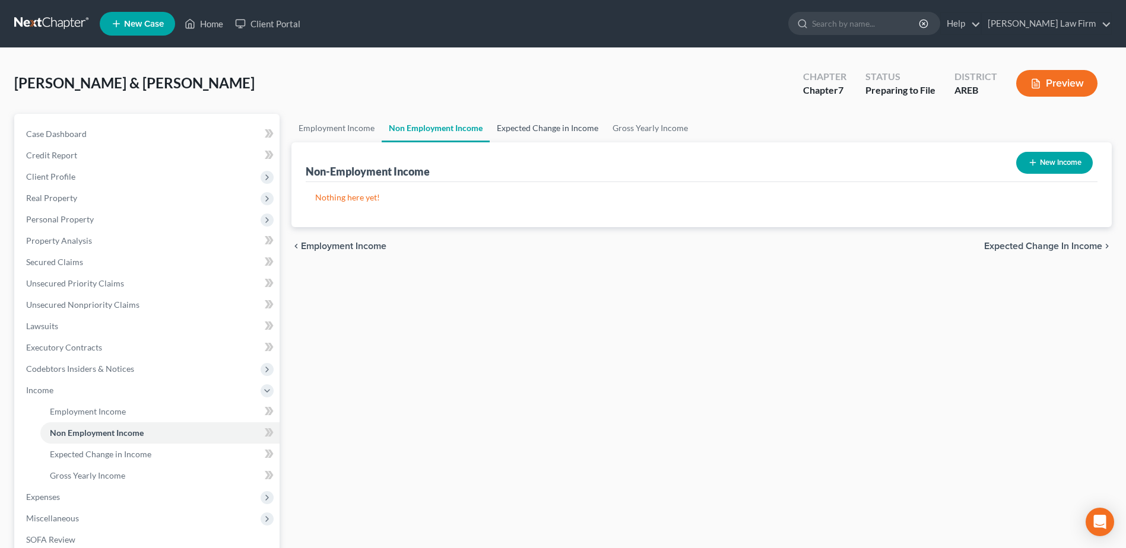
click at [553, 122] on link "Expected Change in Income" at bounding box center [548, 128] width 116 height 28
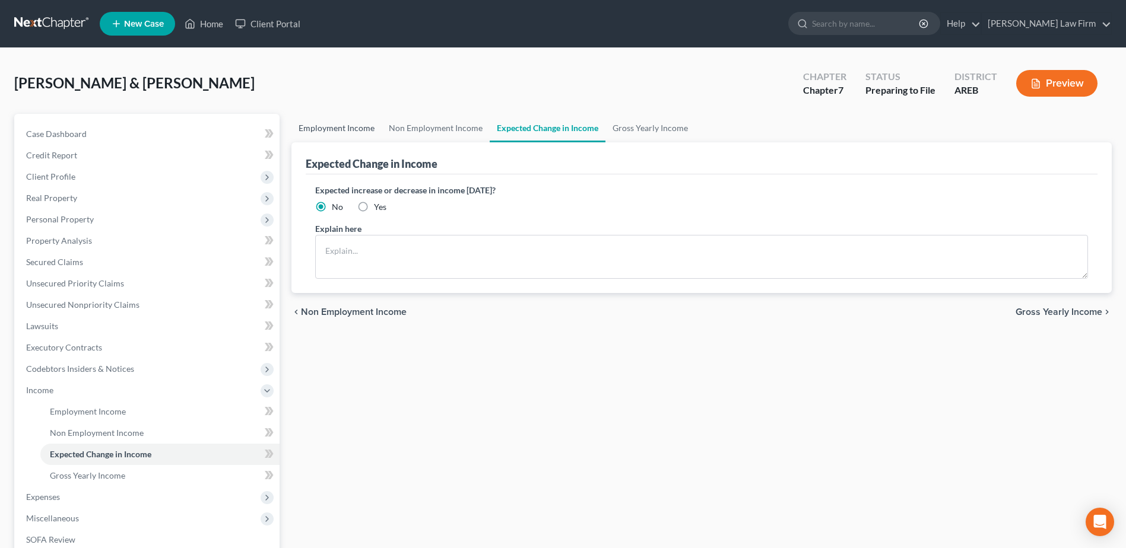
click at [343, 131] on link "Employment Income" at bounding box center [336, 128] width 90 height 28
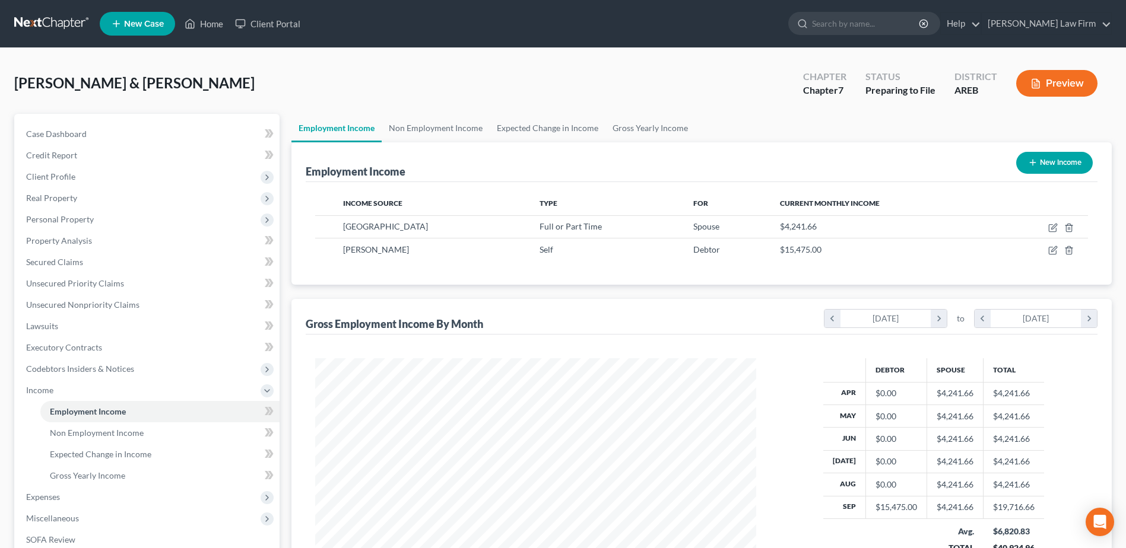
scroll to position [220, 464]
click at [666, 127] on link "Gross Yearly Income" at bounding box center [650, 128] width 90 height 28
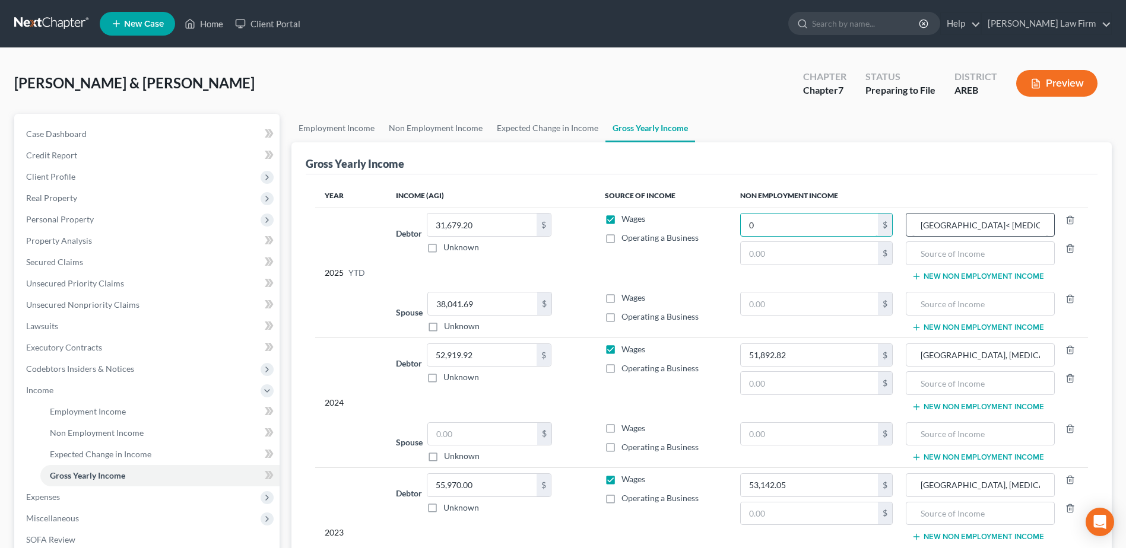
type input "0"
drag, startPoint x: 918, startPoint y: 221, endPoint x: 1052, endPoint y: 221, distance: 133.5
click at [1047, 222] on input "West Memphis School District< Dyslexia Therapist" at bounding box center [980, 225] width 136 height 23
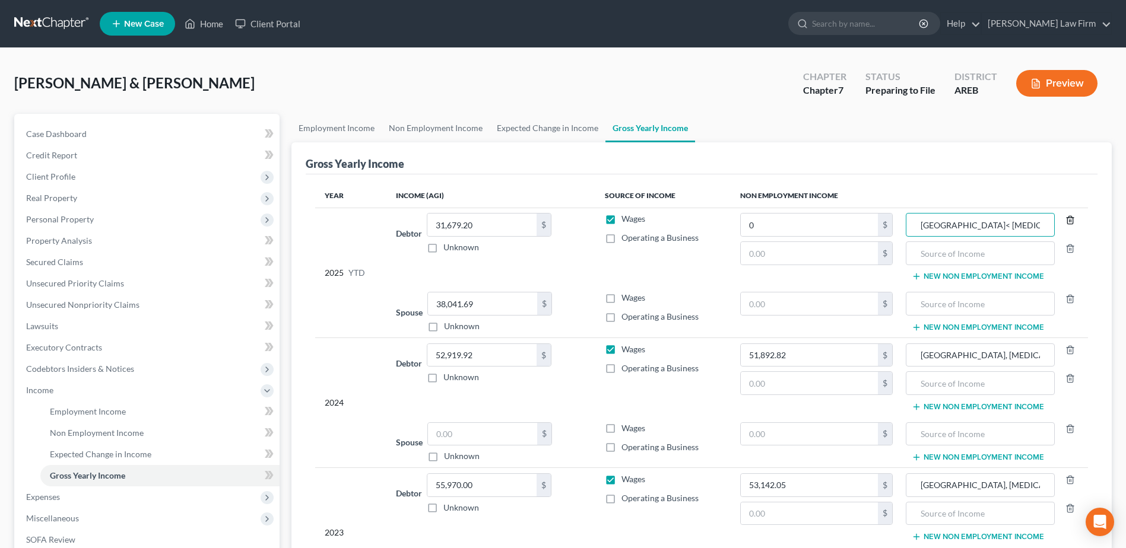
click at [1065, 218] on icon "button" at bounding box center [1069, 219] width 9 height 9
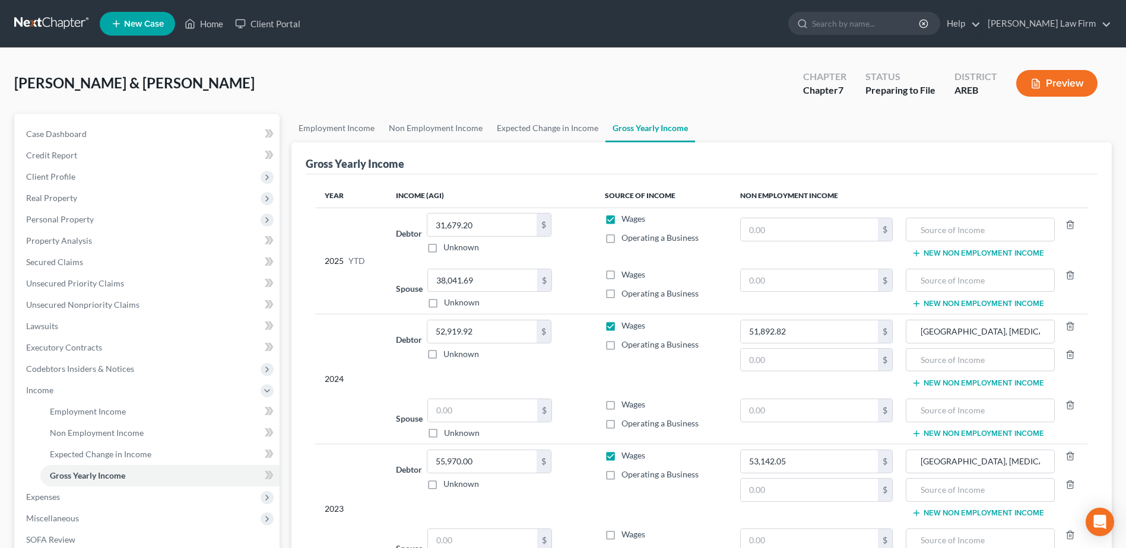
click at [621, 276] on label "Wages" at bounding box center [633, 275] width 24 height 12
click at [626, 276] on input "Wages" at bounding box center [630, 273] width 8 height 8
checkbox input "true"
click at [621, 237] on label "Operating a Business" at bounding box center [659, 238] width 77 height 12
click at [626, 237] on input "Operating a Business" at bounding box center [630, 236] width 8 height 8
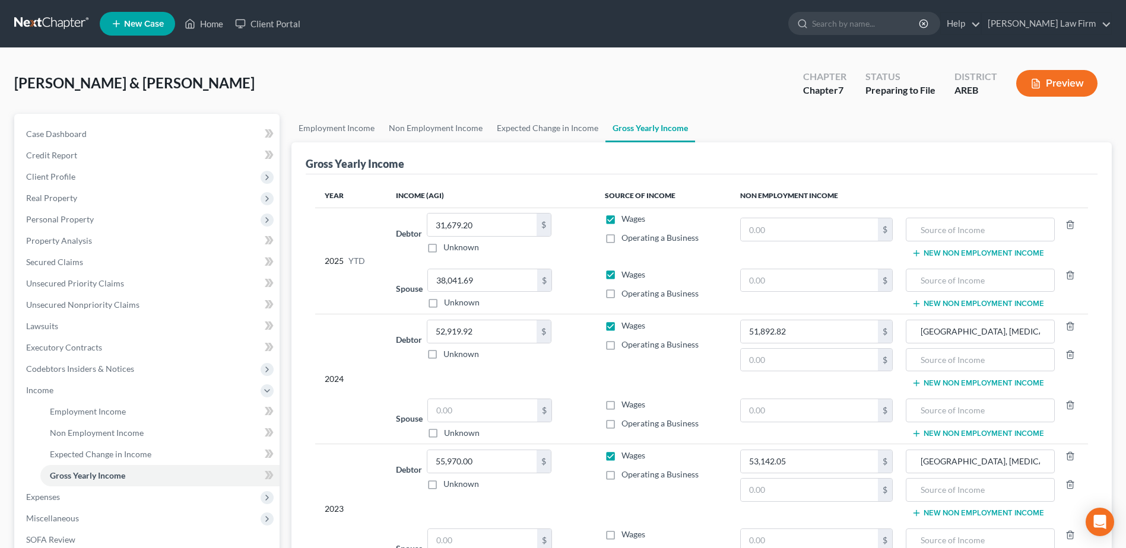
checkbox input "true"
click at [621, 220] on label "Wages" at bounding box center [633, 219] width 24 height 12
click at [626, 220] on input "Wages" at bounding box center [630, 217] width 8 height 8
checkbox input "false"
click at [621, 475] on label "Operating a Business" at bounding box center [659, 475] width 77 height 12
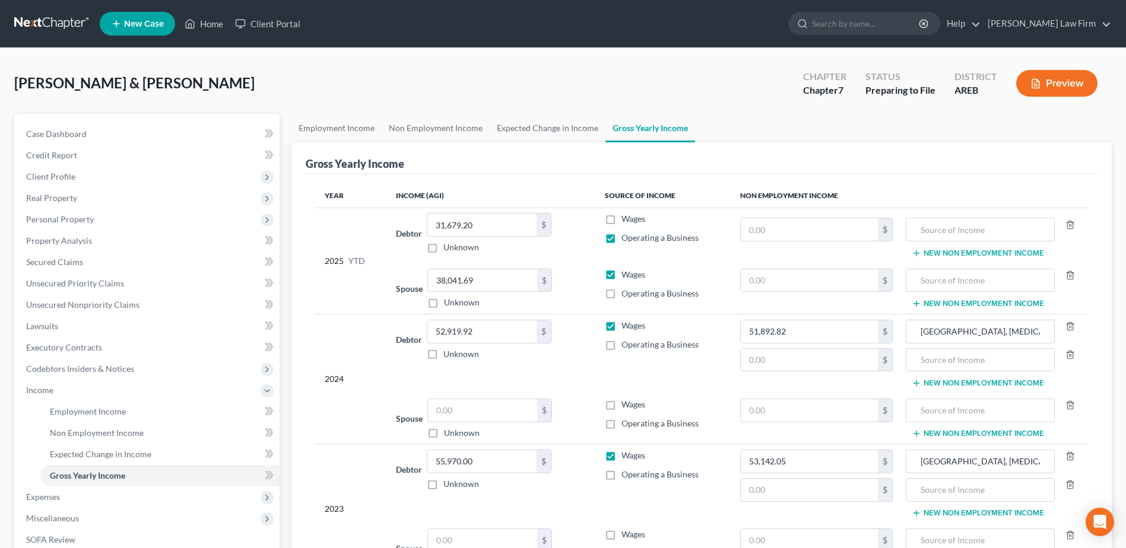
click at [626, 475] on input "Operating a Business" at bounding box center [630, 473] width 8 height 8
checkbox input "true"
click at [621, 455] on label "Wages" at bounding box center [633, 456] width 24 height 12
click at [626, 455] on input "Wages" at bounding box center [630, 454] width 8 height 8
checkbox input "false"
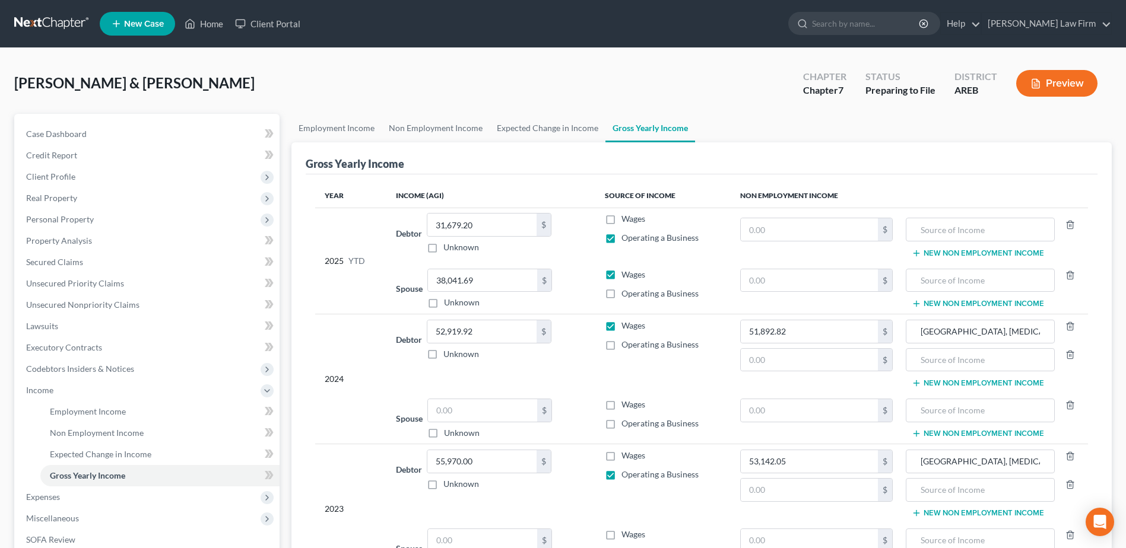
drag, startPoint x: 614, startPoint y: 346, endPoint x: 614, endPoint y: 330, distance: 16.0
click at [621, 345] on label "Operating a Business" at bounding box center [659, 345] width 77 height 12
click at [626, 345] on input "Operating a Business" at bounding box center [630, 343] width 8 height 8
checkbox input "true"
click at [621, 328] on label "Wages" at bounding box center [633, 326] width 24 height 12
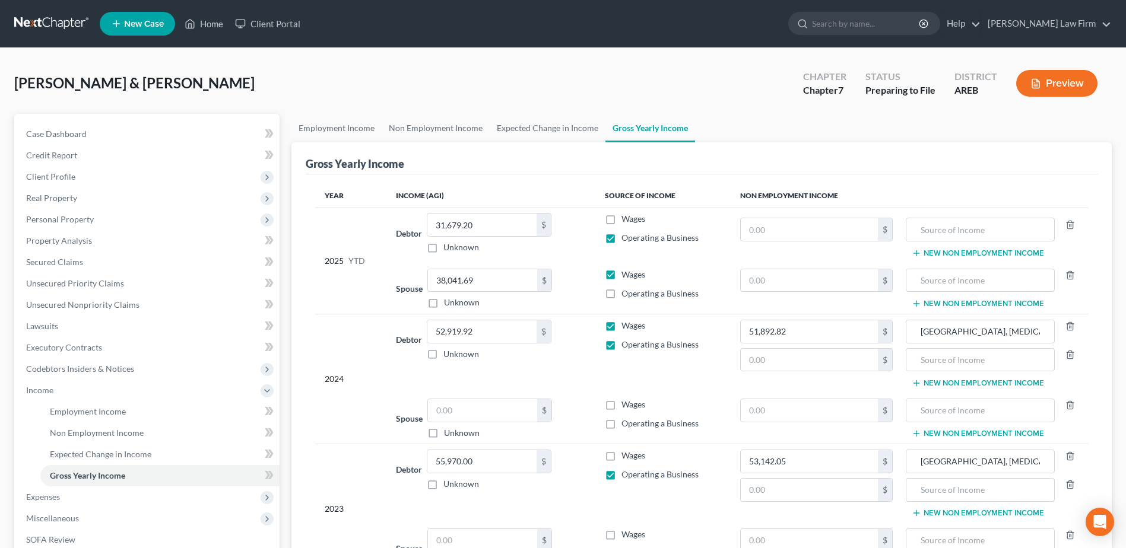
click at [626, 328] on input "Wages" at bounding box center [630, 324] width 8 height 8
checkbox input "false"
click at [116, 136] on link "Case Dashboard" at bounding box center [148, 133] width 263 height 21
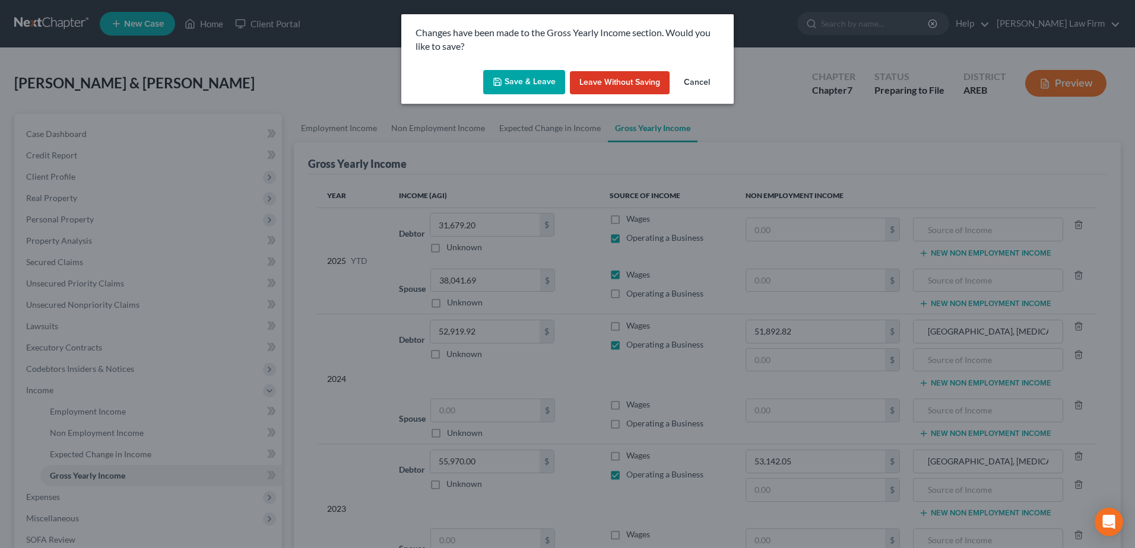
click at [527, 79] on button "Save & Leave" at bounding box center [524, 82] width 82 height 25
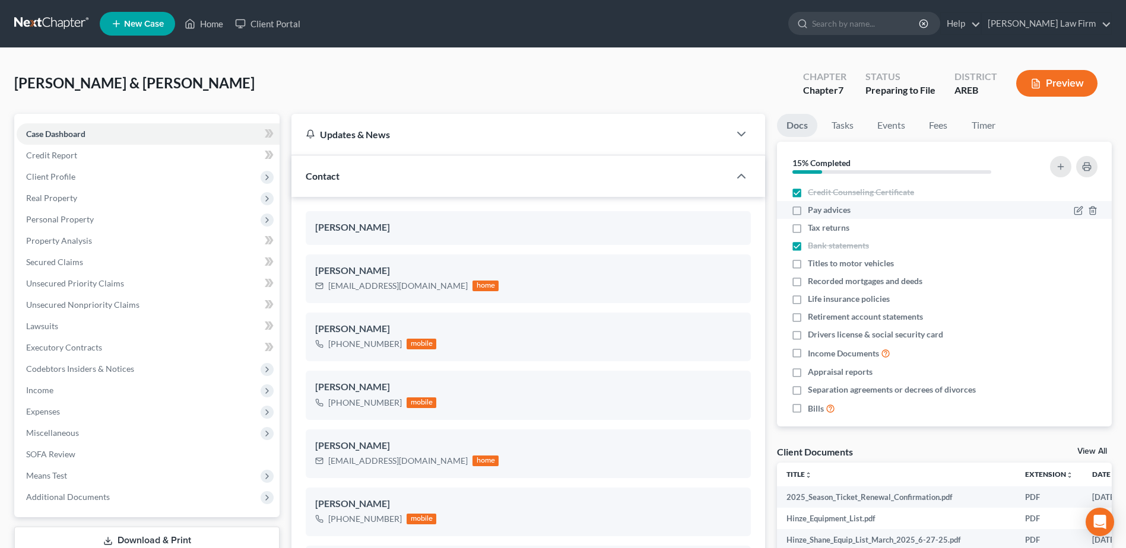
click at [808, 209] on label "Pay advices" at bounding box center [829, 210] width 43 height 12
click at [812, 209] on input "Pay advices" at bounding box center [816, 208] width 8 height 8
checkbox input "true"
click at [808, 408] on label "Bills" at bounding box center [821, 409] width 27 height 14
click at [812, 408] on input "Bills" at bounding box center [816, 406] width 8 height 8
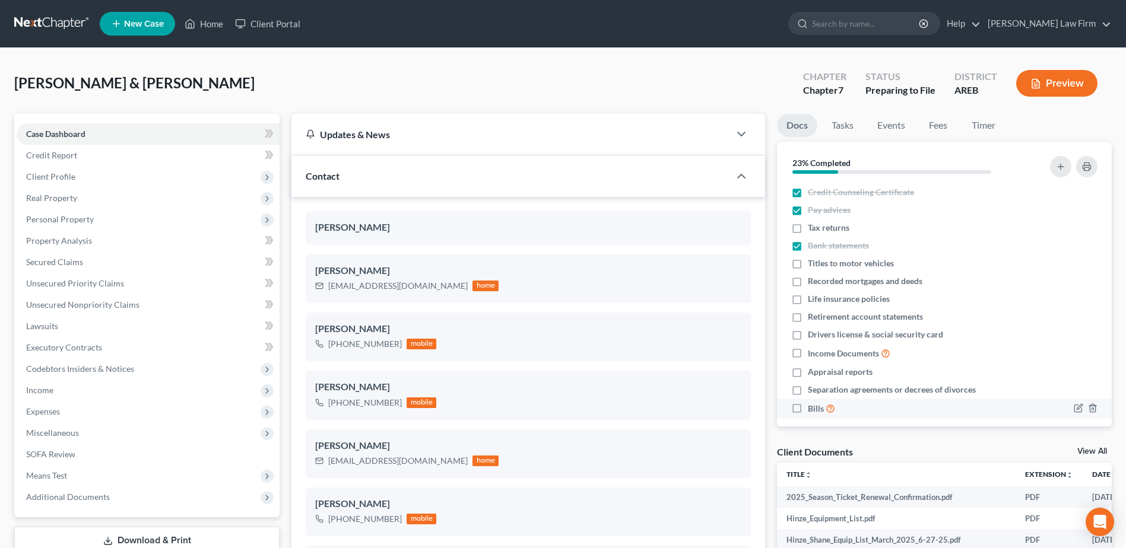
checkbox input "true"
click at [1088, 389] on icon "button" at bounding box center [1092, 390] width 9 height 9
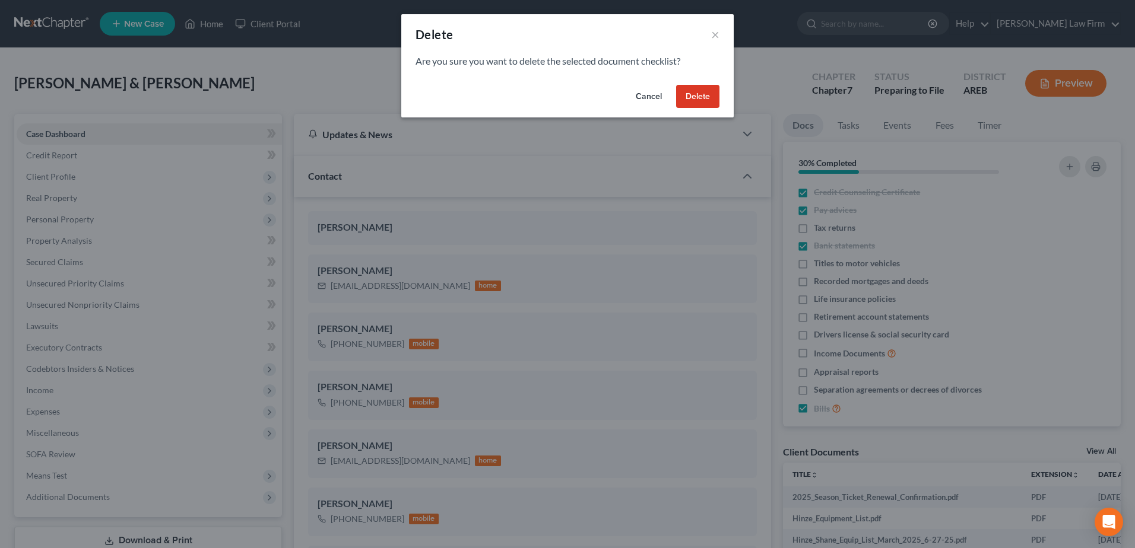
click at [697, 85] on button "Delete" at bounding box center [697, 97] width 43 height 24
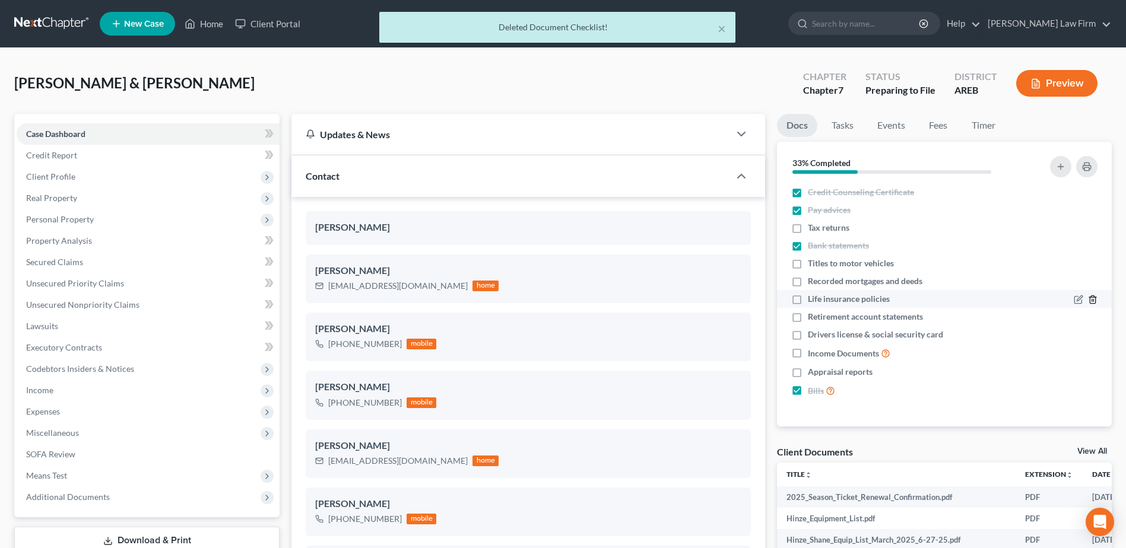
click at [1095, 298] on icon "button" at bounding box center [1092, 300] width 5 height 8
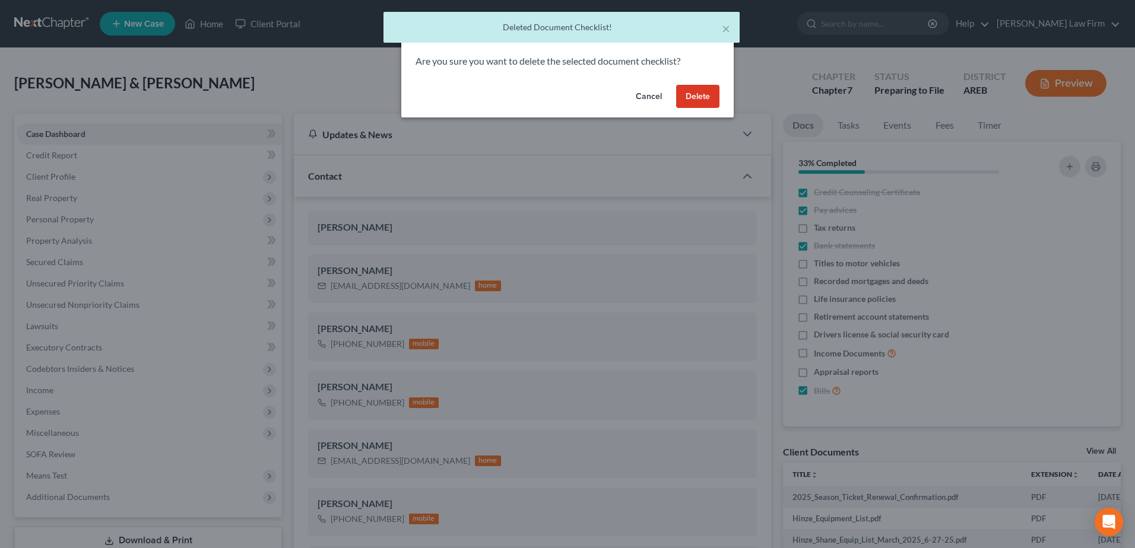
click at [706, 97] on button "Delete" at bounding box center [697, 97] width 43 height 24
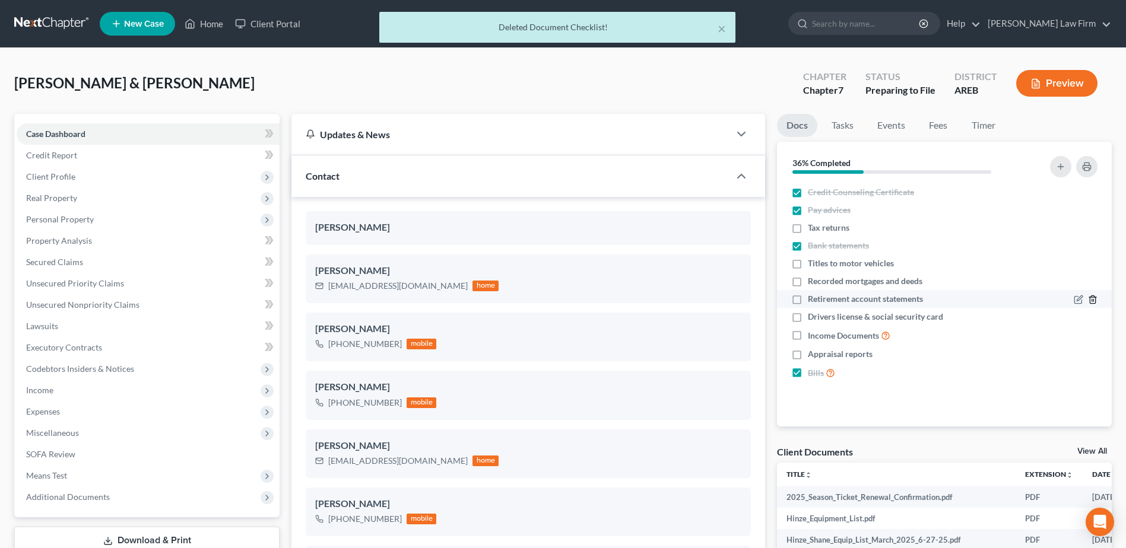
click at [1094, 296] on icon "button" at bounding box center [1092, 300] width 5 height 8
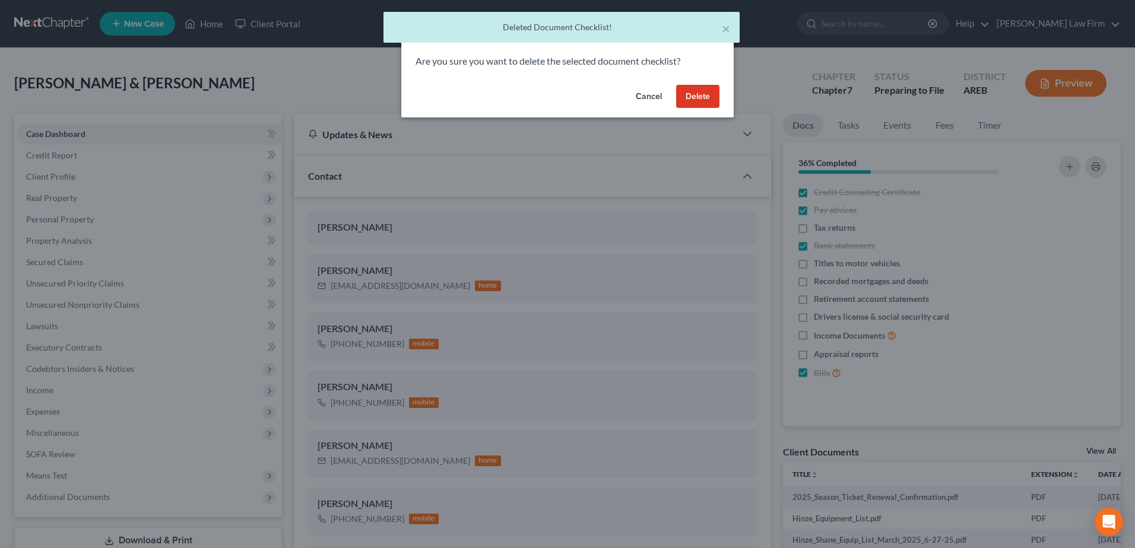
click at [702, 96] on button "Delete" at bounding box center [697, 97] width 43 height 24
